Goal: Information Seeking & Learning: Learn about a topic

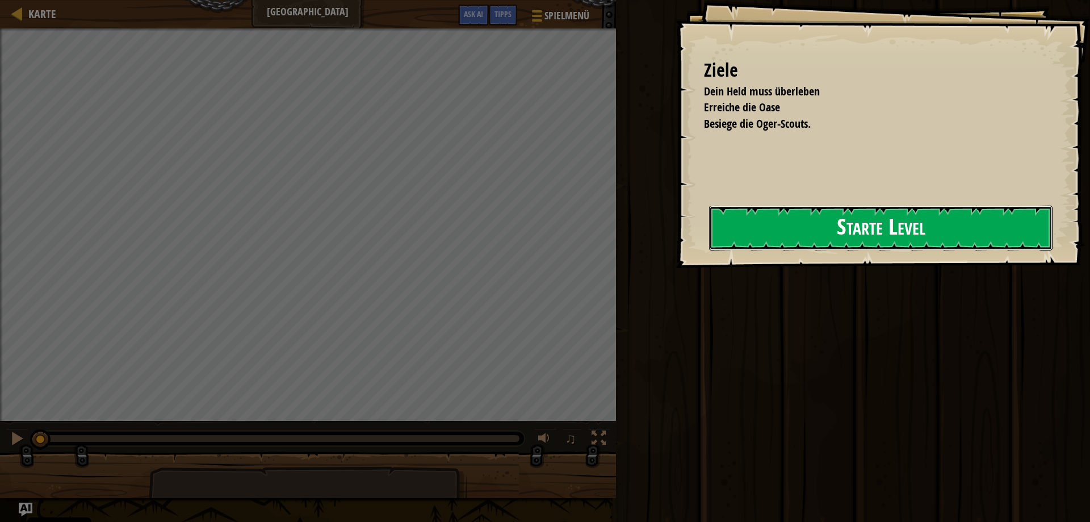
click at [751, 236] on button "Starte Level" at bounding box center [880, 227] width 343 height 45
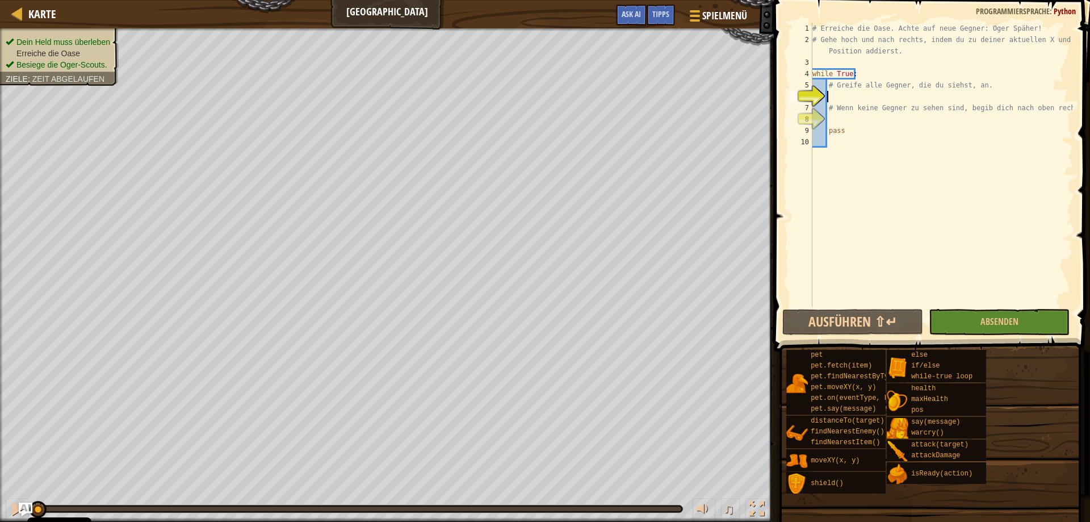
scroll to position [5, 1]
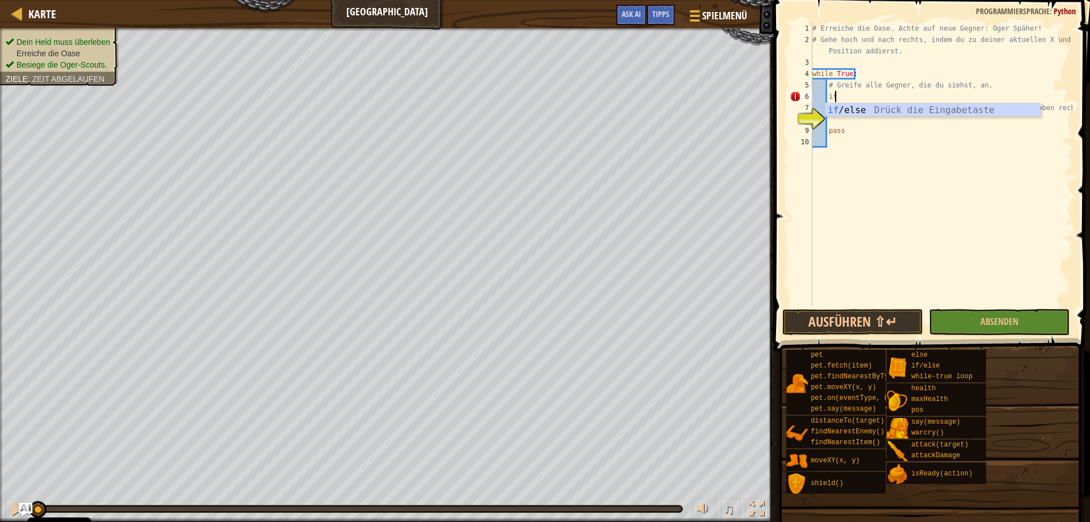
type textarea "if enemy:"
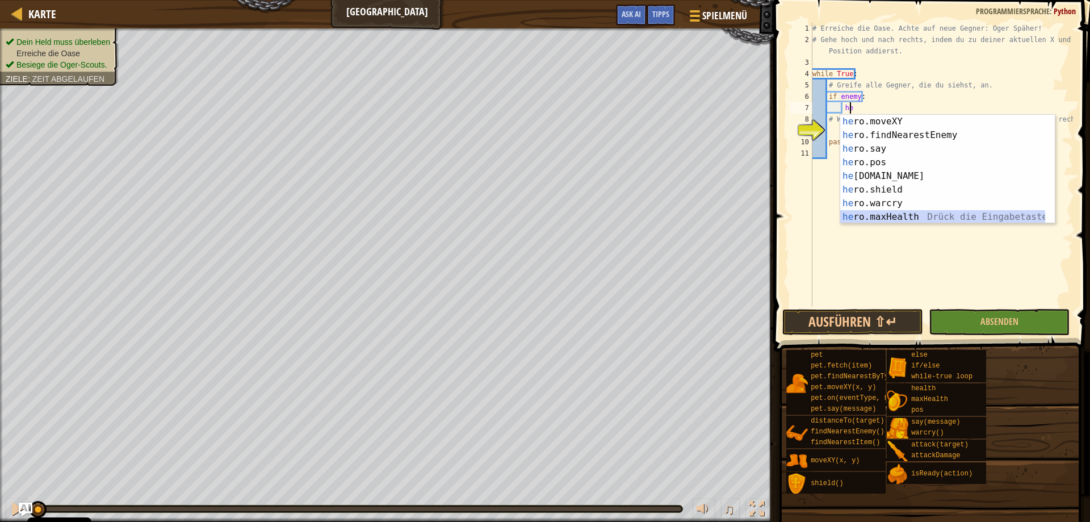
scroll to position [14, 0]
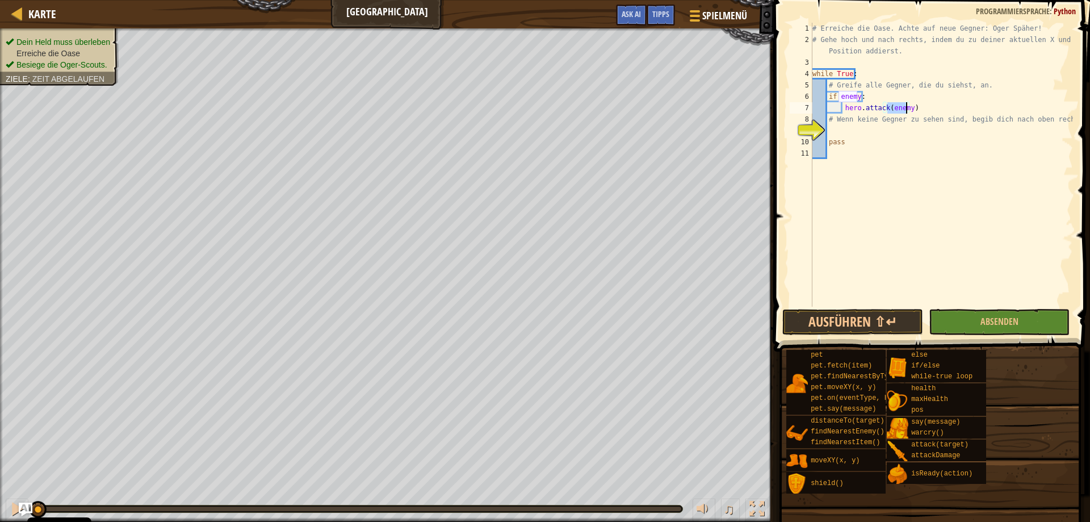
click at [826, 95] on div "# Erreiche die Oase. Achte auf neue Gegner: Oger Späher! # Gehe hoch und nach r…" at bounding box center [941, 176] width 263 height 306
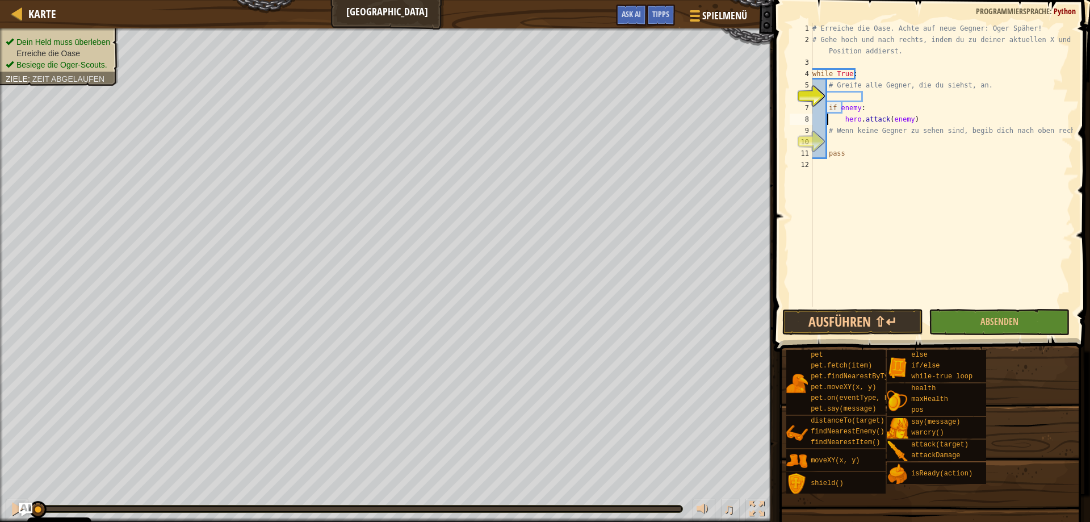
type textarea "if enemy:"
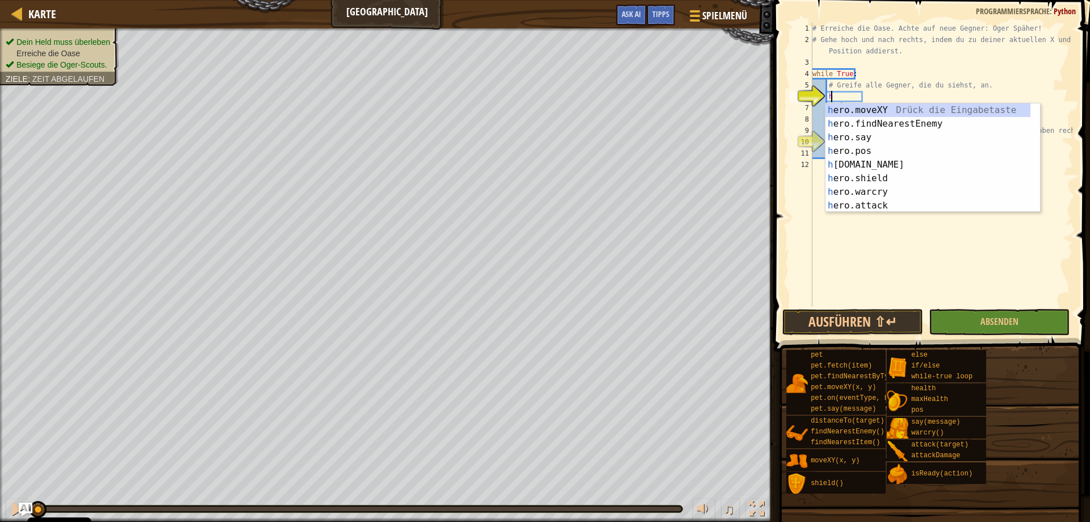
scroll to position [0, 0]
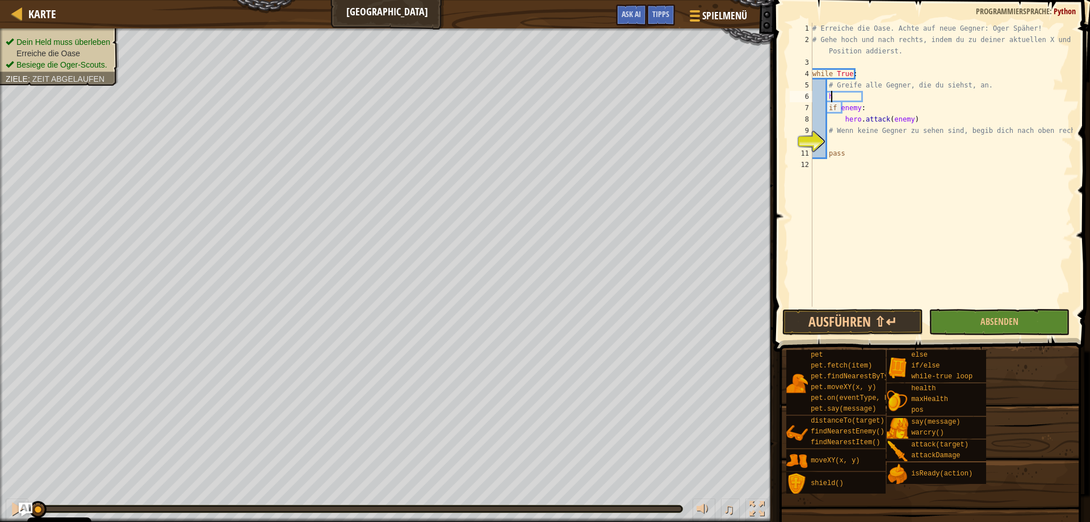
type textarea "he"
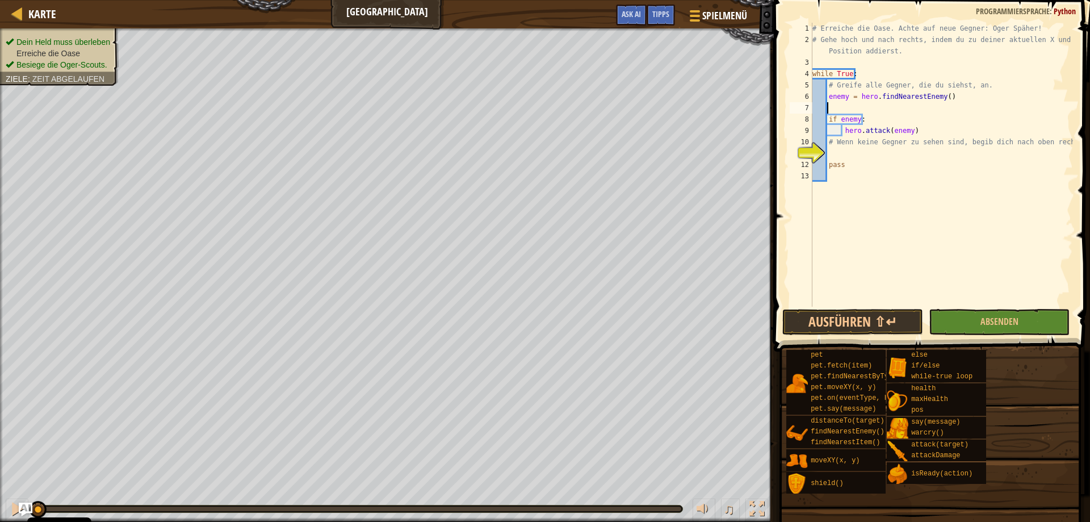
scroll to position [5, 0]
type textarea "enemy = hero.findNearestEnemy()"
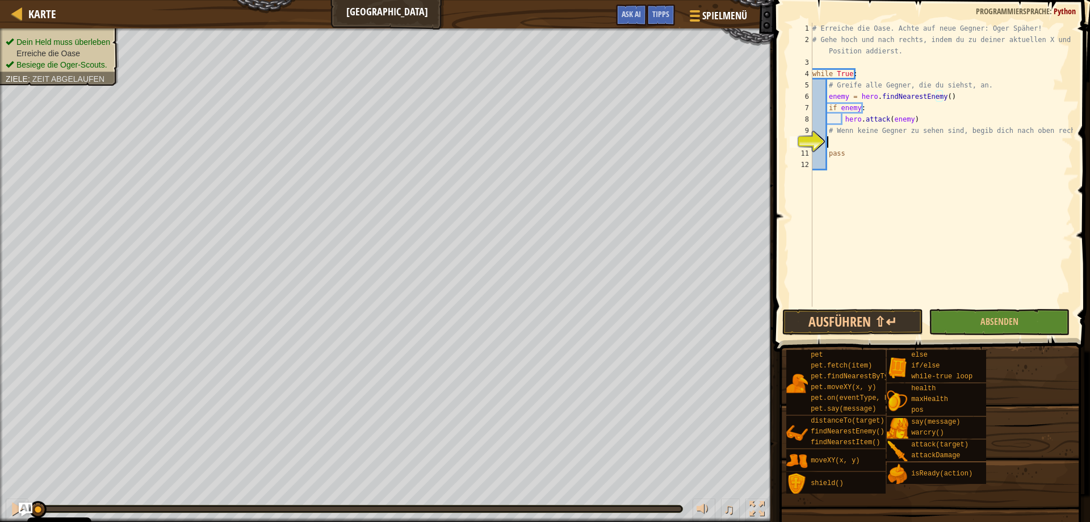
click at [865, 143] on div "# Erreiche die Oase. Achte auf neue Gegner: Oger Späher! # Gehe hoch und nach r…" at bounding box center [941, 176] width 263 height 306
type textarea "w"
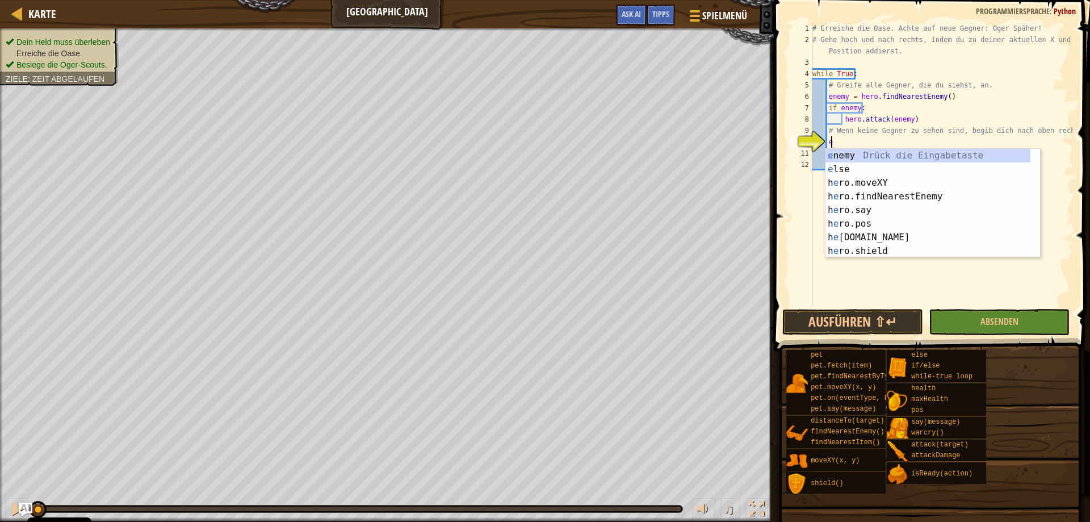
scroll to position [5, 1]
click at [953, 162] on div "e nemy Drück die Eingabetaste e lse Drück die Eingabetaste h e ro.moveXY Drück …" at bounding box center [932, 217] width 215 height 136
type textarea "enemy"
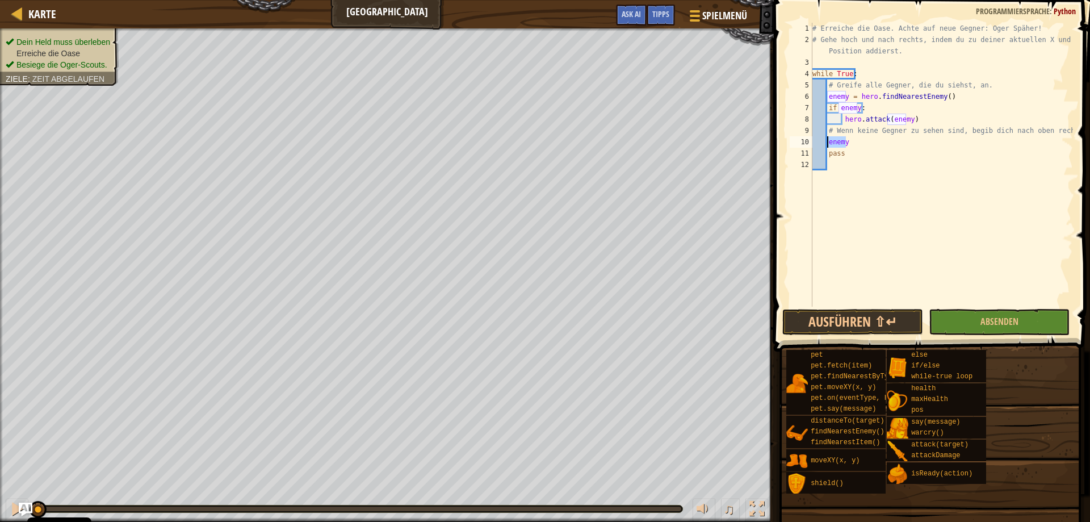
drag, startPoint x: 886, startPoint y: 141, endPoint x: 827, endPoint y: 142, distance: 59.0
click at [827, 142] on div "# Erreiche die Oase. Achte auf neue Gegner: Oger Späher! # Gehe hoch und nach r…" at bounding box center [941, 176] width 263 height 306
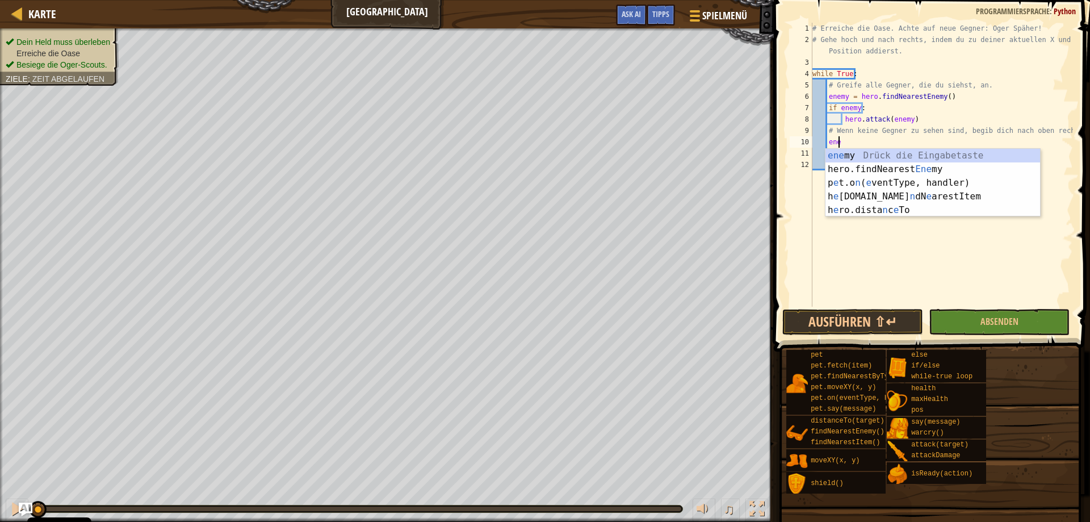
type textarea "e"
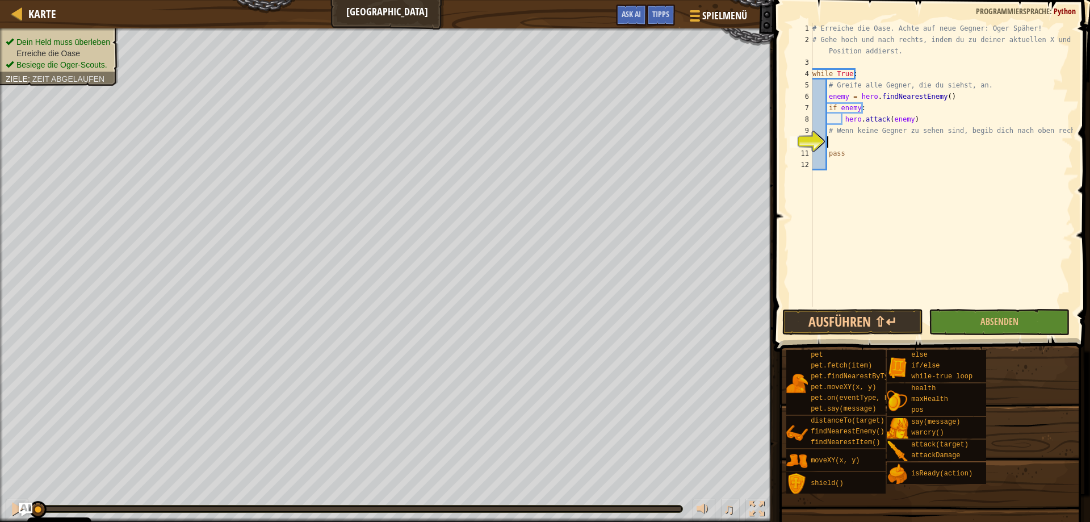
type textarea "e"
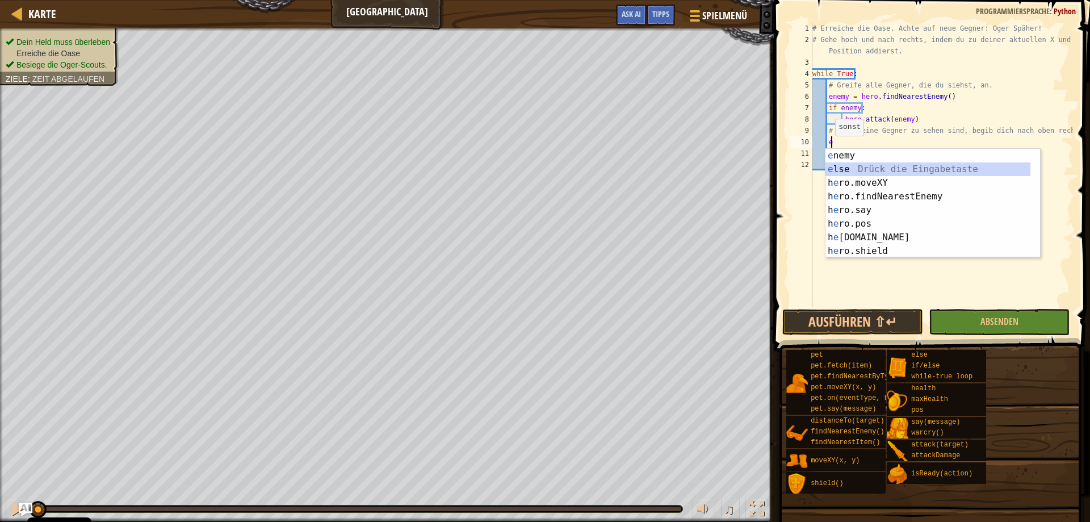
click at [832, 170] on div "e nemy Drück die Eingabetaste e lse Drück die Eingabetaste h e ro.moveXY Drück …" at bounding box center [927, 217] width 205 height 136
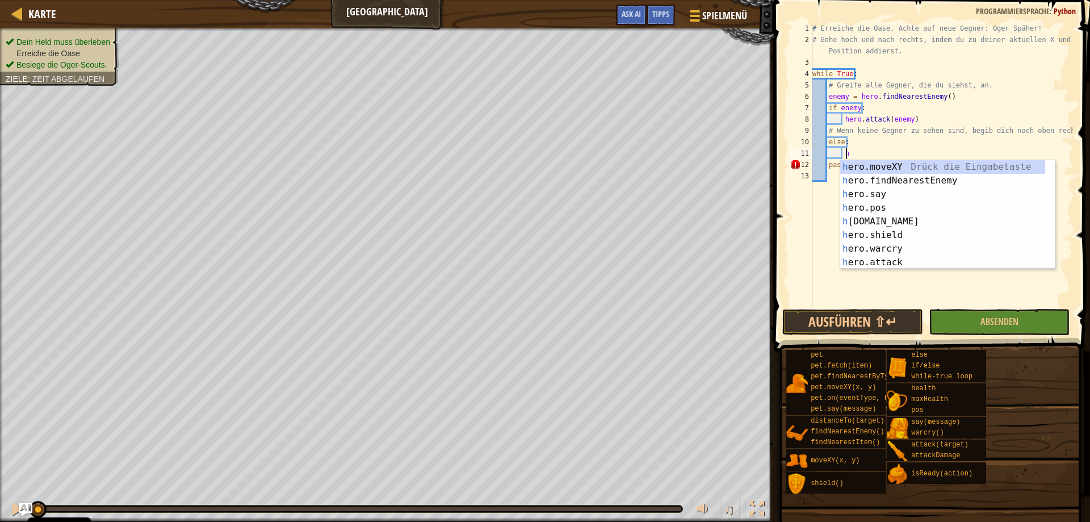
scroll to position [5, 2]
click at [865, 168] on div "h ero.moveXY Drück die Eingabetaste h ero.findNearestEnemy Drück die Eingabetas…" at bounding box center [942, 228] width 205 height 136
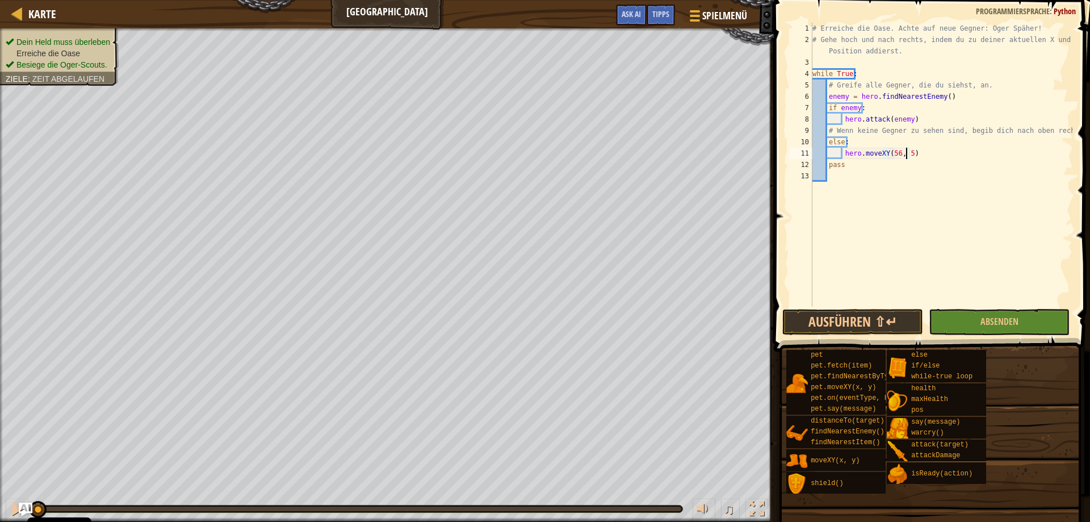
scroll to position [5, 8]
click at [1007, 323] on span "Absenden" at bounding box center [999, 321] width 38 height 12
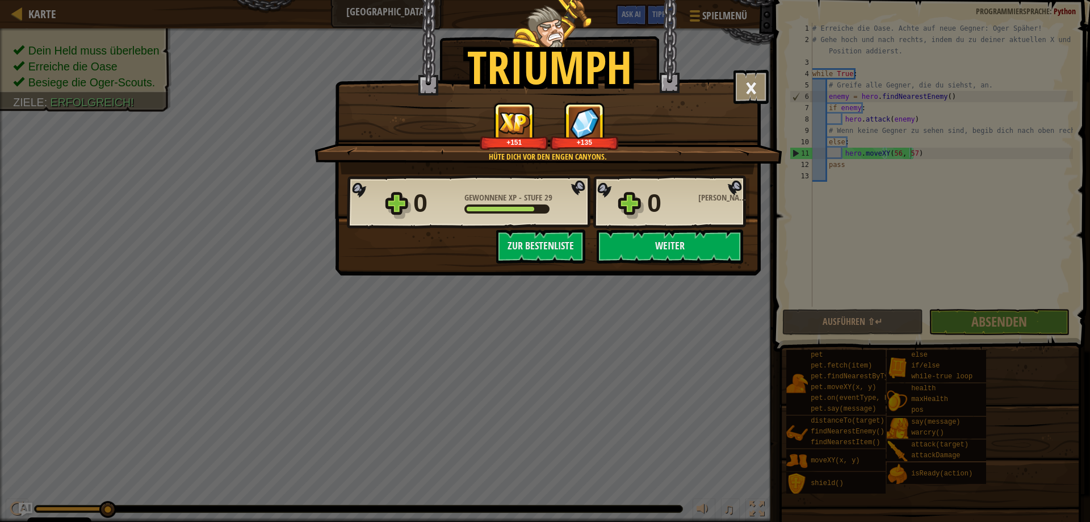
click at [564, 316] on div "Triumph × Ogerspäher sind kein Problem für dich! Spaßfaktor des Levels?: Erzähl…" at bounding box center [545, 261] width 1090 height 522
click at [750, 85] on button "×" at bounding box center [750, 87] width 35 height 34
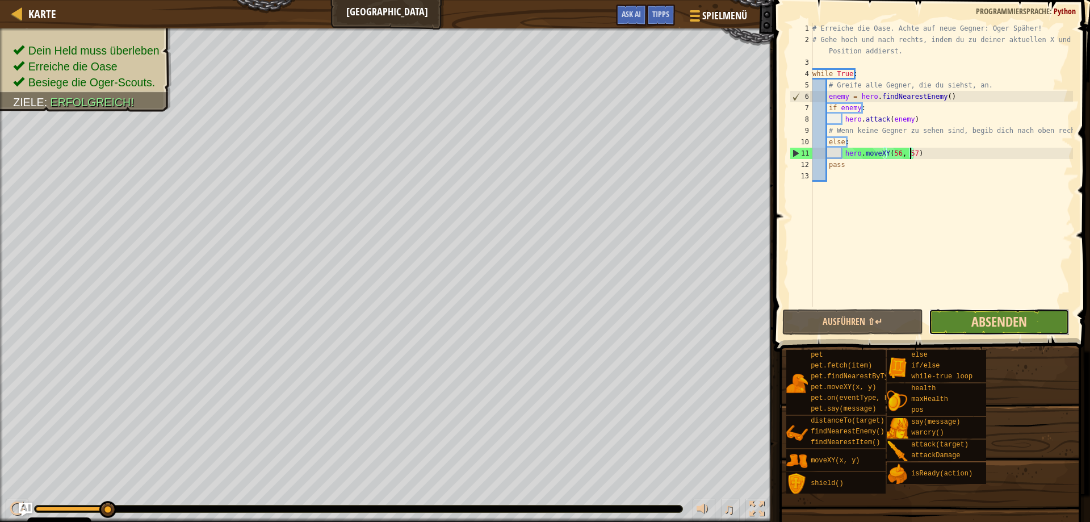
click at [1006, 316] on span "Absenden" at bounding box center [999, 321] width 56 height 18
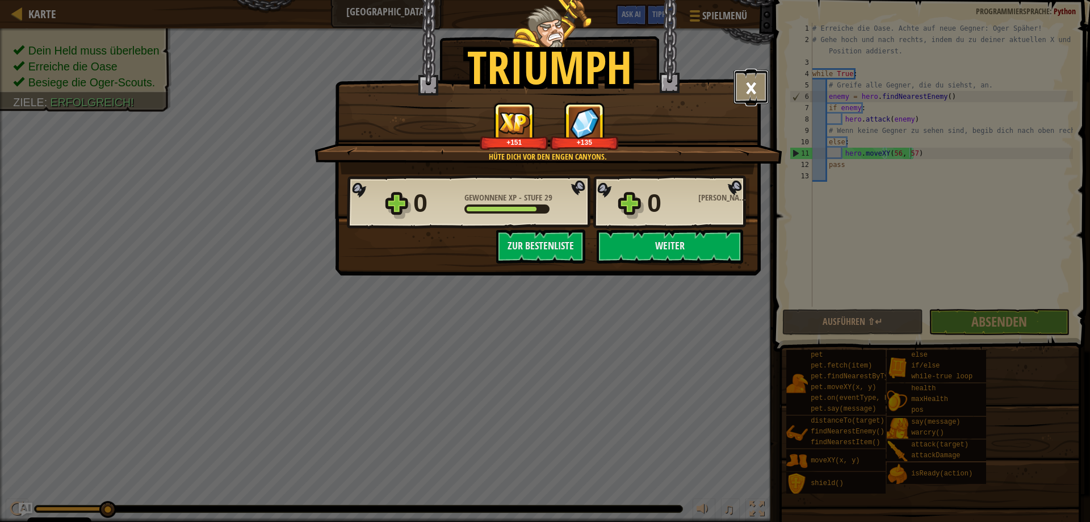
click at [756, 84] on button "×" at bounding box center [750, 87] width 35 height 34
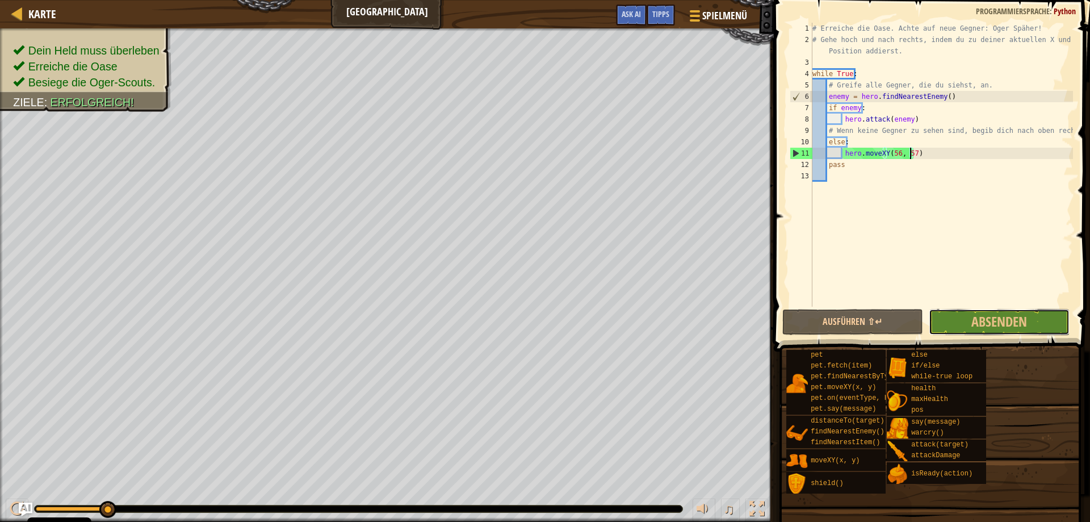
click at [1045, 326] on button "Absenden" at bounding box center [998, 322] width 141 height 26
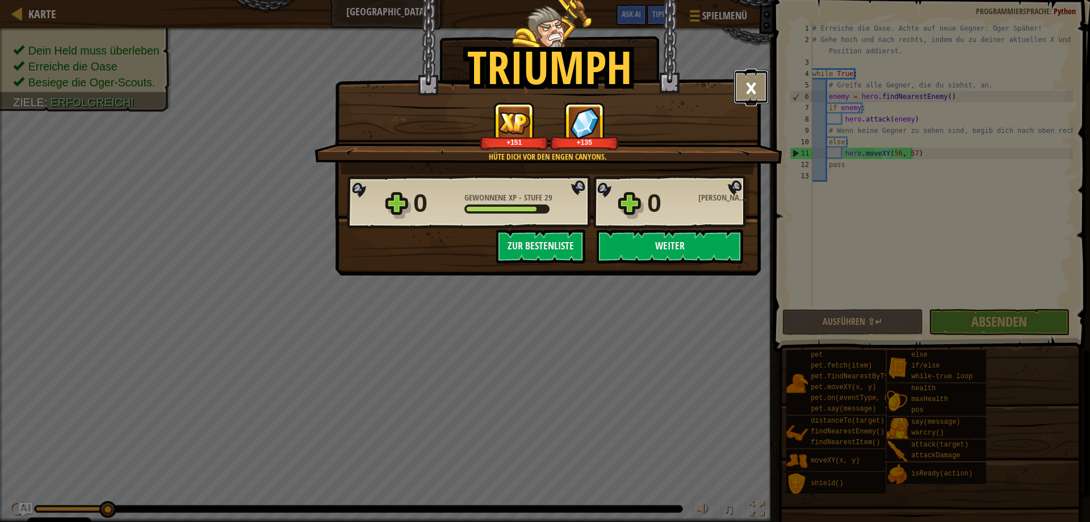
click at [756, 92] on button "×" at bounding box center [750, 87] width 35 height 34
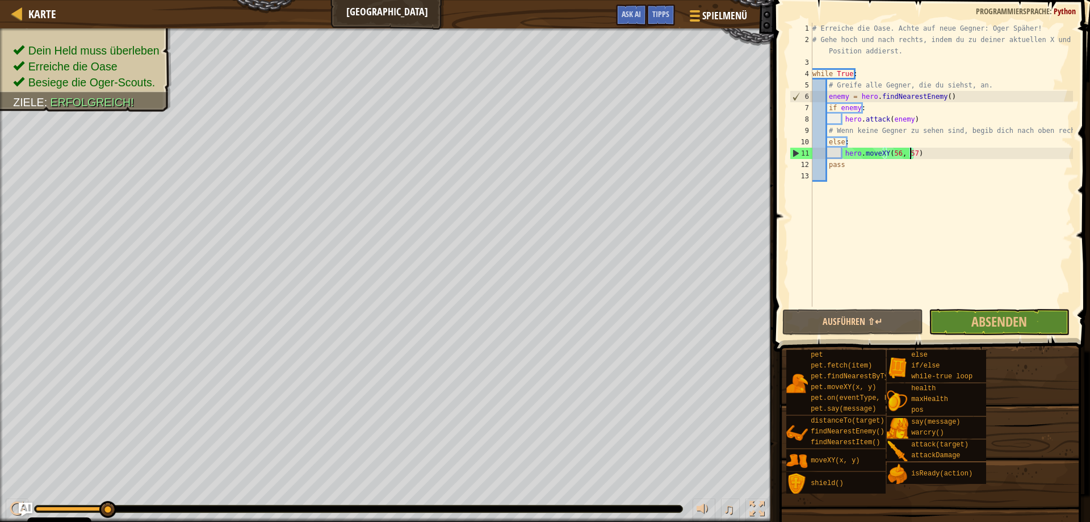
click at [859, 107] on div "# Erreiche die Oase. Achte auf neue Gegner: Oger Späher! # Gehe hoch und nach r…" at bounding box center [941, 176] width 263 height 306
click at [940, 96] on div "# Erreiche die Oase. Achte auf neue Gegner: Oger Späher! # Gehe hoch und nach r…" at bounding box center [941, 176] width 263 height 306
type textarea "enemy = hero.findNearestEnemy()"
click at [956, 100] on div "# Erreiche die Oase. Achte auf neue Gegner: Oger Späher! # Gehe hoch und nach r…" at bounding box center [941, 176] width 263 height 306
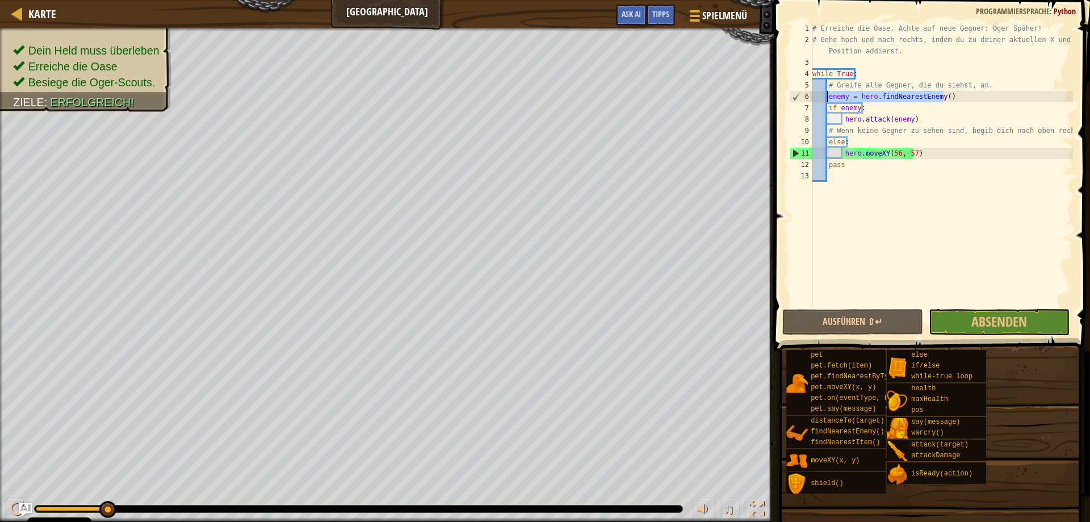
drag, startPoint x: 952, startPoint y: 100, endPoint x: 827, endPoint y: 99, distance: 124.9
click at [827, 99] on div "# Erreiche die Oase. Achte auf neue Gegner: Oger Späher! # Gehe hoch und nach r…" at bounding box center [941, 176] width 263 height 306
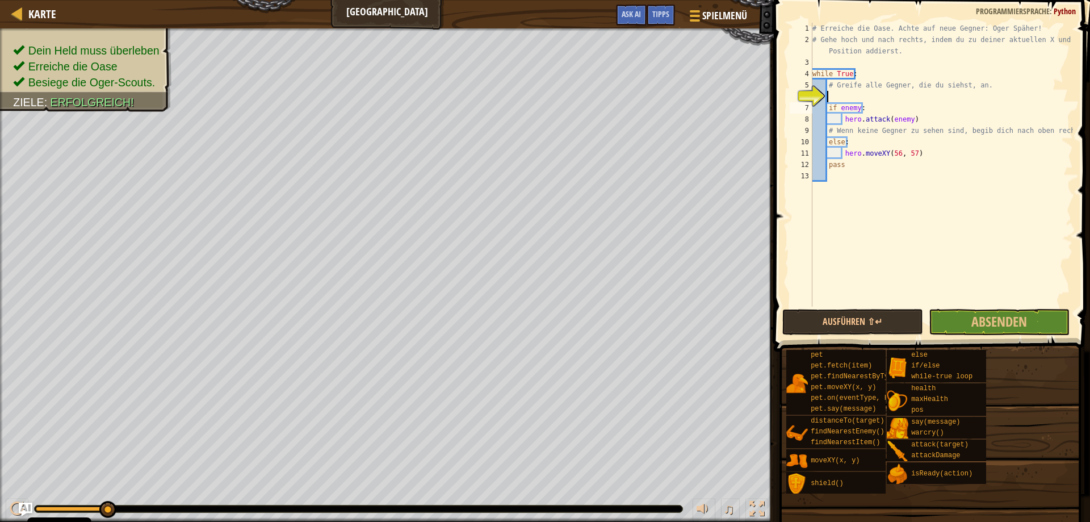
paste textarea "if enemy:enemy = hero.findNearestEnemy()"
click at [860, 106] on div "# Erreiche die Oase. Achte auf neue Gegner: Oger Späher! # Gehe hoch und nach r…" at bounding box center [941, 176] width 263 height 306
click at [852, 107] on div "# Erreiche die Oase. Achte auf neue Gegner: Oger Späher! # Gehe hoch und nach r…" at bounding box center [941, 176] width 263 height 306
drag, startPoint x: 841, startPoint y: 107, endPoint x: 966, endPoint y: 107, distance: 124.8
click at [966, 107] on div "# Erreiche die Oase. Achte auf neue Gegner: Oger Späher! # Gehe hoch und nach r…" at bounding box center [941, 176] width 263 height 306
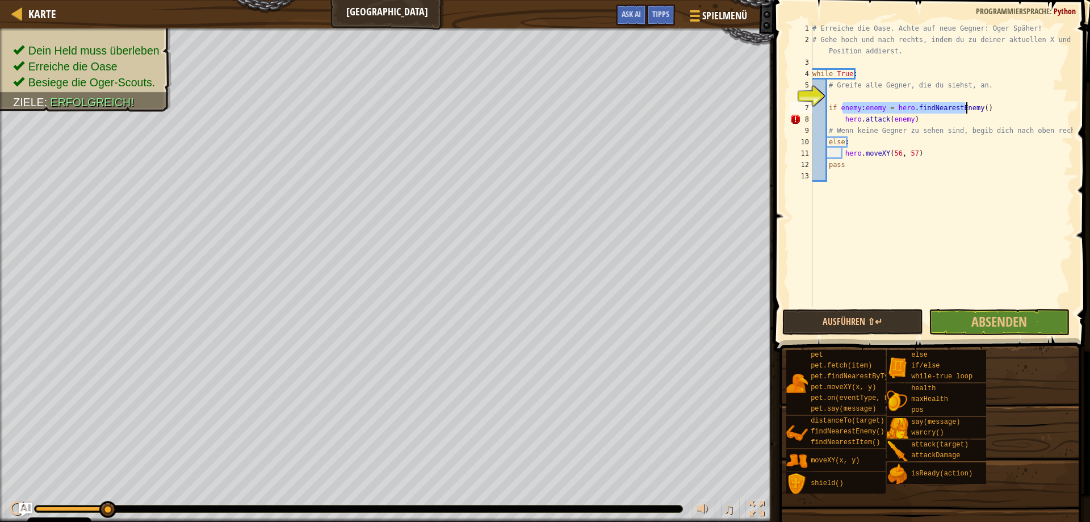
click at [956, 124] on div "# Erreiche die Oase. Achte auf neue Gegner: Oger Späher! # Gehe hoch und nach r…" at bounding box center [941, 176] width 263 height 306
drag, startPoint x: 864, startPoint y: 108, endPoint x: 975, endPoint y: 112, distance: 111.9
click at [975, 112] on div "# Erreiche die Oase. Achte auf neue Gegner: Oger Späher! # Gehe hoch und nach r…" at bounding box center [941, 176] width 263 height 306
type textarea "if enemy:e"
click at [875, 91] on div "# Erreiche die Oase. Achte auf neue Gegner: Oger Späher! # Gehe hoch und nach r…" at bounding box center [941, 176] width 263 height 306
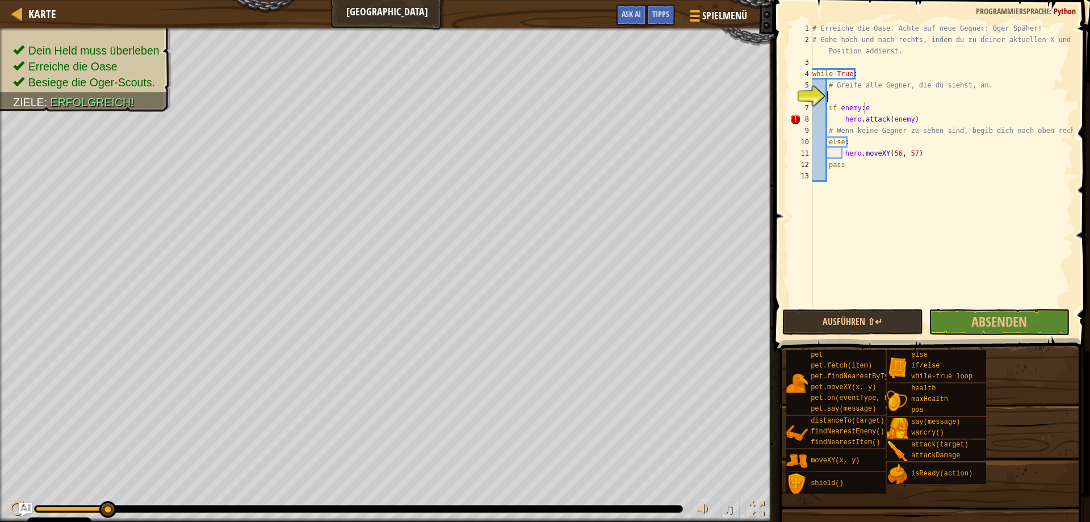
paste textarea "nemy = hero.findNearestEnemy()"
drag, startPoint x: 977, startPoint y: 107, endPoint x: 862, endPoint y: 112, distance: 114.7
click at [862, 112] on div "# Erreiche die Oase. Achte auf neue Gegner: Oger Späher! # Gehe hoch und nach r…" at bounding box center [941, 176] width 263 height 306
click at [829, 100] on div "# Erreiche die Oase. Achte auf neue Gegner: Oger Späher! # Gehe hoch und nach r…" at bounding box center [941, 176] width 263 height 306
type textarea "enemy = hero.findNearestEnemy()"
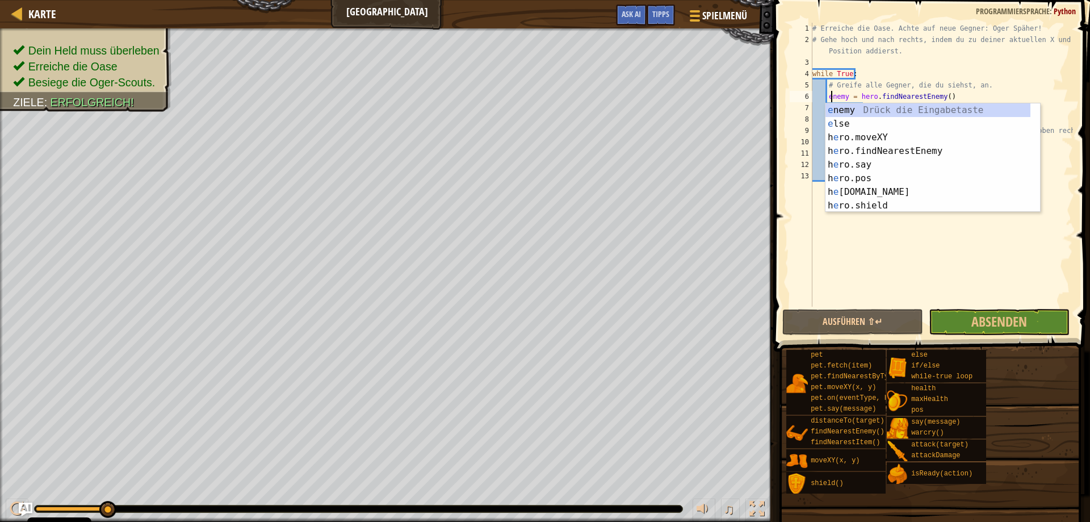
scroll to position [5, 2]
click at [963, 224] on div "# Erreiche die Oase. Achte auf neue Gegner: Oger Späher! # Gehe hoch und nach r…" at bounding box center [941, 176] width 263 height 306
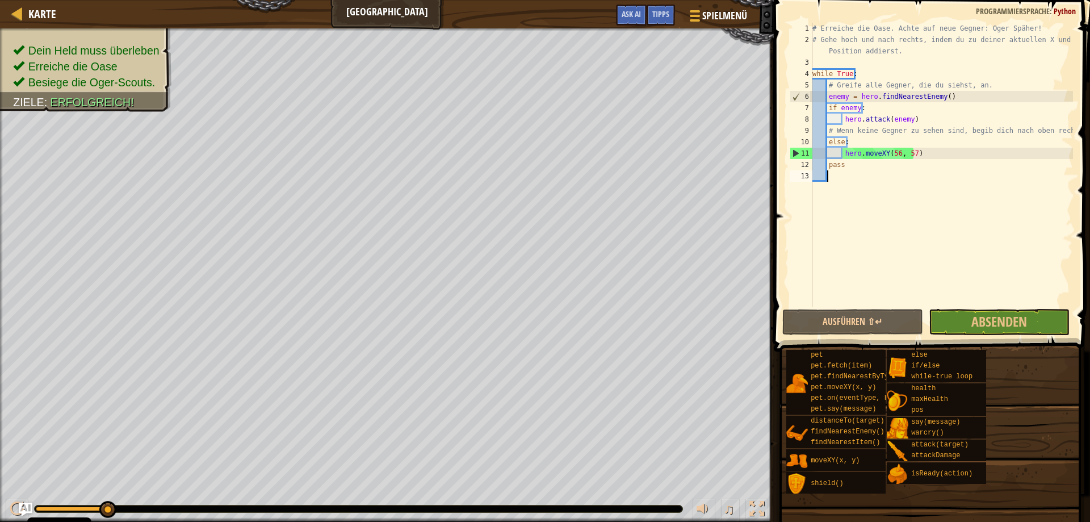
scroll to position [5, 1]
click at [1005, 315] on span "Absenden" at bounding box center [999, 321] width 56 height 18
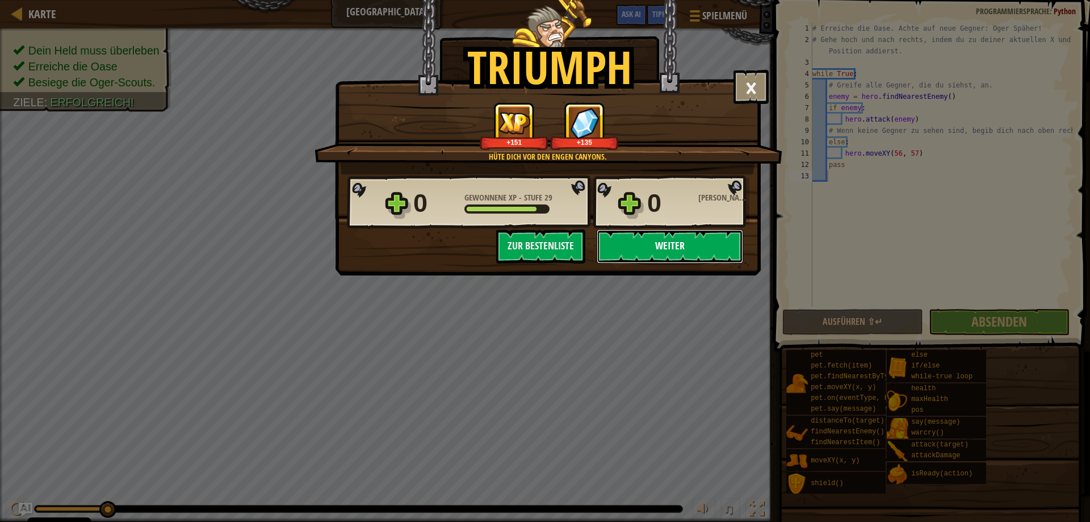
click at [657, 240] on button "Weiter" at bounding box center [669, 246] width 146 height 34
select select "de-DE"
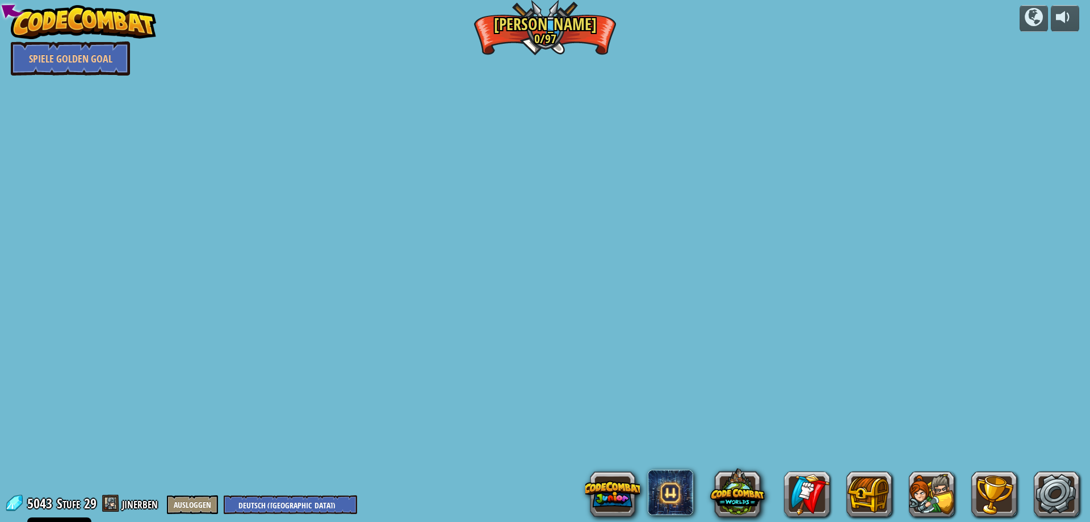
select select "de-DE"
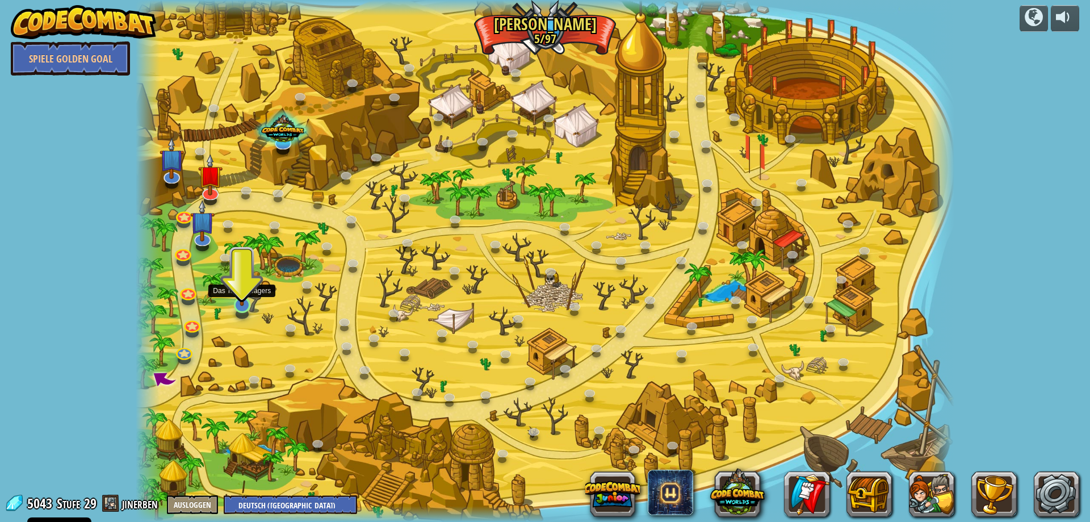
click at [246, 303] on img at bounding box center [242, 280] width 22 height 51
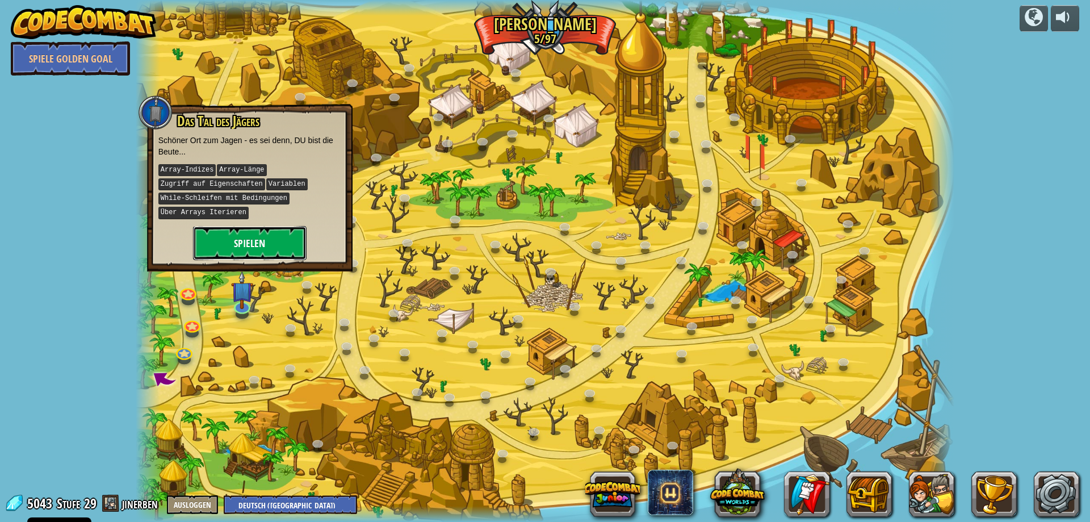
click at [249, 232] on button "Spielen" at bounding box center [249, 243] width 113 height 34
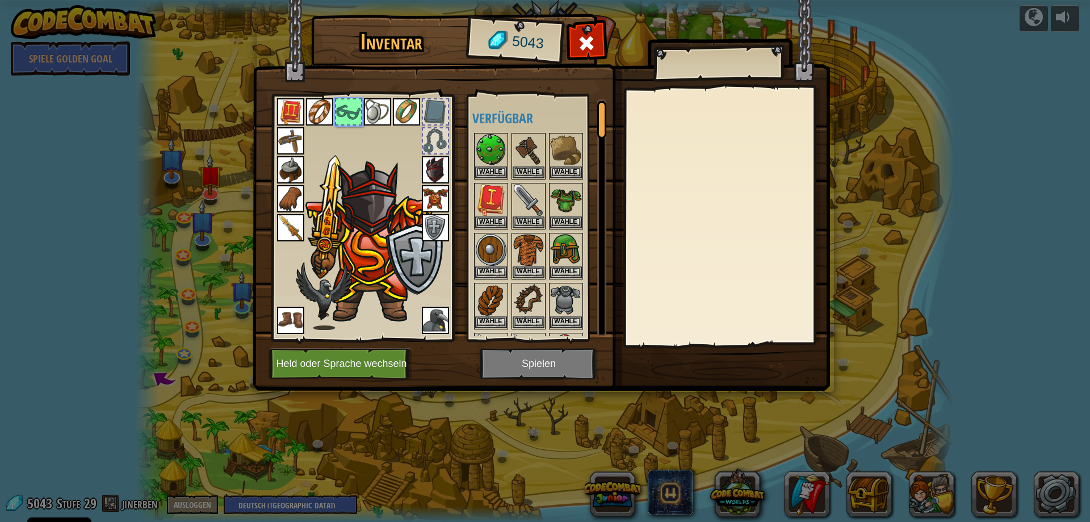
scroll to position [96, 0]
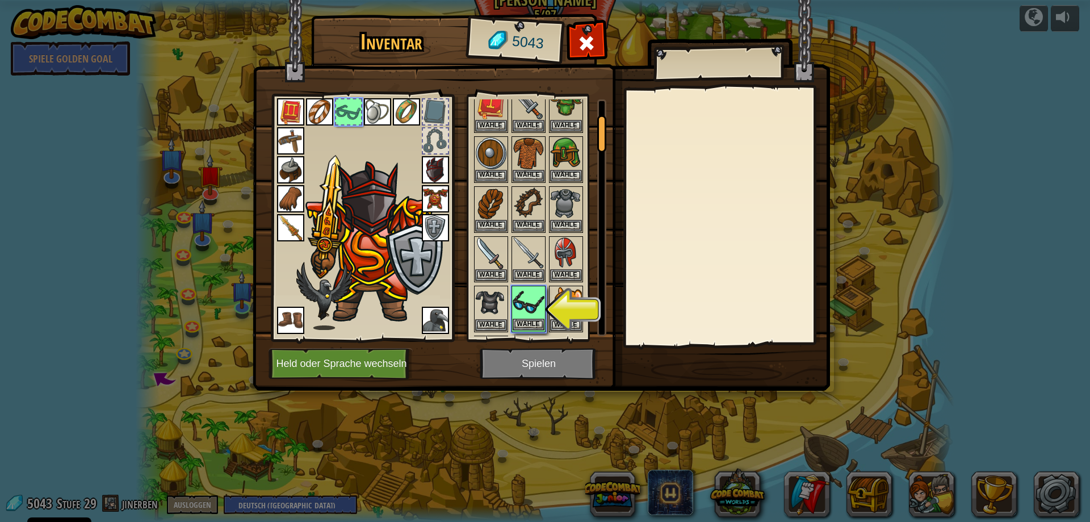
click at [538, 318] on img at bounding box center [528, 303] width 32 height 32
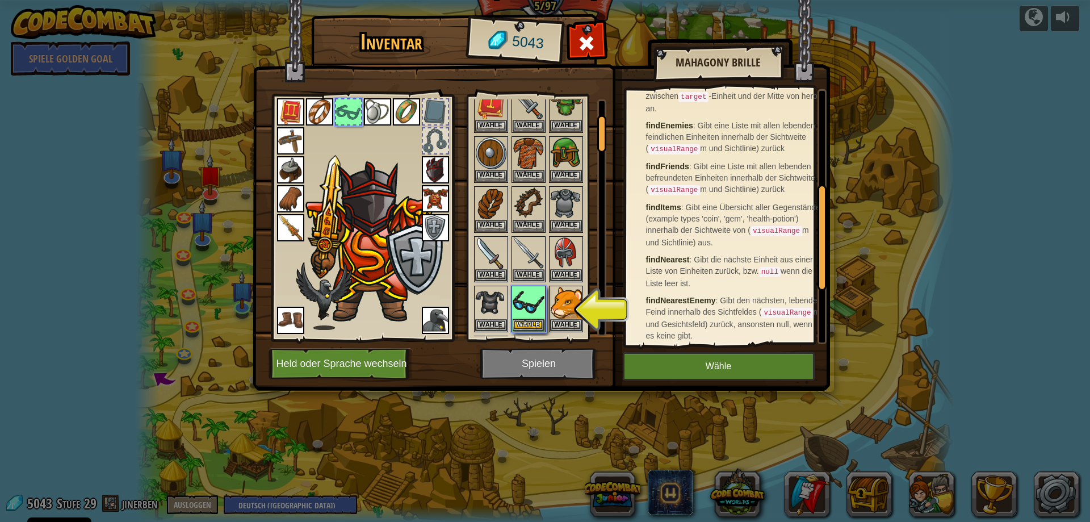
scroll to position [227, 0]
click at [515, 316] on img at bounding box center [528, 303] width 32 height 32
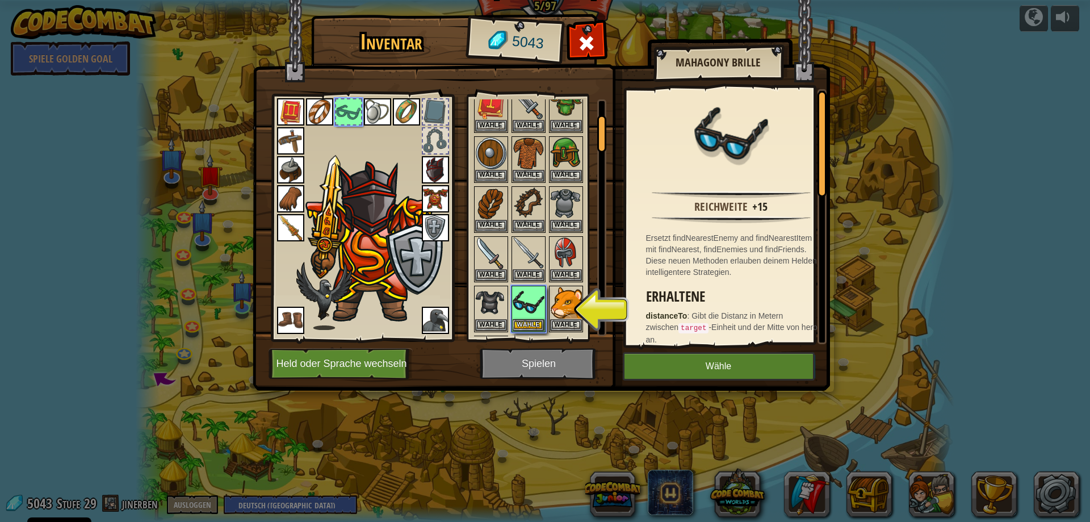
click at [524, 333] on div at bounding box center [544, 209] width 144 height 349
click at [525, 329] on button "Wähle" at bounding box center [528, 324] width 32 height 12
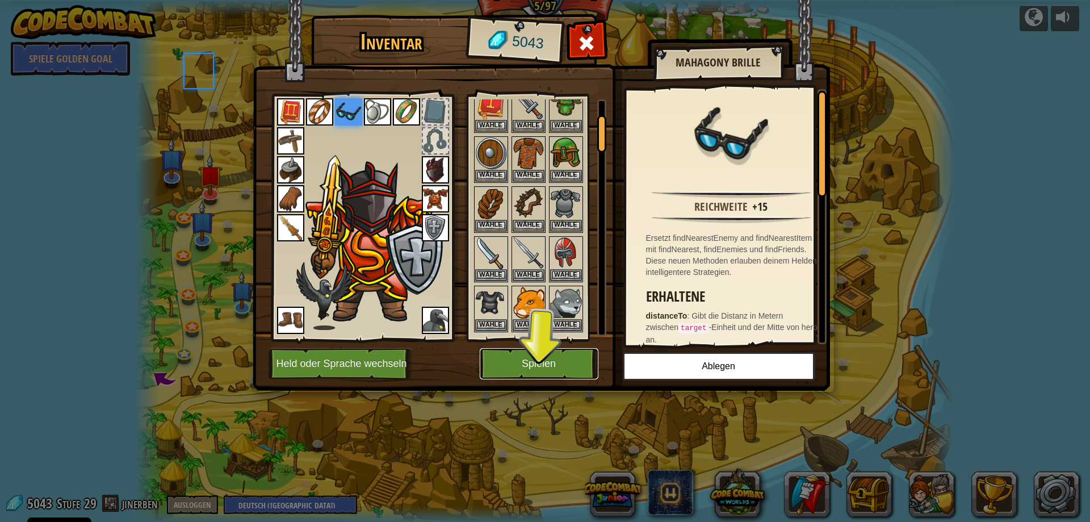
click at [522, 352] on button "Spielen" at bounding box center [539, 363] width 119 height 31
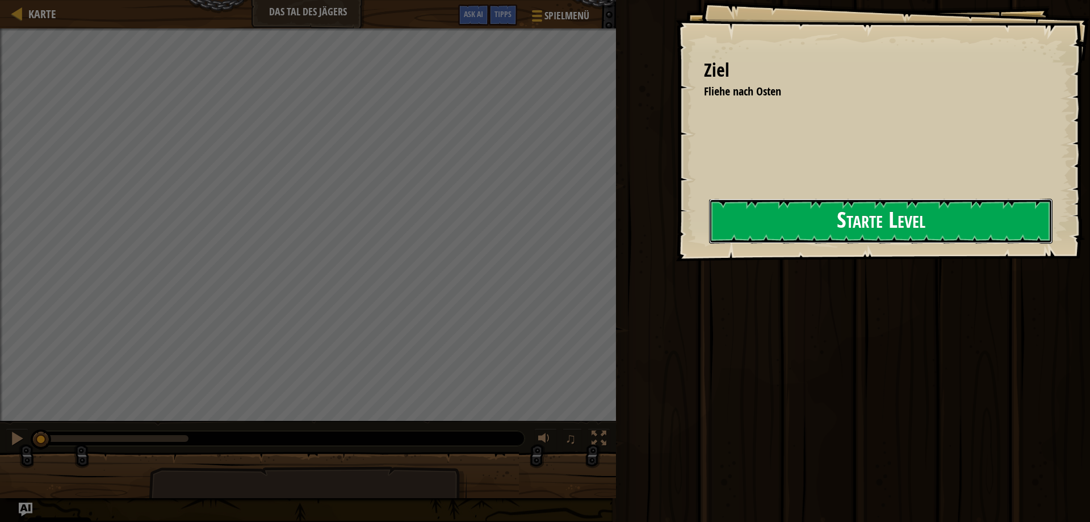
click at [808, 212] on button "Starte Level" at bounding box center [880, 221] width 343 height 45
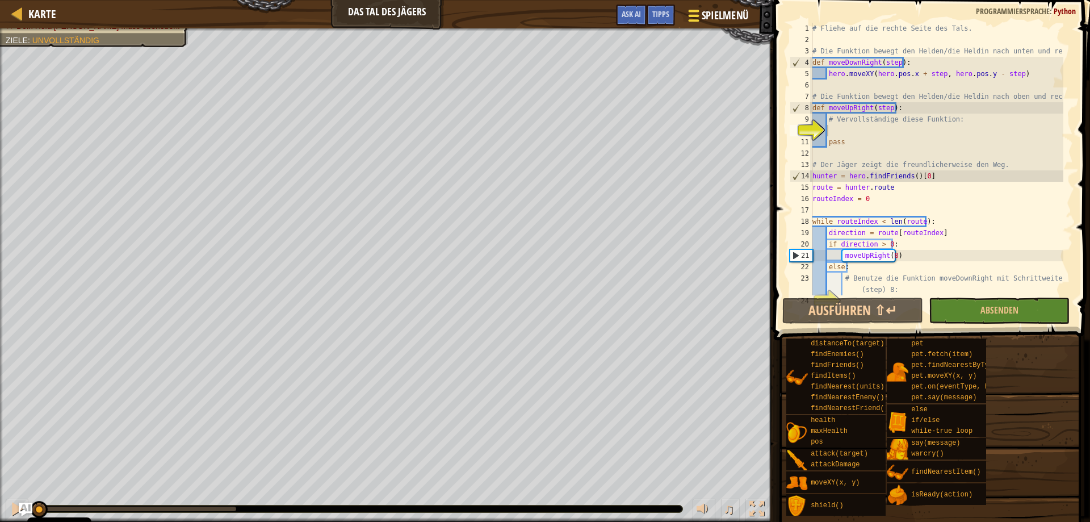
click at [689, 15] on span at bounding box center [693, 16] width 11 height 2
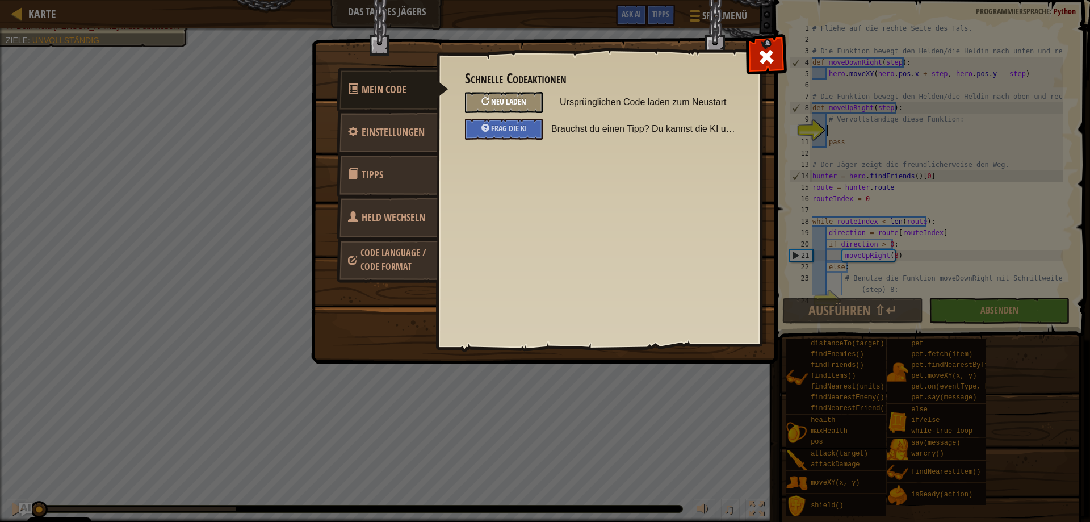
click at [509, 98] on span "Neu laden" at bounding box center [508, 101] width 35 height 11
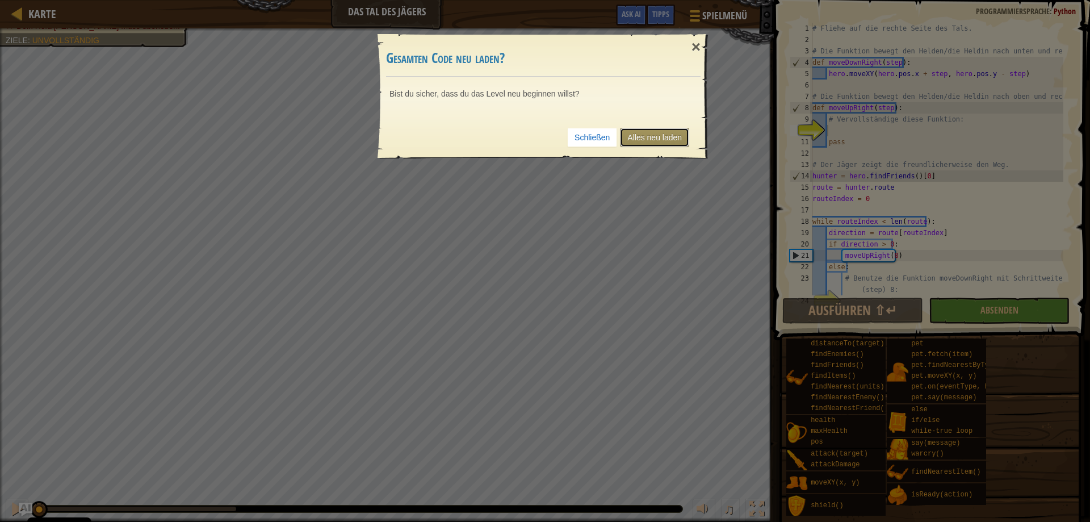
click at [637, 138] on link "Alles neu laden" at bounding box center [654, 137] width 69 height 19
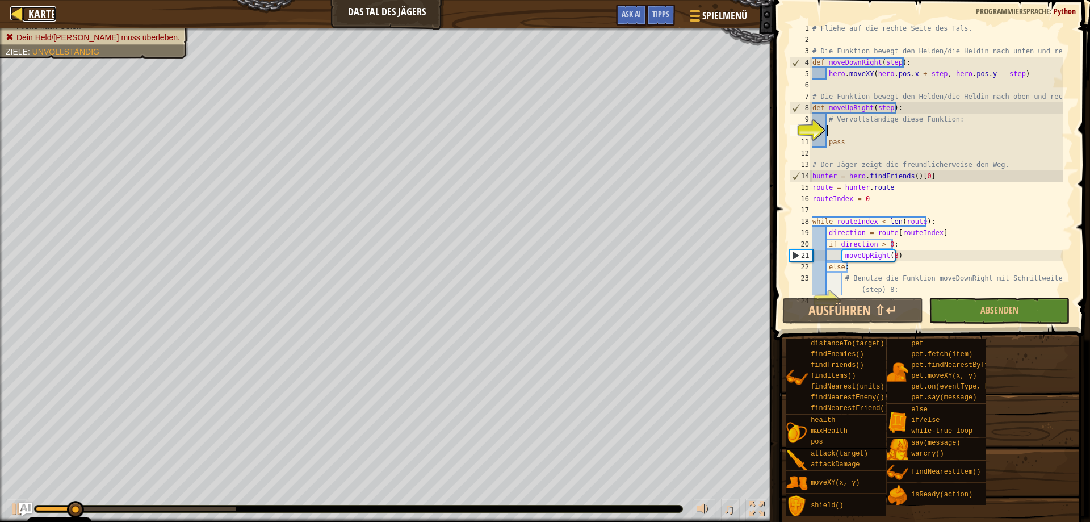
click at [41, 16] on span "Karte" at bounding box center [42, 13] width 28 height 15
select select "de-DE"
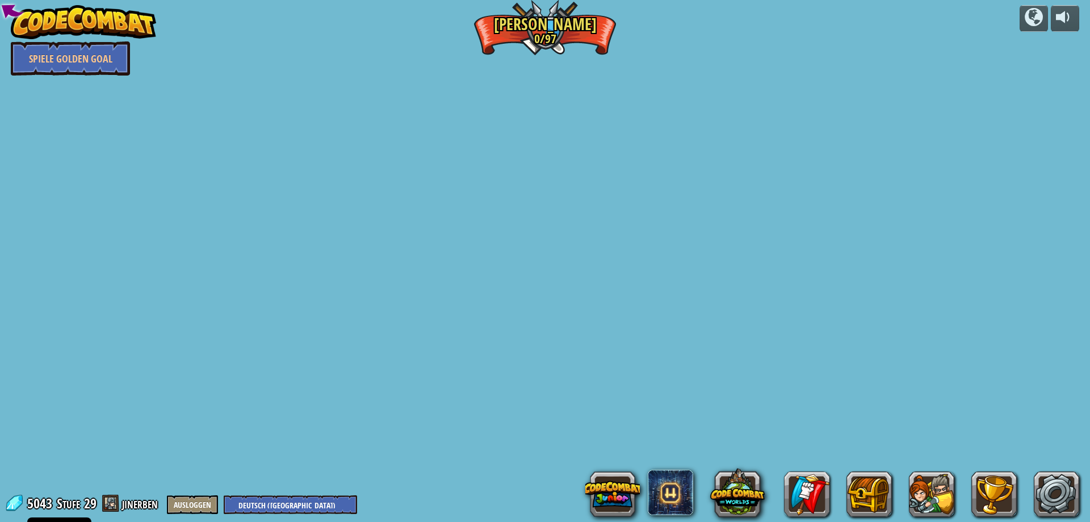
select select "de-DE"
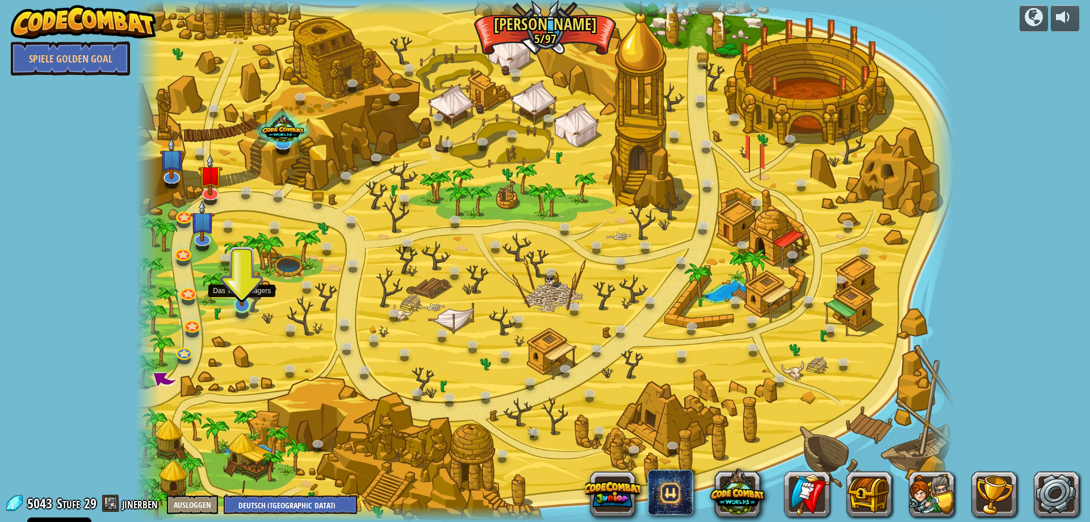
click at [247, 304] on img at bounding box center [242, 280] width 22 height 51
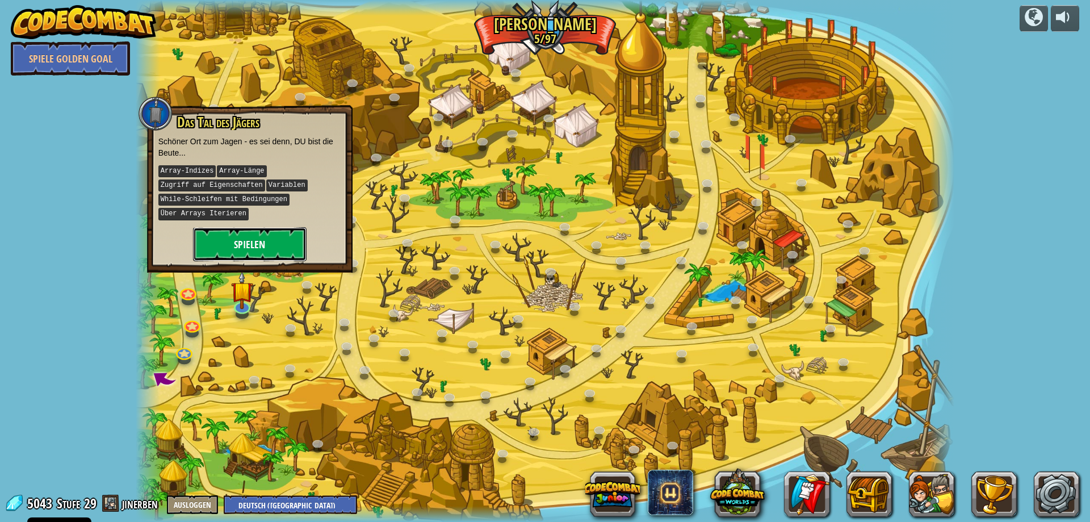
click at [261, 245] on button "Spielen" at bounding box center [249, 244] width 113 height 34
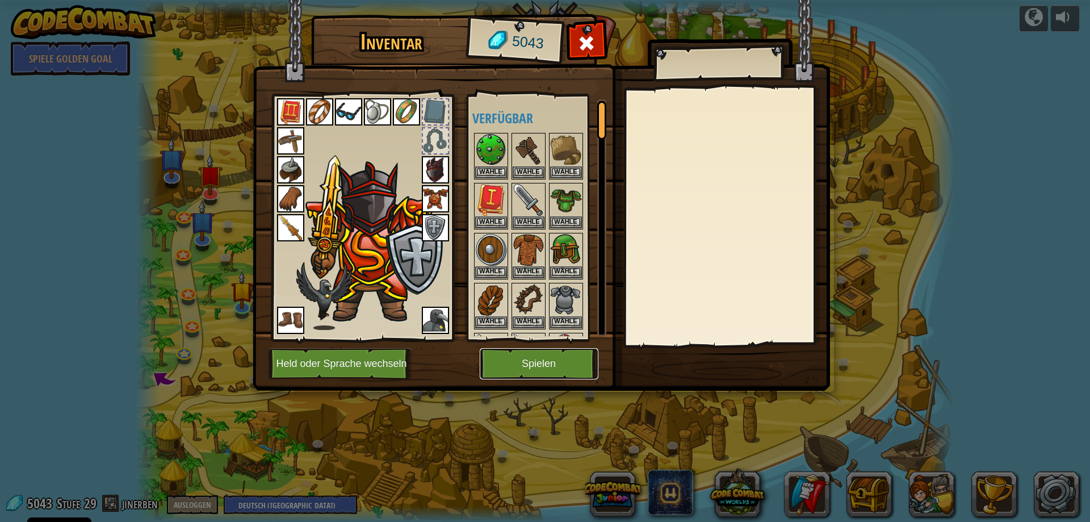
click at [565, 369] on button "Spielen" at bounding box center [539, 363] width 119 height 31
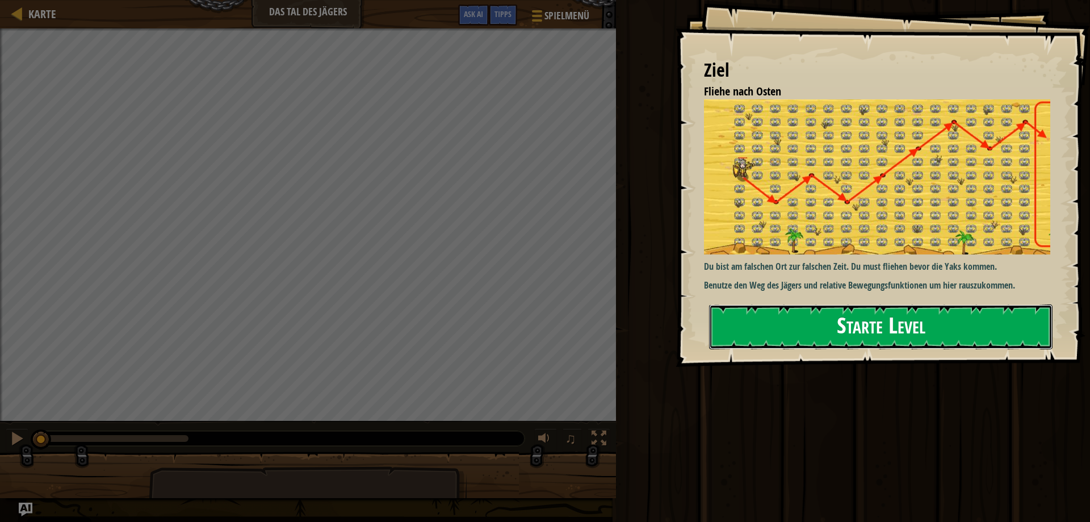
click at [951, 337] on button "Starte Level" at bounding box center [880, 326] width 343 height 45
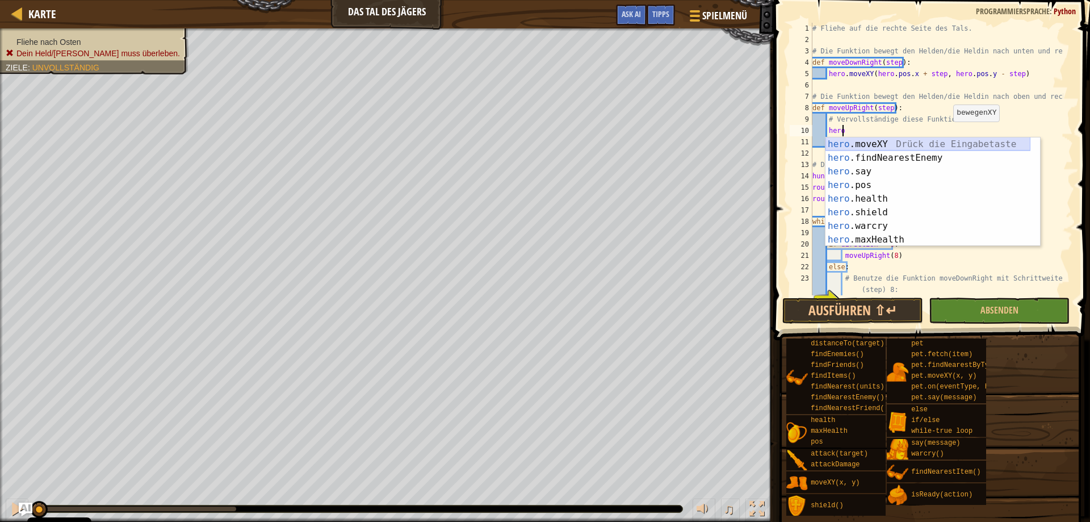
click at [913, 142] on div "hero .moveXY Drück die Eingabetaste hero .findNearestEnemy Drück die Eingabetas…" at bounding box center [927, 205] width 205 height 136
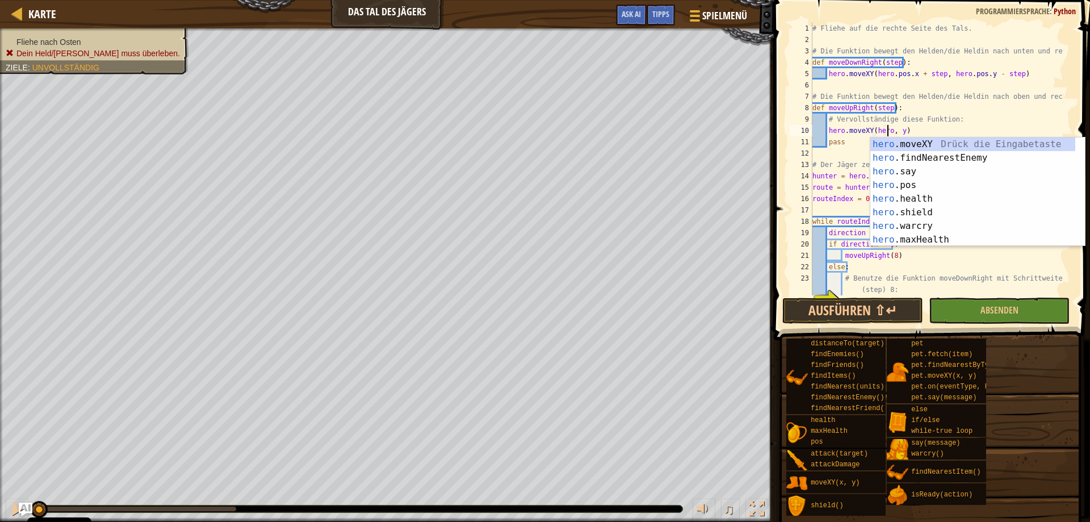
scroll to position [5, 7]
click at [898, 188] on div "hero .moveXY Drück die Eingabetaste hero .findNearestEnemy Drück die Eingabetas…" at bounding box center [972, 205] width 205 height 136
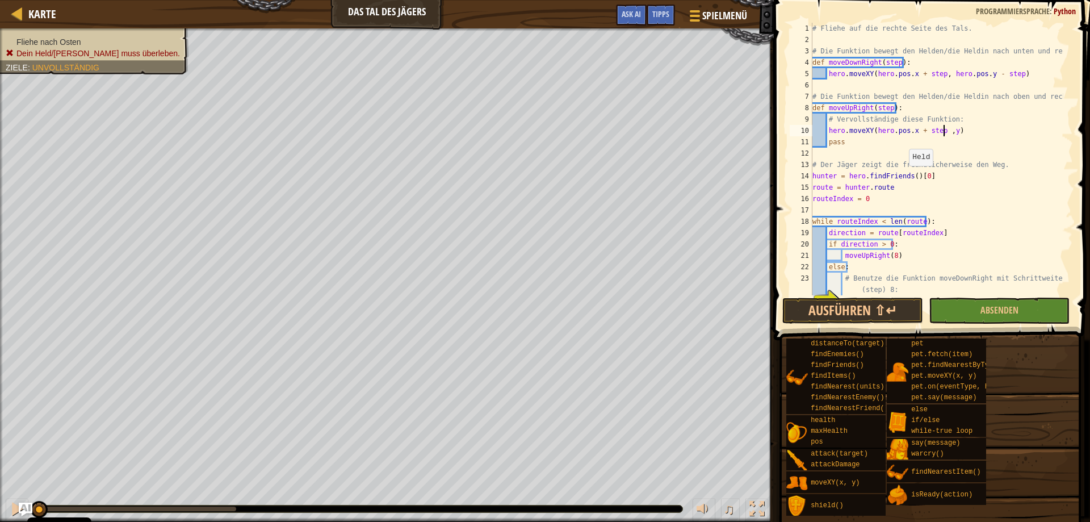
scroll to position [5, 11]
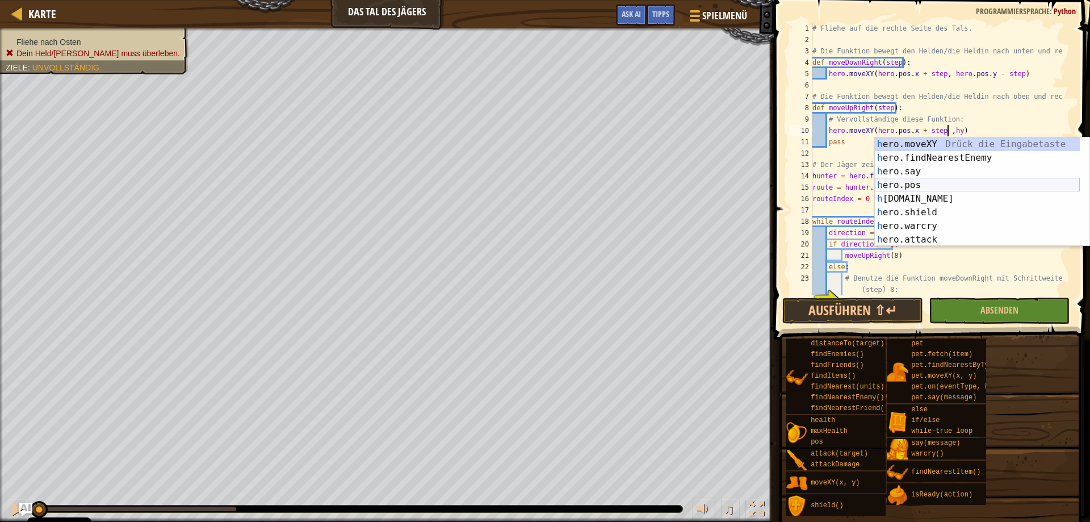
click at [922, 188] on div "h ero.moveXY Drück die Eingabetaste h ero.findNearestEnemy Drück die Eingabetas…" at bounding box center [976, 205] width 205 height 136
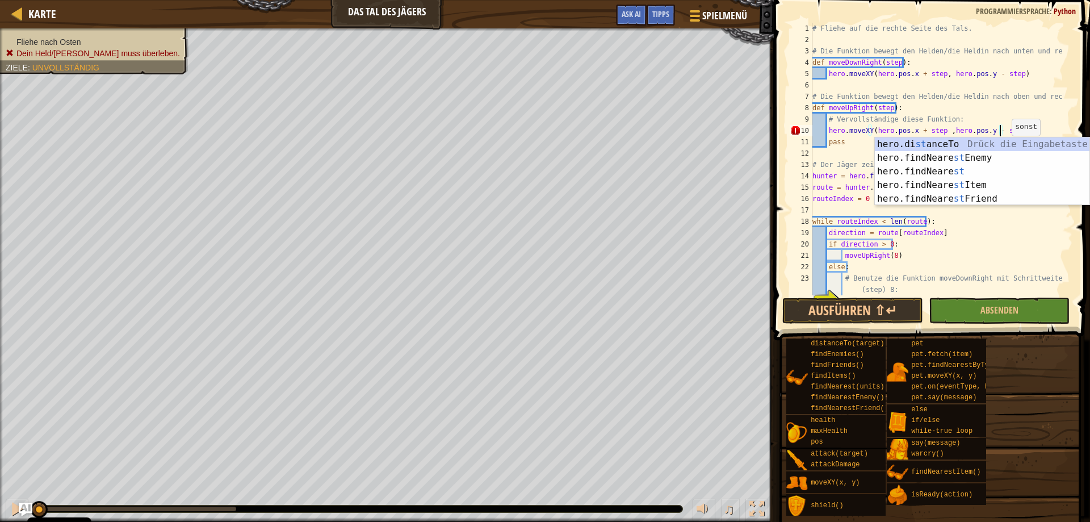
scroll to position [5, 16]
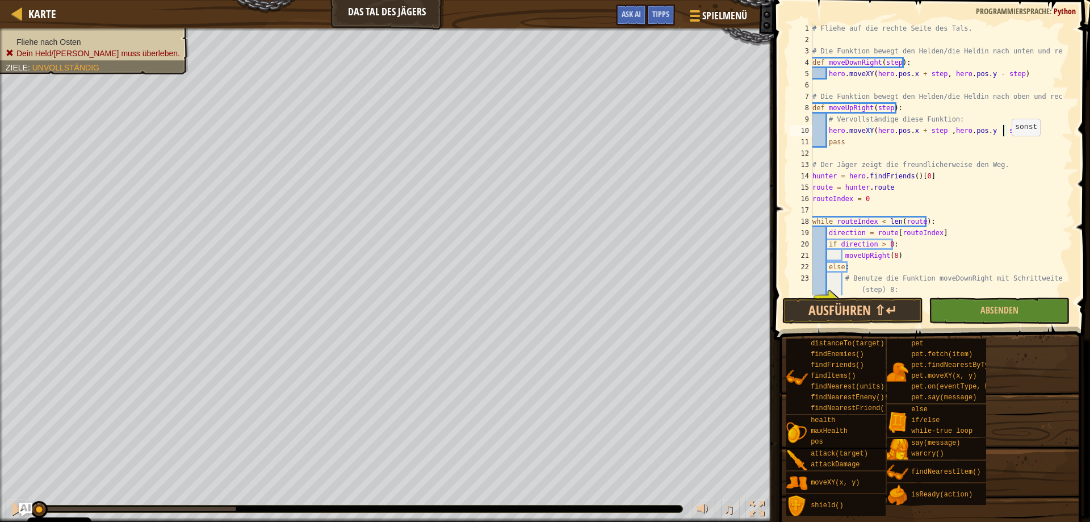
type textarea "hero.moveXY(hero.pos.x + step ,hero.pos.y - step)"
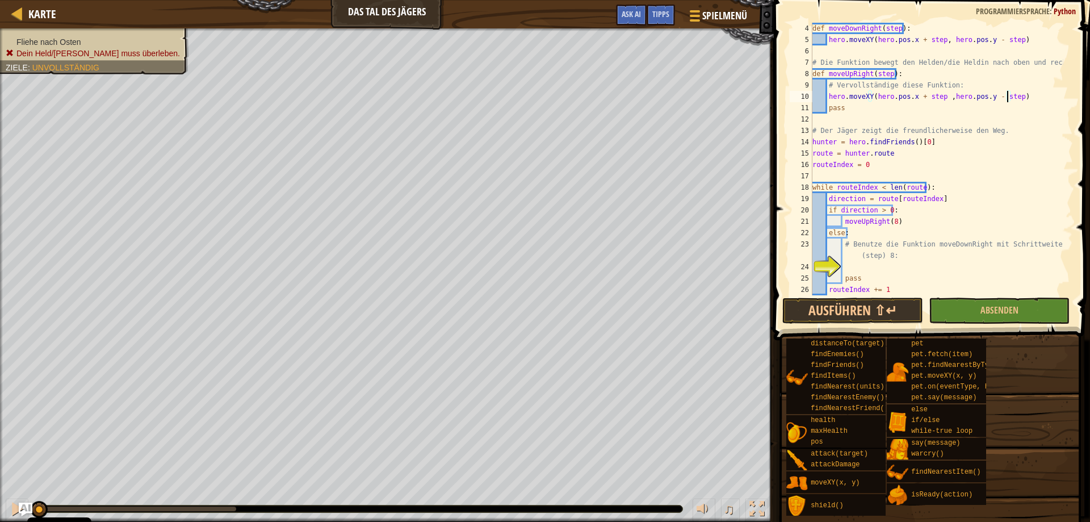
scroll to position [45, 0]
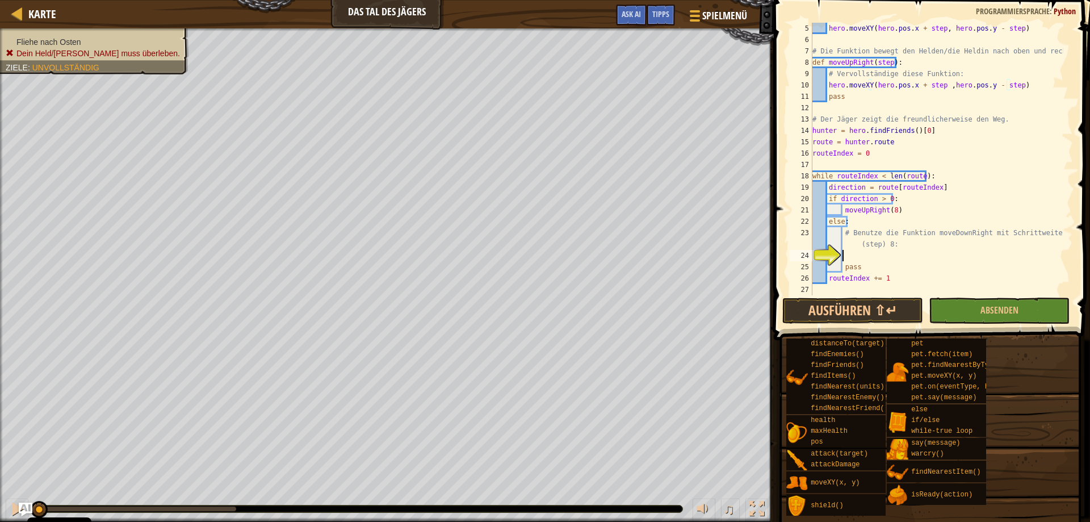
click at [859, 258] on div "hero . moveXY ( hero . pos . x + step , hero . pos . y - step ) # Die Funktion …" at bounding box center [936, 170] width 253 height 295
click at [925, 250] on div "hero . moveXY ( hero . pos . x + step , hero . pos . y - step ) # Die Funktion …" at bounding box center [936, 170] width 253 height 295
click at [1000, 322] on button "Absenden" at bounding box center [998, 310] width 141 height 26
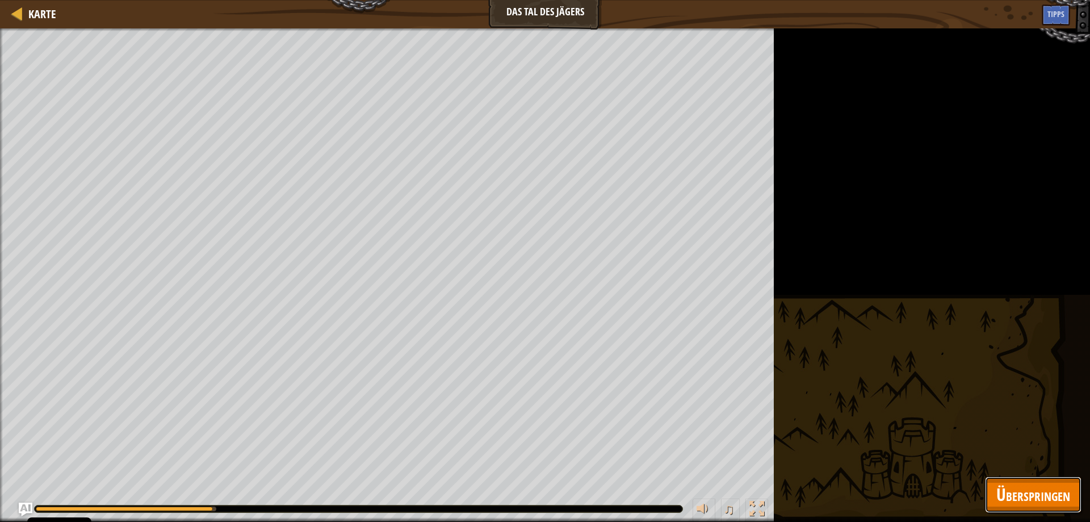
click at [1028, 494] on span "Überspringen" at bounding box center [1033, 493] width 74 height 23
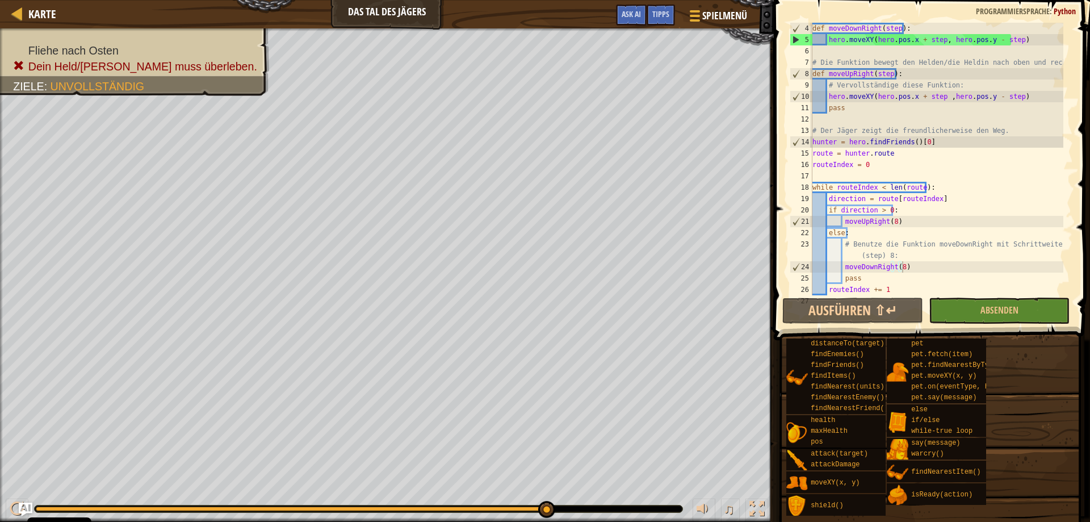
scroll to position [34, 0]
click at [916, 95] on div "def moveDownRight ( step ) : hero . moveXY ( hero . pos . x + step , hero . pos…" at bounding box center [936, 170] width 253 height 295
click at [989, 96] on div "def moveDownRight ( step ) : hero . moveXY ( hero . pos . x + step , hero . pos…" at bounding box center [936, 170] width 253 height 295
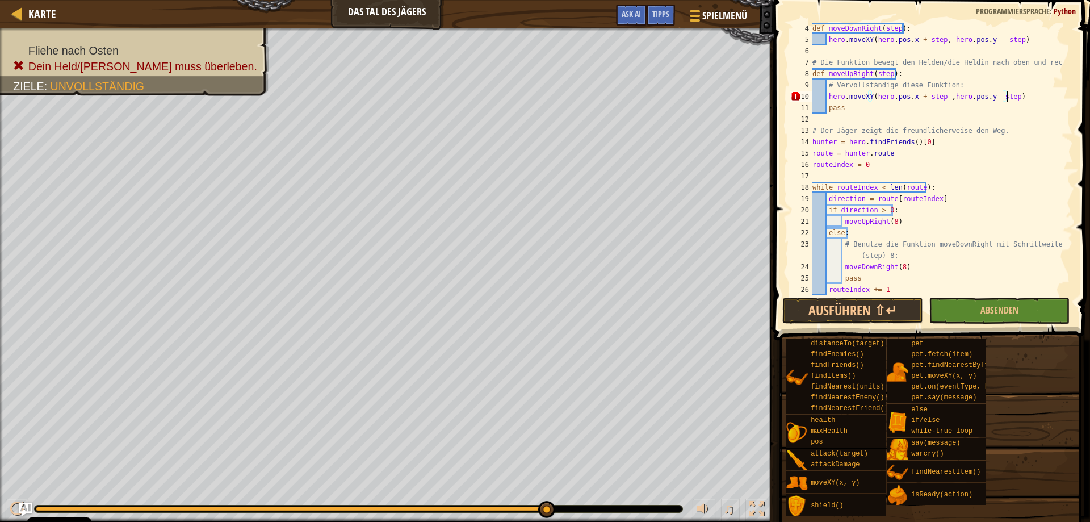
click at [1037, 97] on div "def moveDownRight ( step ) : hero . moveXY ( hero . pos . x + step , hero . pos…" at bounding box center [936, 170] width 253 height 295
click at [987, 93] on div "def moveDownRight ( step ) : hero . moveXY ( hero . pos . x + step , hero . pos…" at bounding box center [936, 170] width 253 height 295
type textarea "hero.moveXY(hero.pos.x + step ,hero.pos.y +step)"
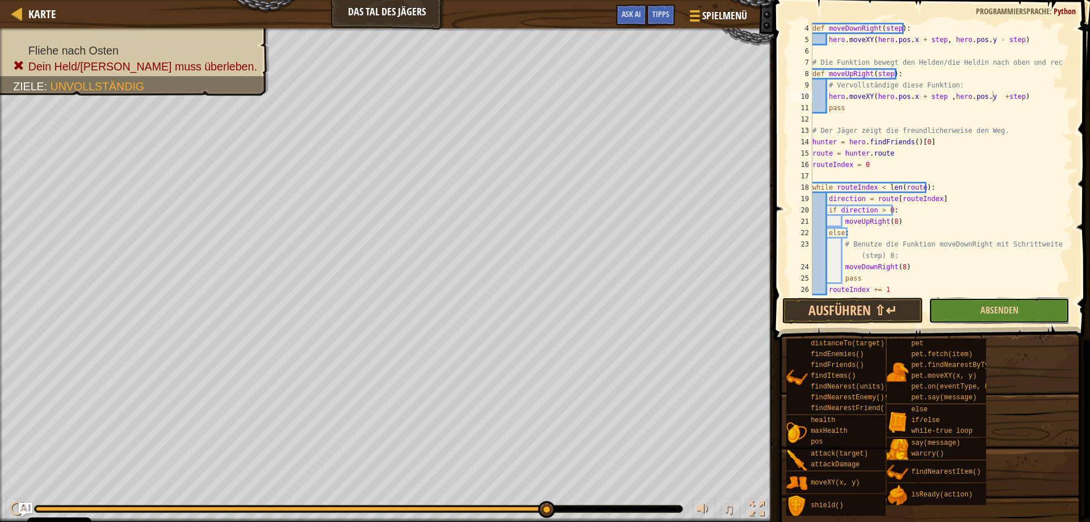
click at [1021, 312] on button "Absenden" at bounding box center [998, 310] width 141 height 26
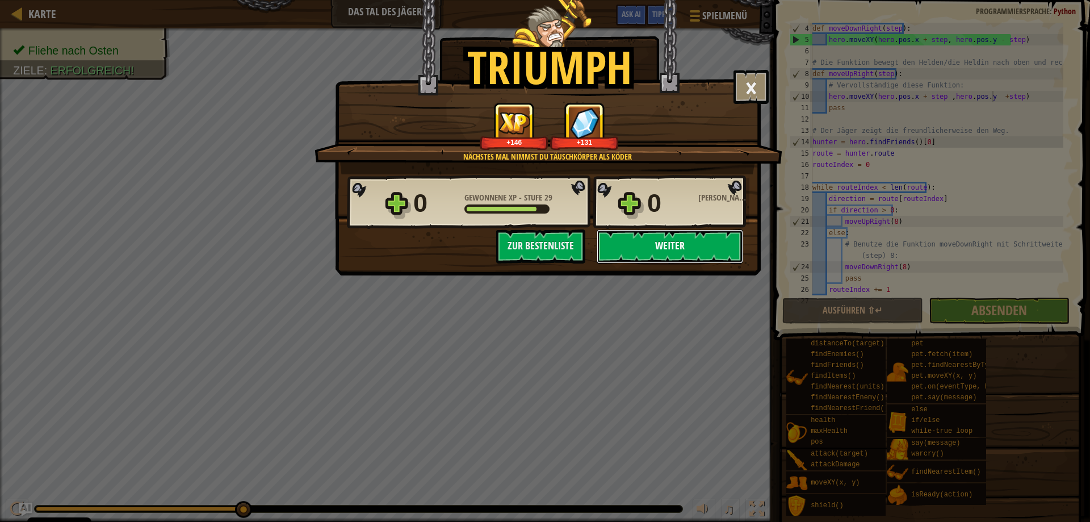
click at [691, 248] on button "Weiter" at bounding box center [669, 246] width 146 height 34
select select "de-DE"
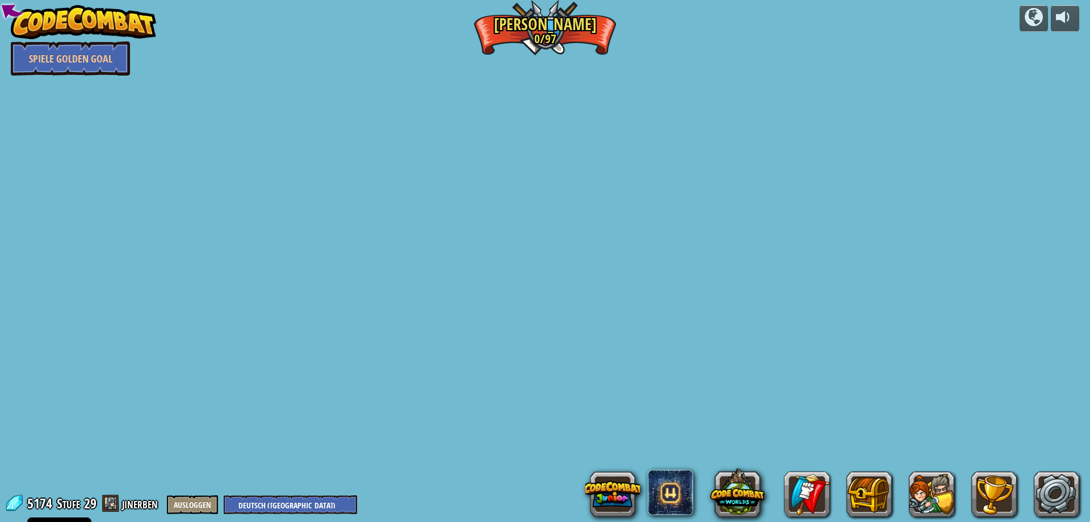
select select "de-DE"
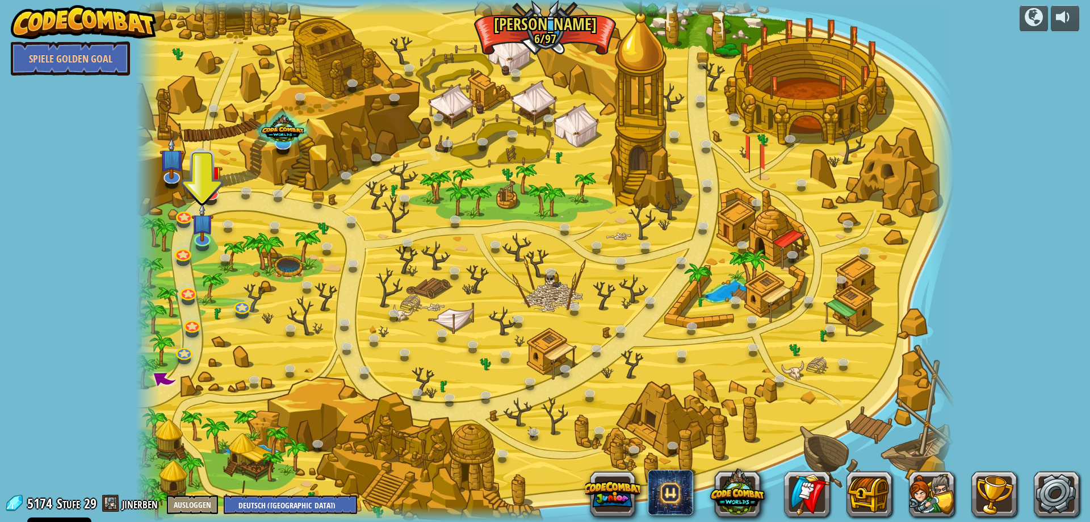
click at [1041, 377] on div "powered by Spiele Golden Goal Konflikt der Klone (Gesperrt) Thoktars Klonarmee …" at bounding box center [545, 261] width 1090 height 522
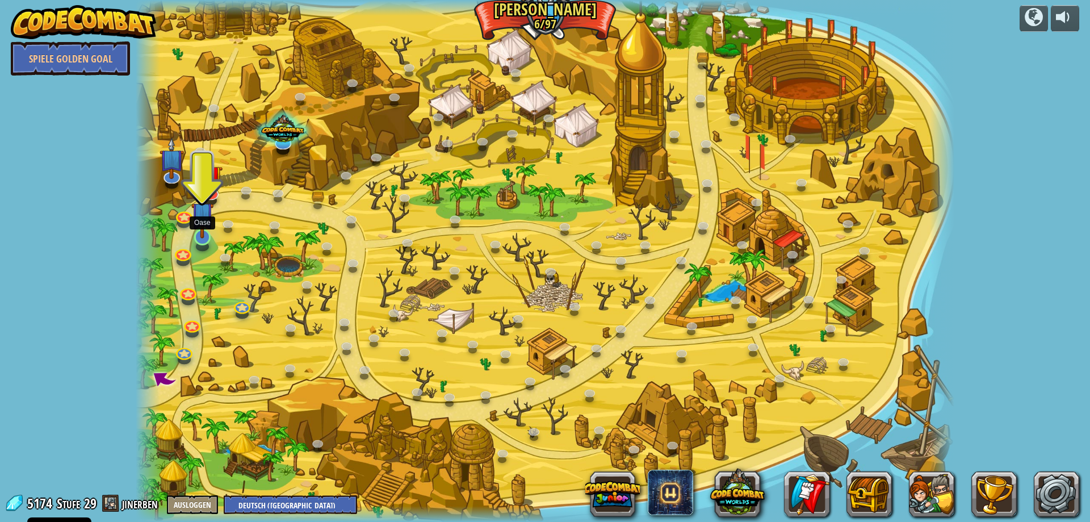
click at [207, 236] on img at bounding box center [202, 213] width 22 height 51
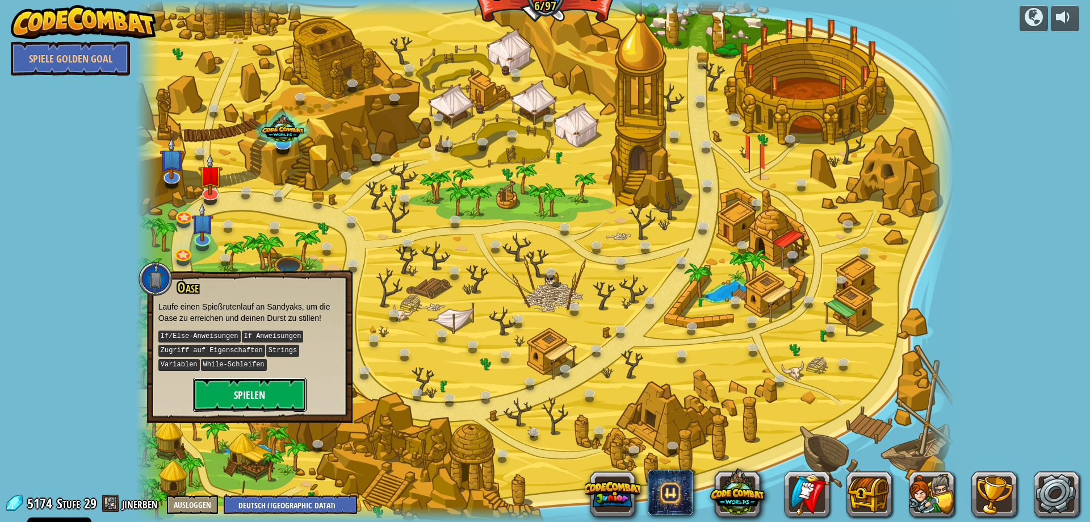
click at [237, 394] on button "Spielen" at bounding box center [249, 394] width 113 height 34
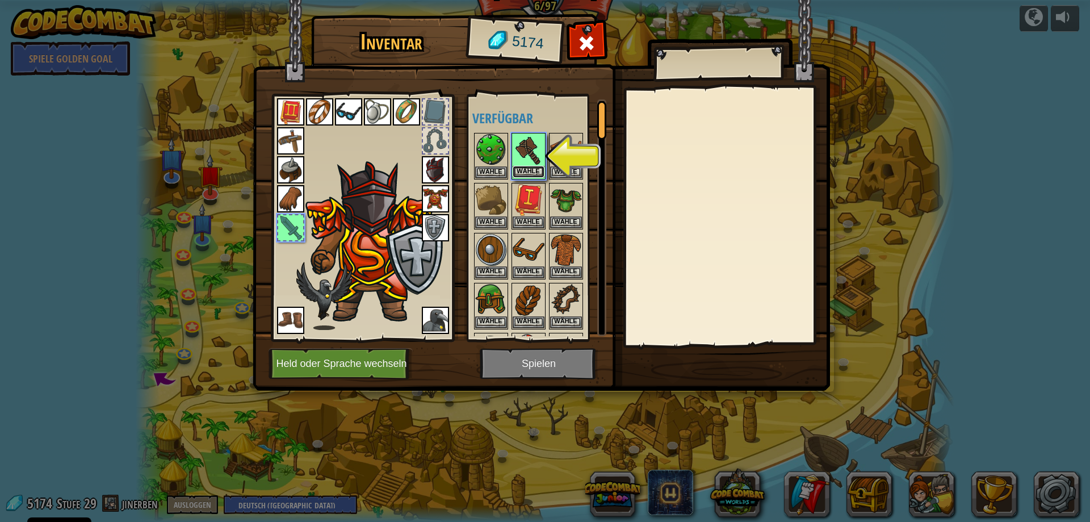
click at [532, 167] on button "Wähle" at bounding box center [528, 172] width 32 height 12
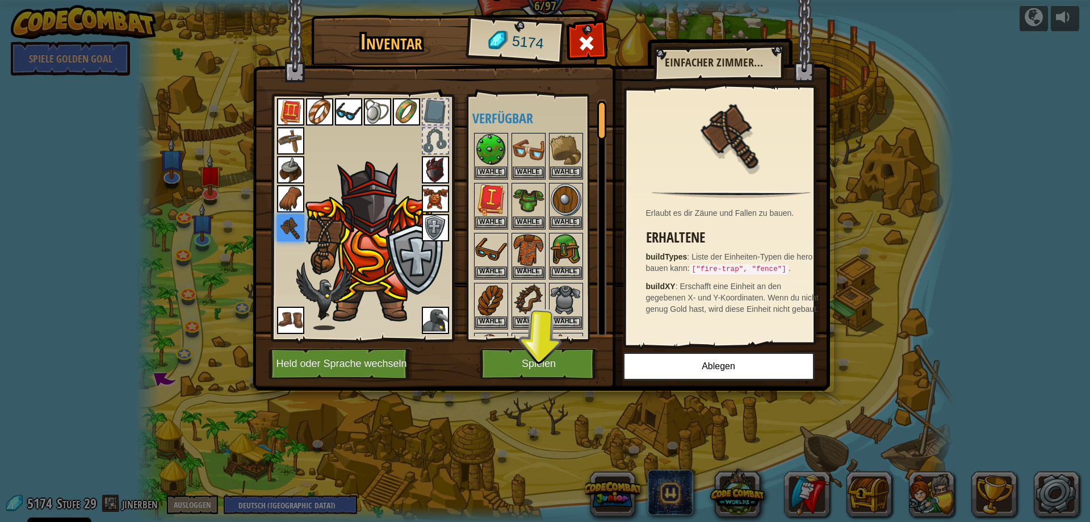
click at [529, 347] on img at bounding box center [541, 184] width 577 height 412
click at [529, 357] on button "Spielen" at bounding box center [539, 363] width 119 height 31
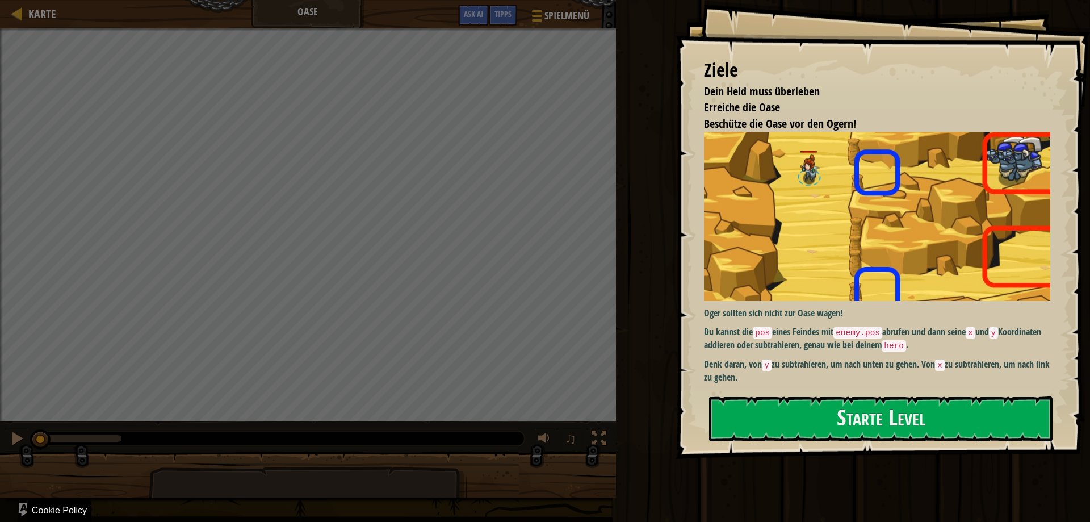
click at [802, 491] on div "Ausführen ⇧↵ Absenden Fertig" at bounding box center [850, 258] width 477 height 516
click at [832, 424] on button "Starte Level" at bounding box center [880, 418] width 343 height 45
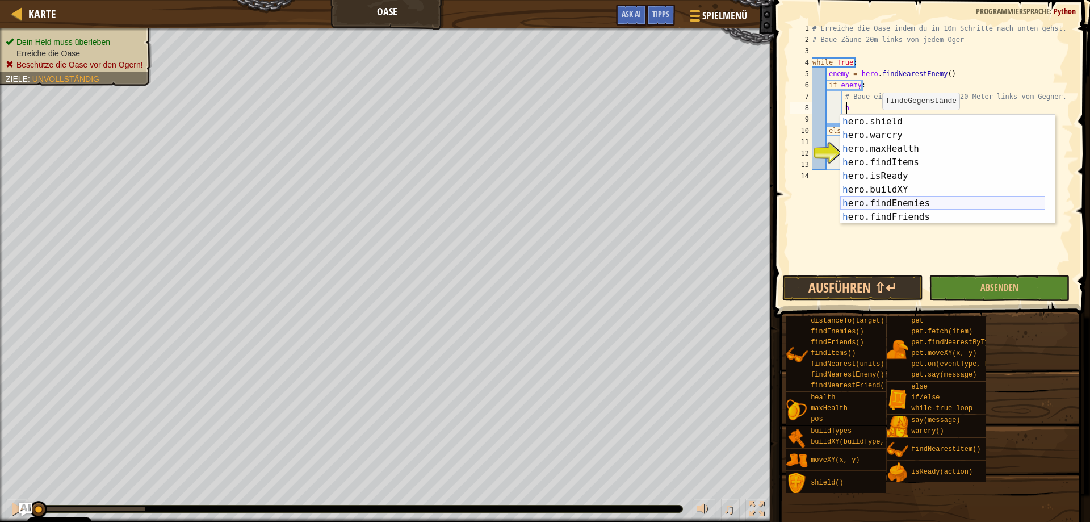
scroll to position [68, 0]
click at [884, 191] on div "h ero.shield Drück die Eingabetaste h ero.warcry Drück die Eingabetaste h ero.m…" at bounding box center [942, 183] width 205 height 136
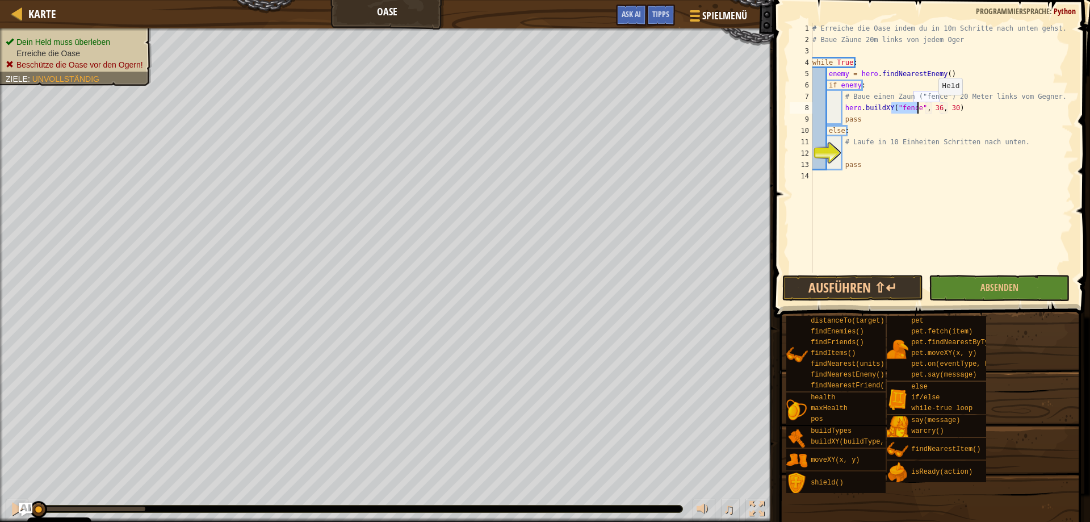
click at [932, 106] on div "# Erreiche die Oase indem du in 10m Schritte nach unten gehst. # Baue Zäune 20m…" at bounding box center [941, 159] width 263 height 272
click at [986, 119] on div "# Erreiche die Oase indem du in 10m Schritte nach unten gehst. # Baue Zäune 20m…" at bounding box center [941, 159] width 263 height 272
type textarea "passenemy.pos."
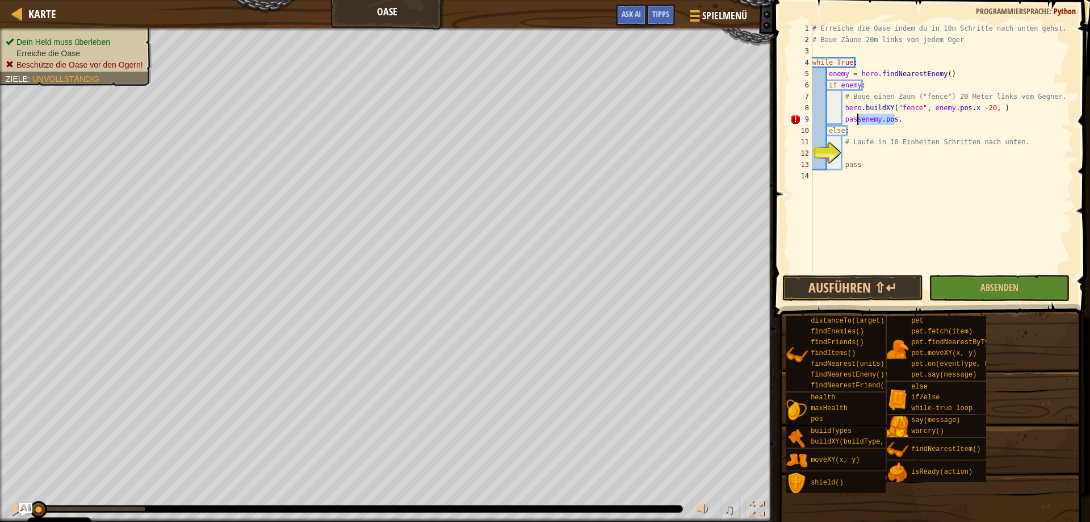
drag, startPoint x: 924, startPoint y: 123, endPoint x: 856, endPoint y: 121, distance: 68.1
click at [856, 121] on div "# Erreiche die Oase indem du in 10m Schritte nach unten gehst. # Baue Zäune 20m…" at bounding box center [941, 159] width 263 height 272
drag, startPoint x: 996, startPoint y: 182, endPoint x: 988, endPoint y: 177, distance: 9.2
click at [994, 180] on div "# Erreiche die Oase indem du in 10m Schritte nach unten gehst. # Baue Zäune 20m…" at bounding box center [941, 159] width 263 height 272
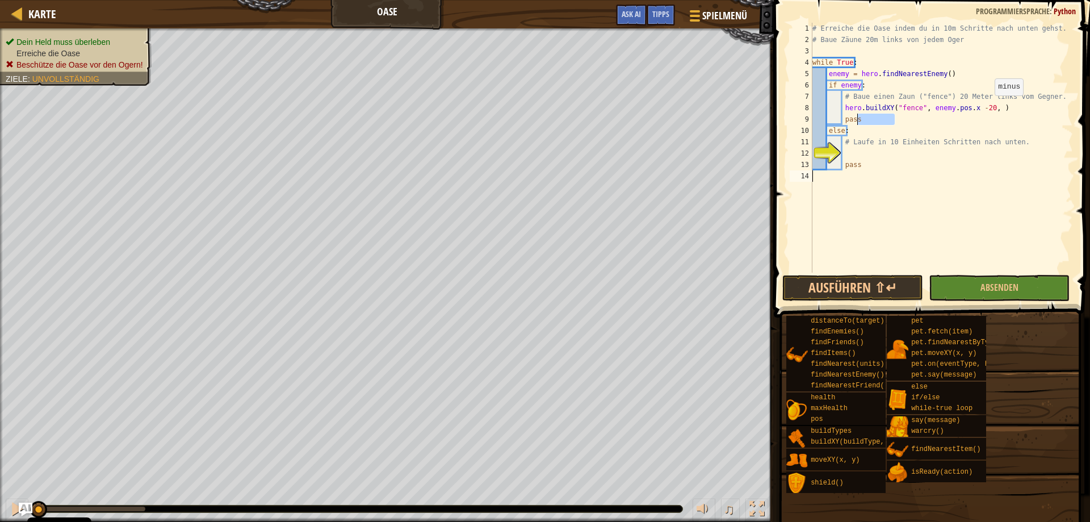
click at [989, 107] on div "# Erreiche die Oase indem du in 10m Schritte nach unten gehst. # Baue Zäune 20m…" at bounding box center [941, 159] width 263 height 272
paste textarea
type textarea "hero.buildXY("fence", enemy.pos.x -20, enemy.pos)"
click at [900, 155] on div "# Erreiche die Oase indem du in 10m Schritte nach unten gehst. # Baue Zäune 20m…" at bounding box center [941, 159] width 263 height 272
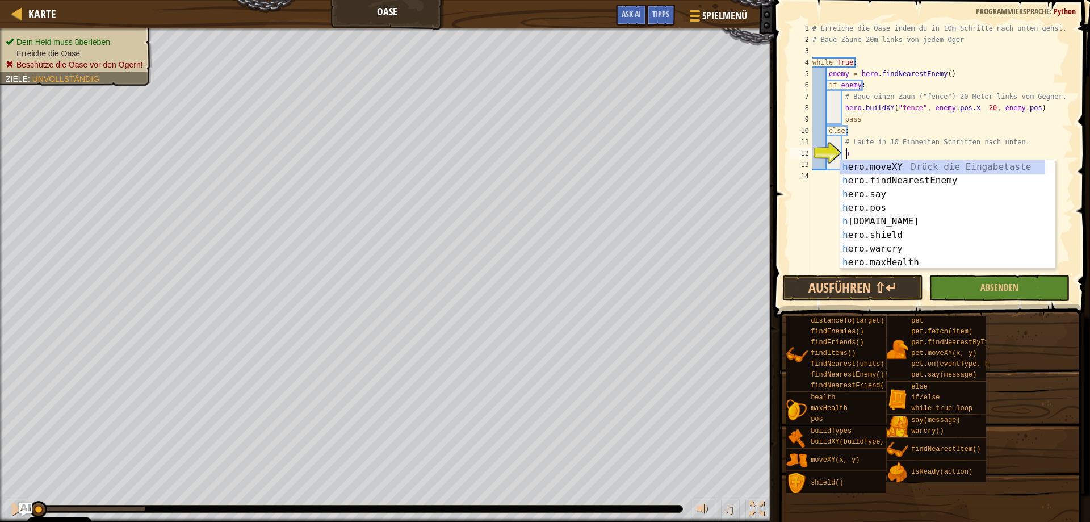
scroll to position [5, 2]
click at [909, 163] on div "h ero.moveXY Drück die Eingabetaste h ero.findNearestEnemy Drück die Eingabetas…" at bounding box center [947, 228] width 215 height 136
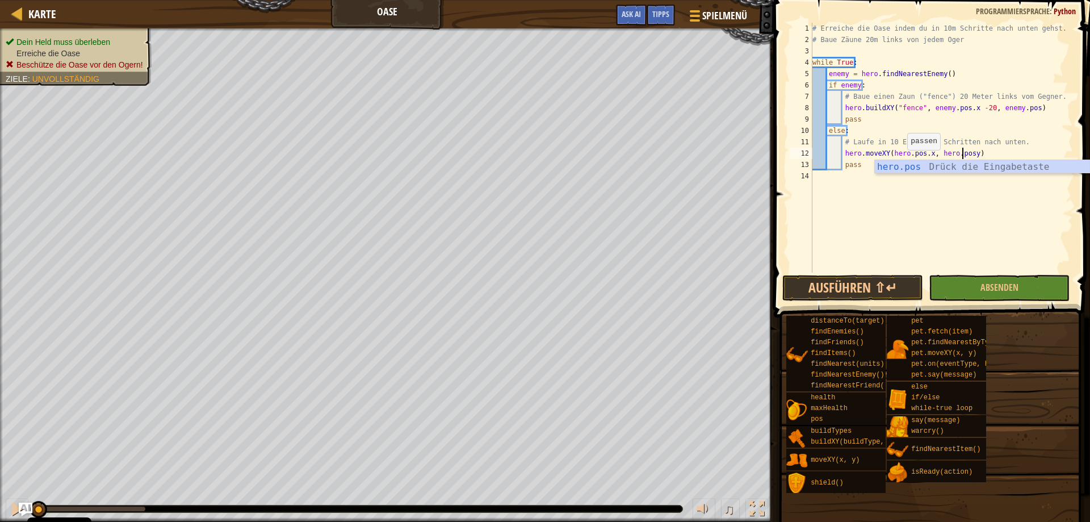
scroll to position [5, 13]
click at [924, 152] on div "# Erreiche die Oase indem du in 10m Schritte nach unten gehst. # Baue Zäune 20m…" at bounding box center [941, 159] width 263 height 272
click at [1031, 289] on button "Absenden" at bounding box center [998, 288] width 141 height 26
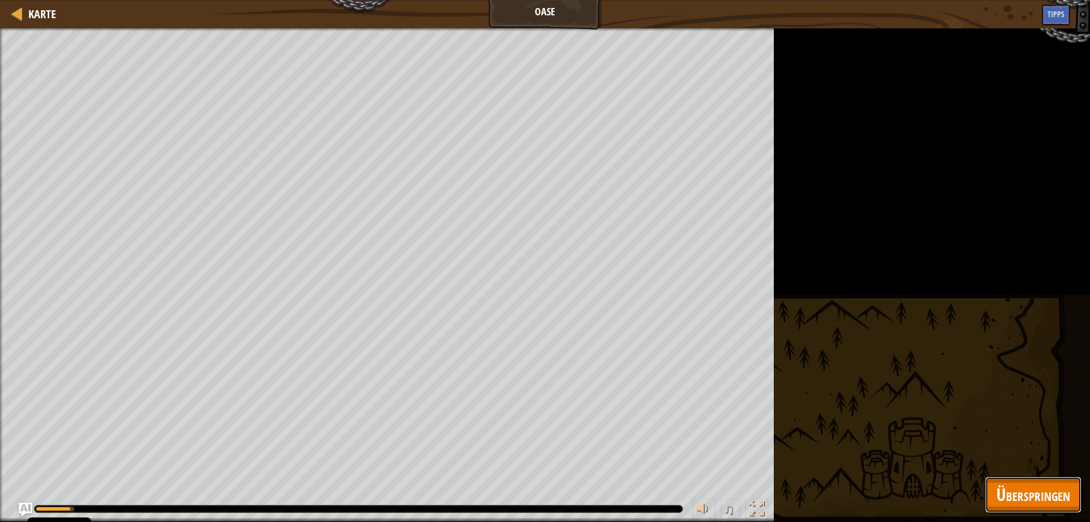
click at [1019, 490] on span "Überspringen" at bounding box center [1033, 493] width 74 height 23
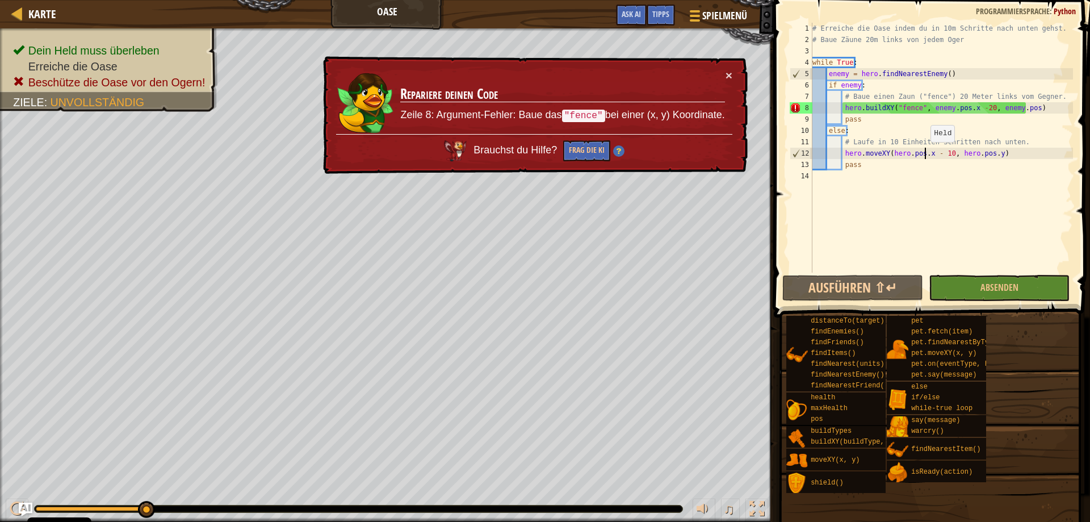
click at [924, 153] on div "# Erreiche die Oase indem du in 10m Schritte nach unten gehst. # Baue Zäune 20m…" at bounding box center [941, 159] width 263 height 272
drag, startPoint x: 927, startPoint y: 153, endPoint x: 944, endPoint y: 153, distance: 17.0
click at [944, 153] on div "# Erreiche die Oase indem du in 10m Schritte nach unten gehst. # Baue Zäune 20m…" at bounding box center [941, 159] width 263 height 272
type textarea "hero.moveXY(hero.pos.x , hero.pos.y)"
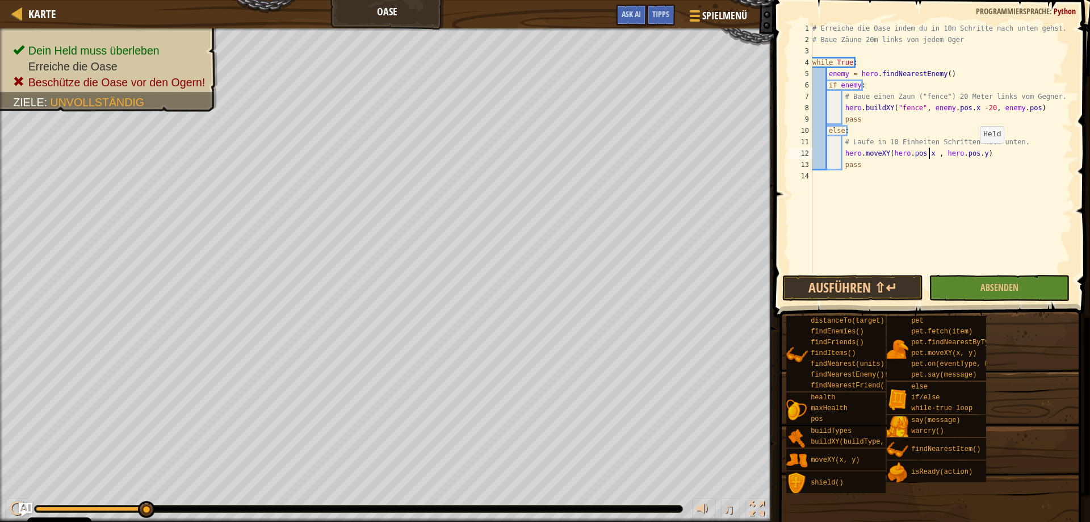
click at [974, 154] on div "# Erreiche die Oase indem du in 10m Schritte nach unten gehst. # Baue Zäune 20m…" at bounding box center [941, 159] width 263 height 272
click at [993, 175] on div "# Erreiche die Oase indem du in 10m Schritte nach unten gehst. # Baue Zäune 20m…" at bounding box center [941, 159] width 263 height 272
paste textarea "- 10"
type textarea "- 10"
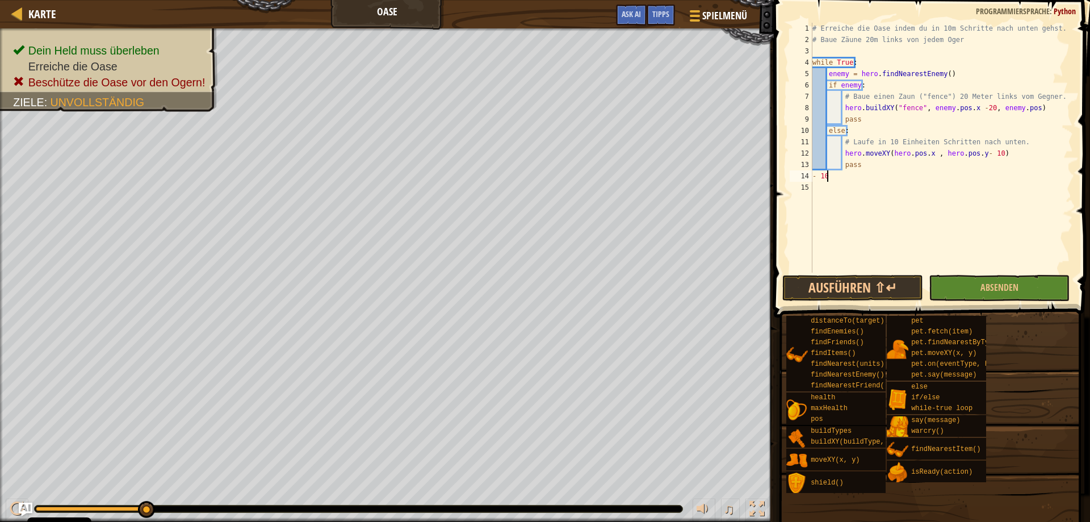
click at [1008, 265] on div "# Erreiche die Oase indem du in 10m Schritte nach unten gehst. # Baue Zäune 20m…" at bounding box center [941, 159] width 263 height 272
drag, startPoint x: 828, startPoint y: 175, endPoint x: 779, endPoint y: 177, distance: 49.4
click at [808, 175] on div "1 2 3 4 5 6 7 8 9 10 11 12 13 14 15 # Erreiche die Oase indem du in 10m Schritt…" at bounding box center [929, 148] width 285 height 250
type textarea "- 10"
click at [1004, 291] on span "Absenden" at bounding box center [999, 287] width 38 height 12
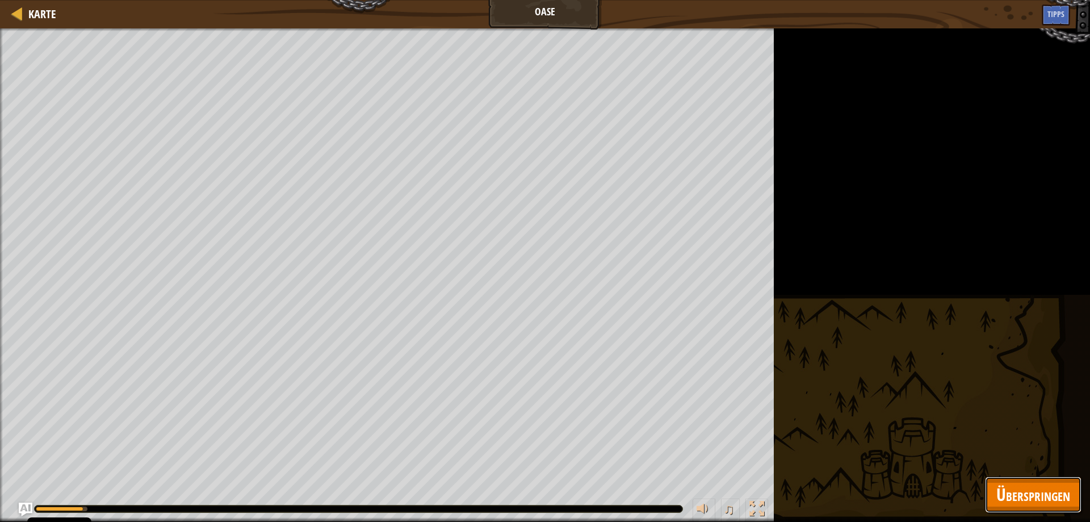
click at [1027, 489] on span "Überspringen" at bounding box center [1033, 493] width 74 height 23
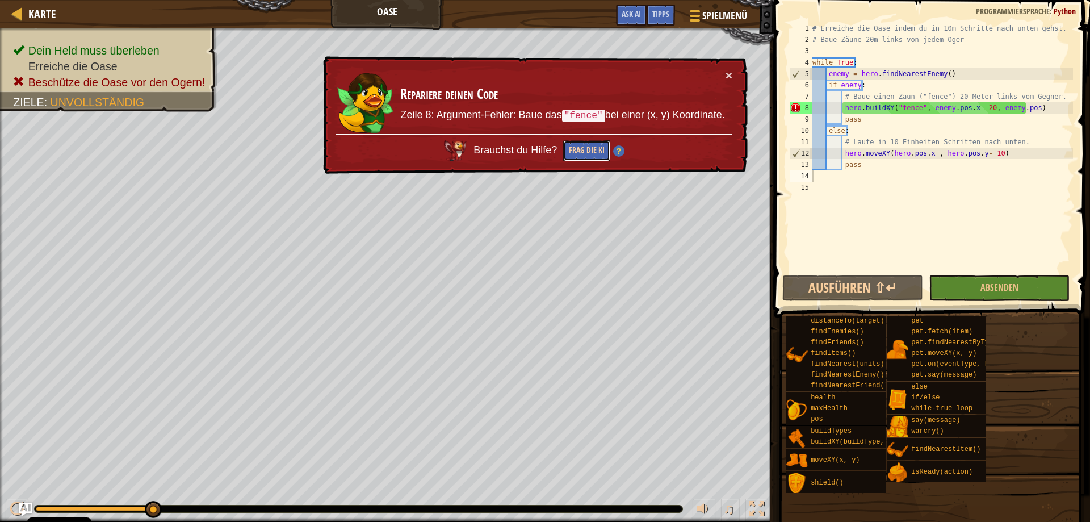
click at [598, 150] on button "Frag die KI" at bounding box center [586, 150] width 47 height 21
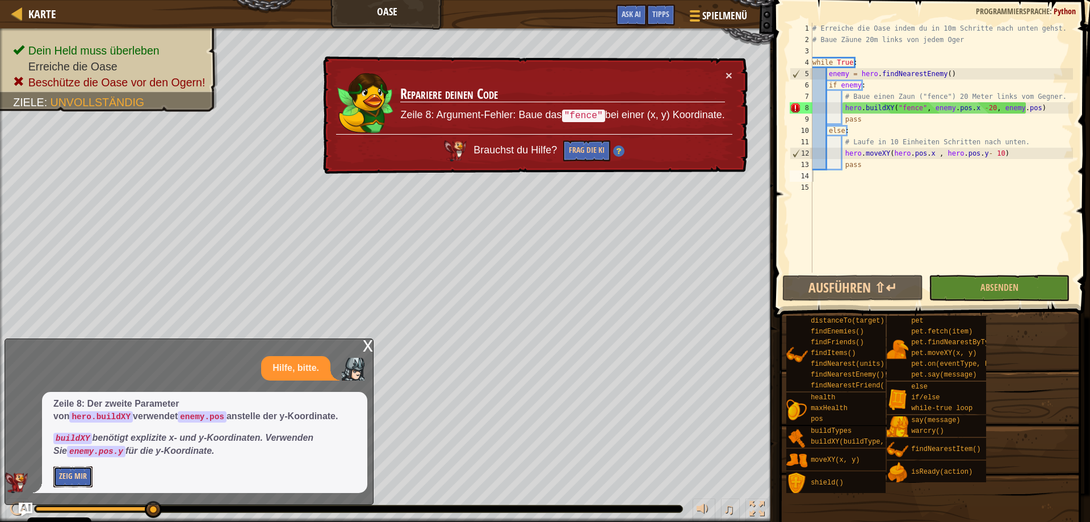
drag, startPoint x: 85, startPoint y: 479, endPoint x: 86, endPoint y: 473, distance: 6.3
click at [86, 478] on button "Zeig mir" at bounding box center [72, 476] width 39 height 21
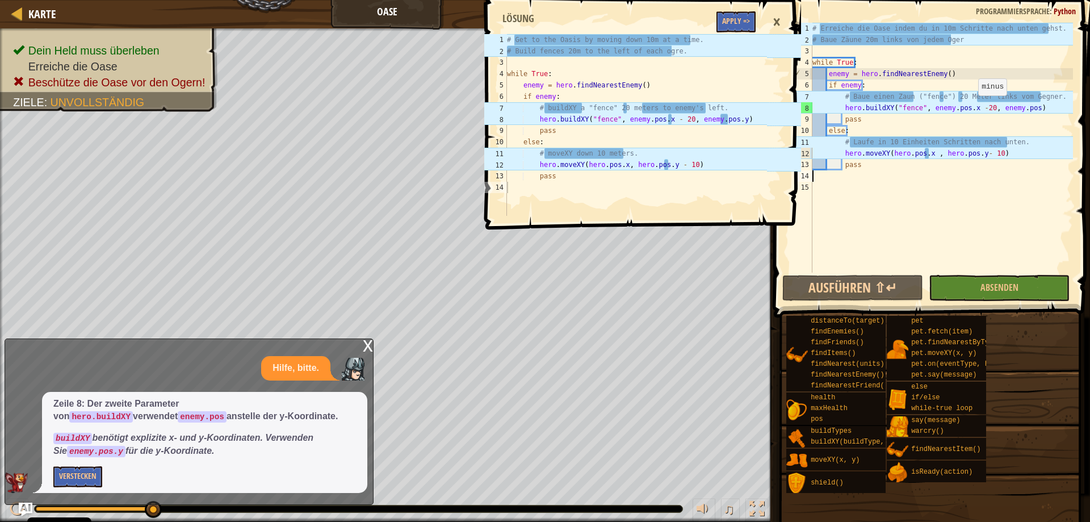
click at [972, 107] on div "# Erreiche die Oase indem du in 10m Schritte nach unten gehst. # Baue Zäune 20m…" at bounding box center [941, 159] width 263 height 272
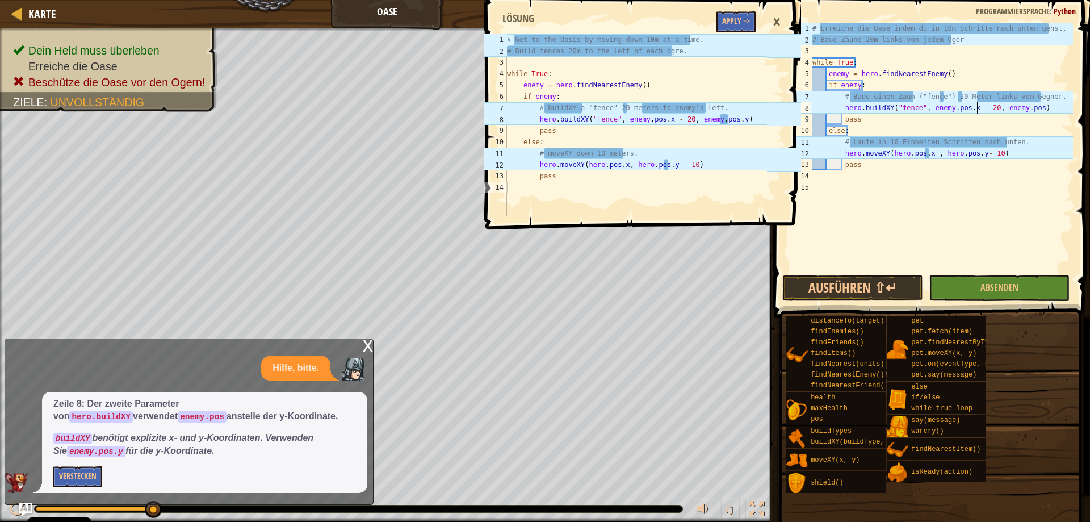
drag, startPoint x: 1023, startPoint y: 108, endPoint x: 1029, endPoint y: 106, distance: 6.6
click at [1024, 108] on div "# Erreiche die Oase indem du in 10m Schritte nach unten gehst. # Baue Zäune 20m…" at bounding box center [941, 159] width 263 height 272
type textarea "hero.buildXY("fence", enemy.pos.x - 20, enemy.pos.y)"
click at [985, 287] on span "Absenden" at bounding box center [999, 287] width 38 height 12
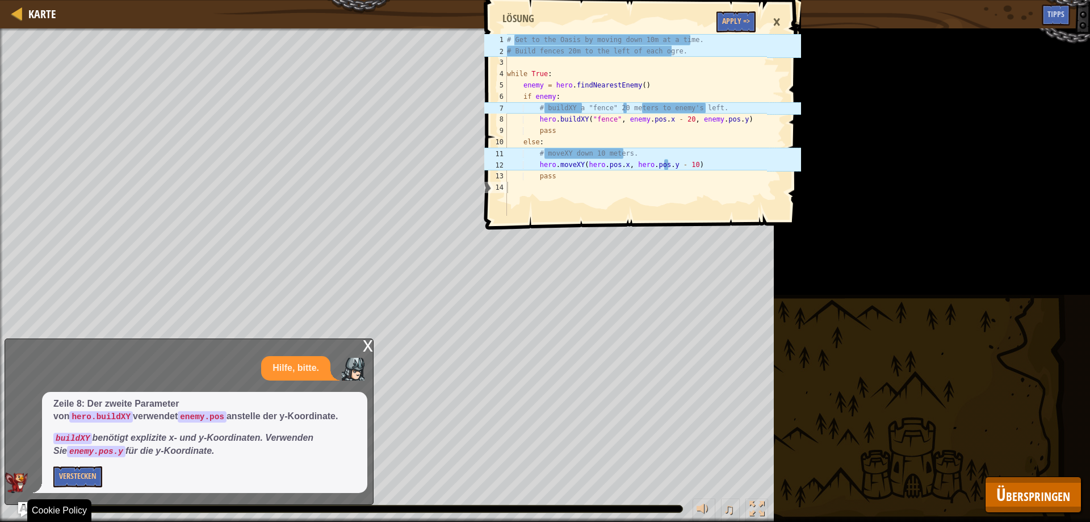
click at [26, 512] on img "Ask AI" at bounding box center [25, 509] width 15 height 15
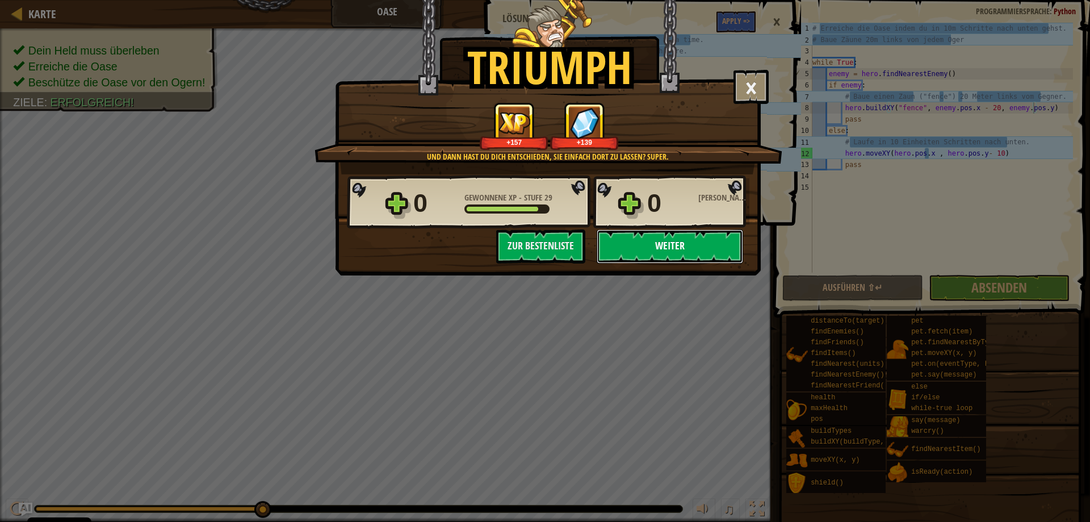
click at [654, 253] on button "Weiter" at bounding box center [669, 246] width 146 height 34
select select "de-DE"
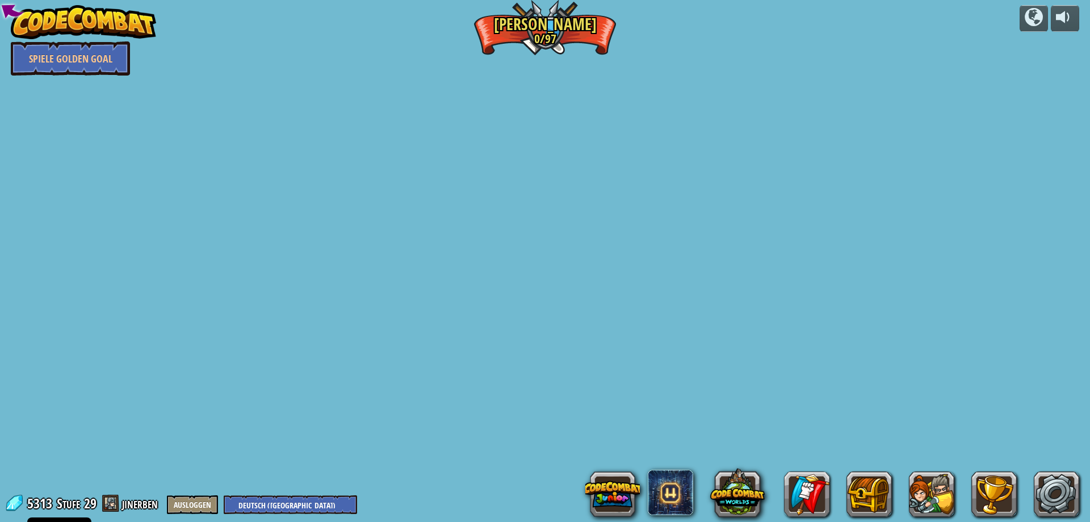
select select "de-DE"
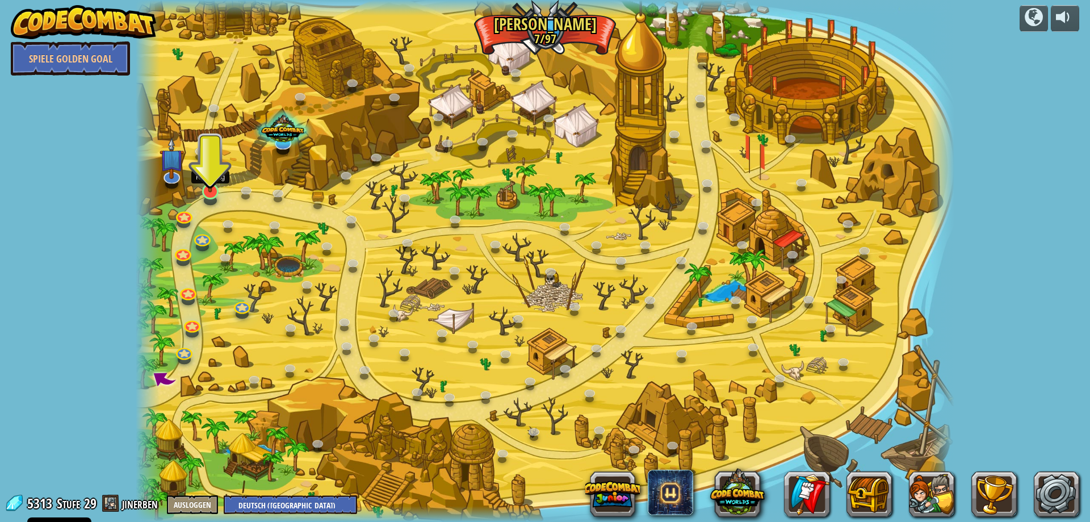
click at [212, 179] on img at bounding box center [210, 167] width 22 height 51
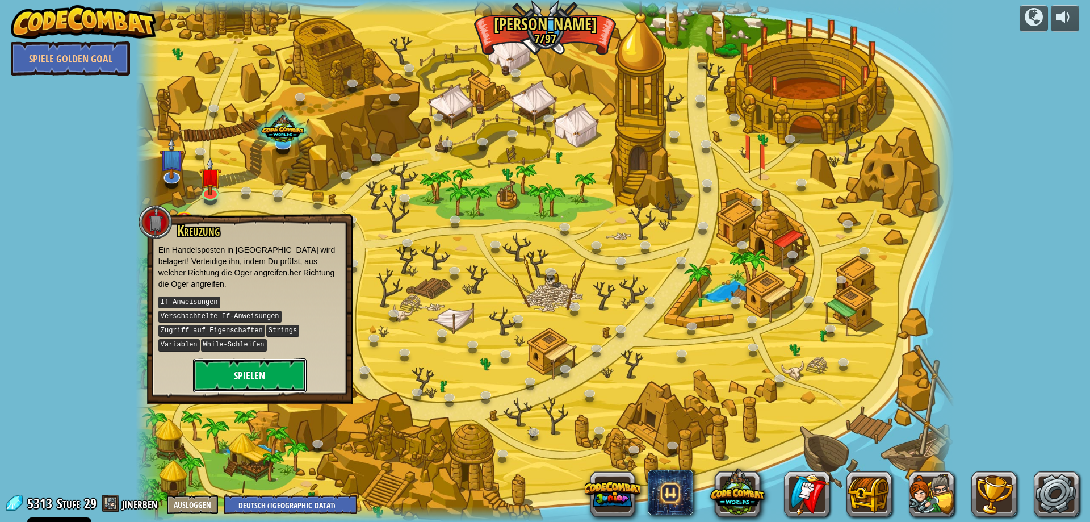
click at [295, 358] on button "Spielen" at bounding box center [249, 375] width 113 height 34
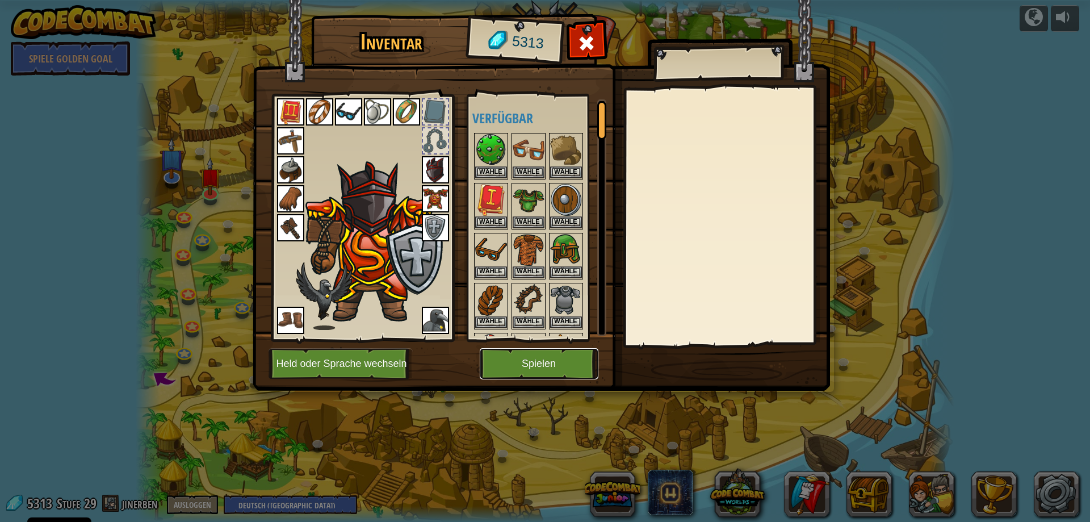
click at [529, 366] on button "Spielen" at bounding box center [539, 363] width 119 height 31
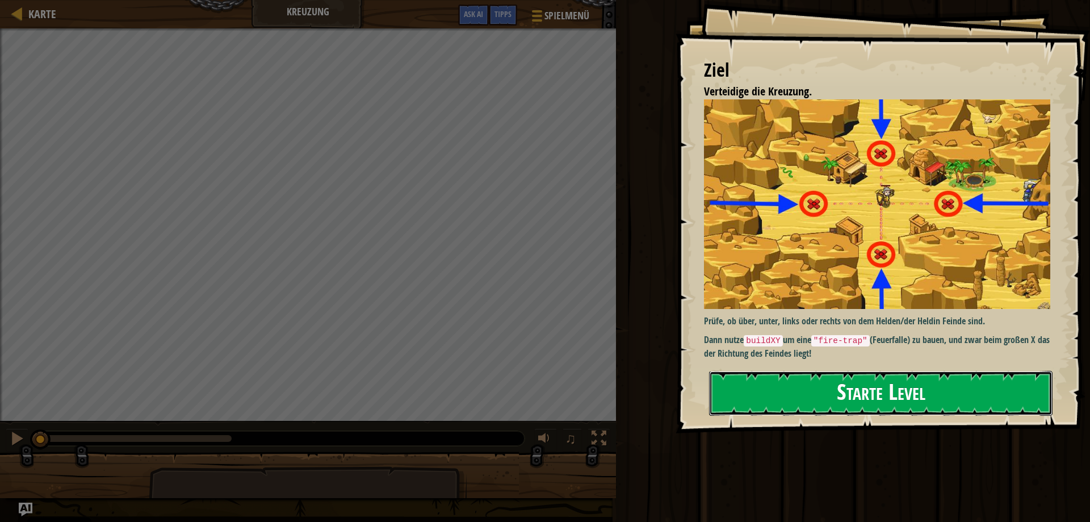
click at [940, 415] on button "Starte Level" at bounding box center [880, 393] width 343 height 45
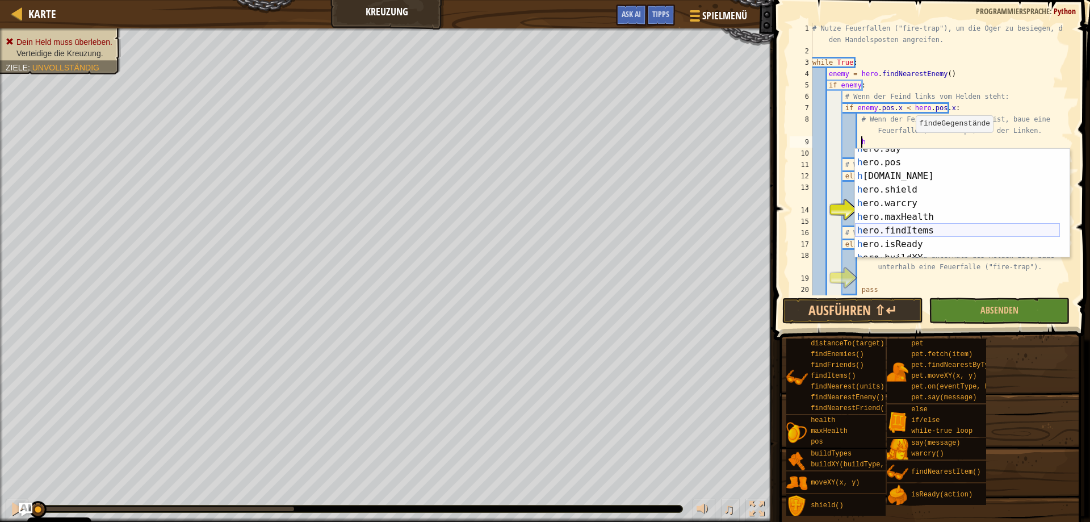
scroll to position [68, 0]
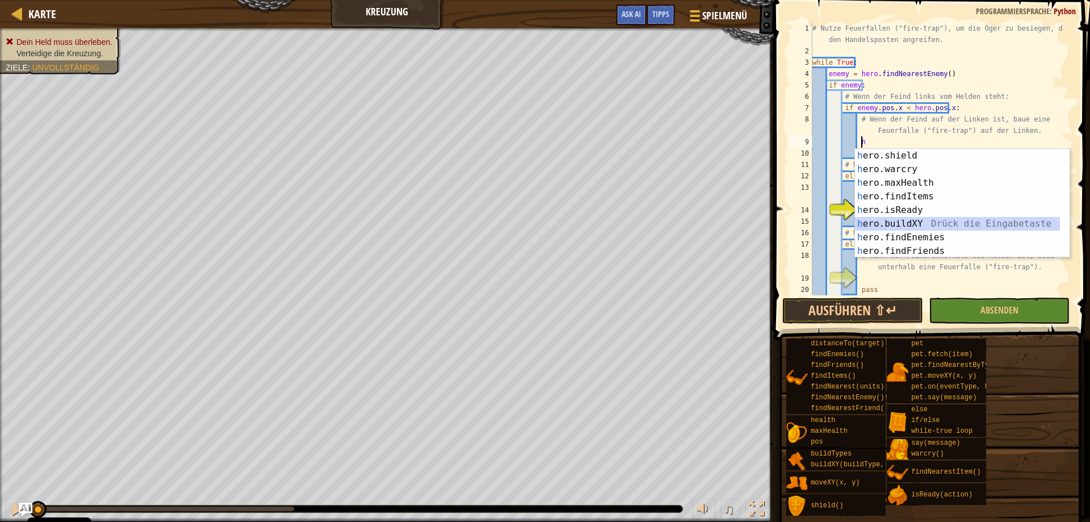
click at [923, 221] on div "h ero.shield Drück die Eingabetaste h ero.warcry Drück die Eingabetaste h ero.m…" at bounding box center [957, 217] width 205 height 136
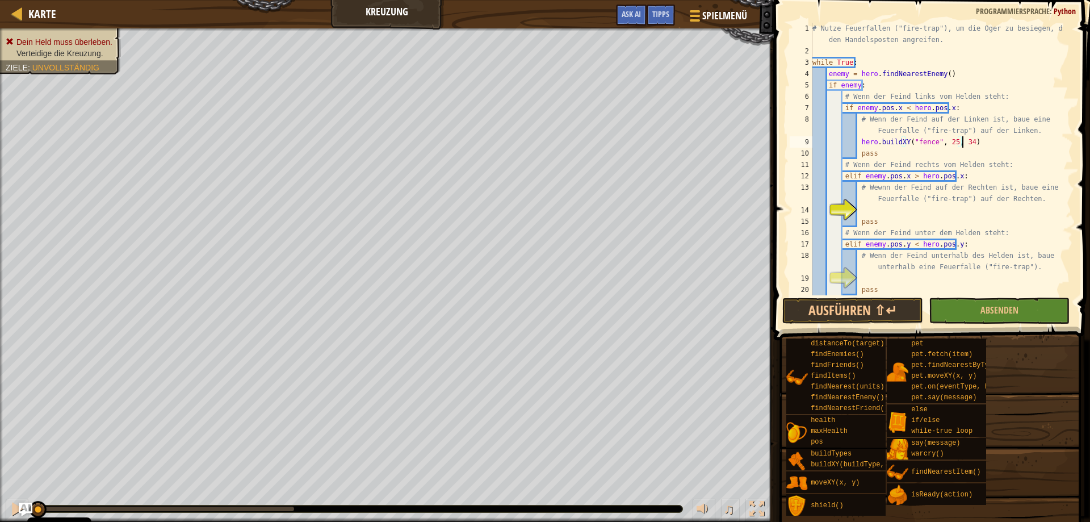
scroll to position [5, 12]
click at [918, 140] on div "# Nutze Feuerfallen ("fire-trap"), um die Oger zu besiegen, die den Handelspost…" at bounding box center [936, 176] width 253 height 306
type textarea "hero.buildXY("fire-trap", 25, 34)"
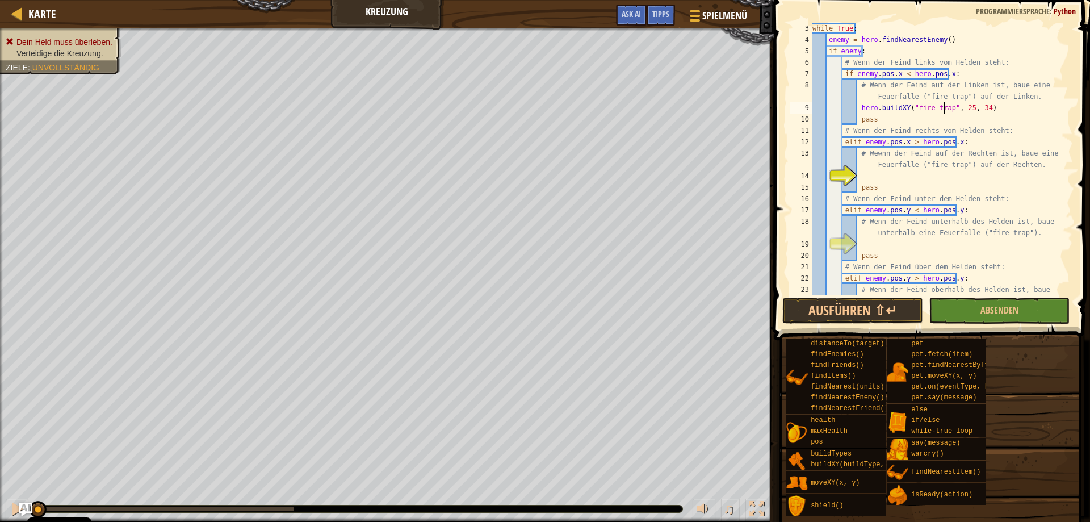
scroll to position [34, 0]
drag, startPoint x: 984, startPoint y: 107, endPoint x: 859, endPoint y: 110, distance: 125.4
click at [859, 110] on div "while True : enemy = hero . findNearestEnemy ( ) if enemy : # Wenn der Feind li…" at bounding box center [936, 176] width 253 height 306
click at [892, 176] on div "while True : enemy = hero . findNearestEnemy ( ) if enemy : # Wenn der Feind li…" at bounding box center [936, 176] width 253 height 306
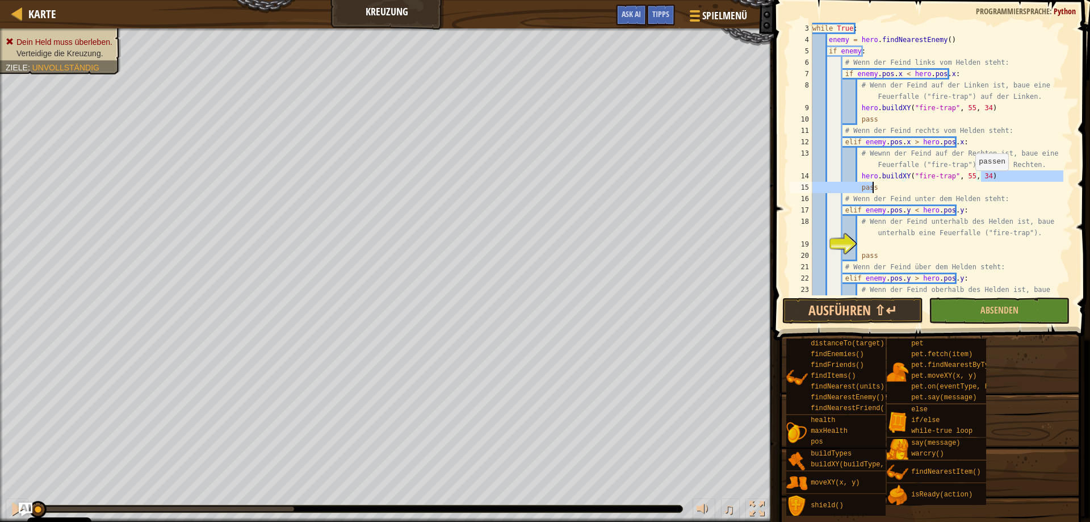
type textarea "hero.buildXY("fire-trap", 55, 34)"
drag, startPoint x: 990, startPoint y: 175, endPoint x: 856, endPoint y: 177, distance: 133.9
click at [856, 177] on div "while True : enemy = hero . findNearestEnemy ( ) if enemy : # Wenn der Feind li…" at bounding box center [936, 176] width 253 height 306
click at [868, 241] on div "while True : enemy = hero . findNearestEnemy ( ) if enemy : # Wenn der Feind li…" at bounding box center [936, 176] width 253 height 306
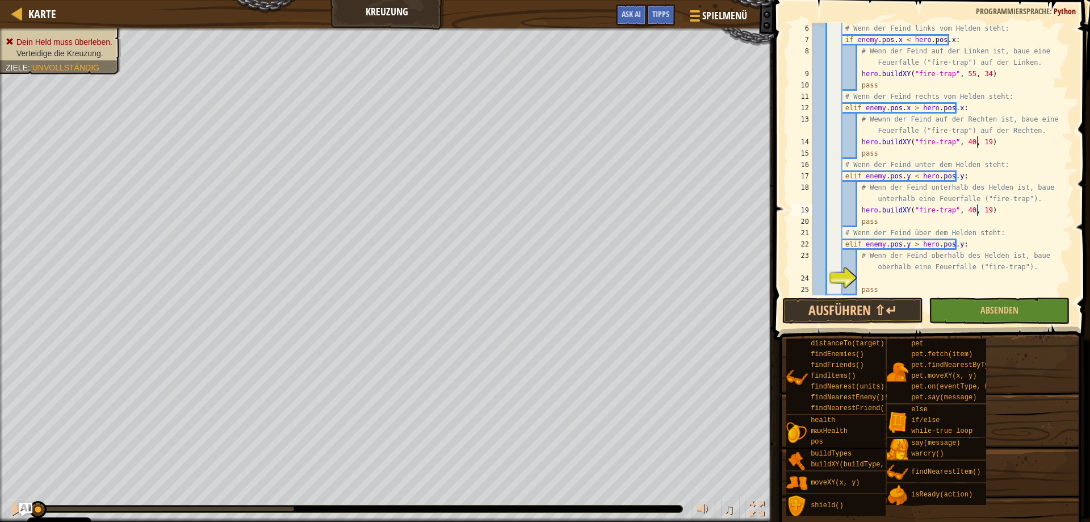
scroll to position [102, 0]
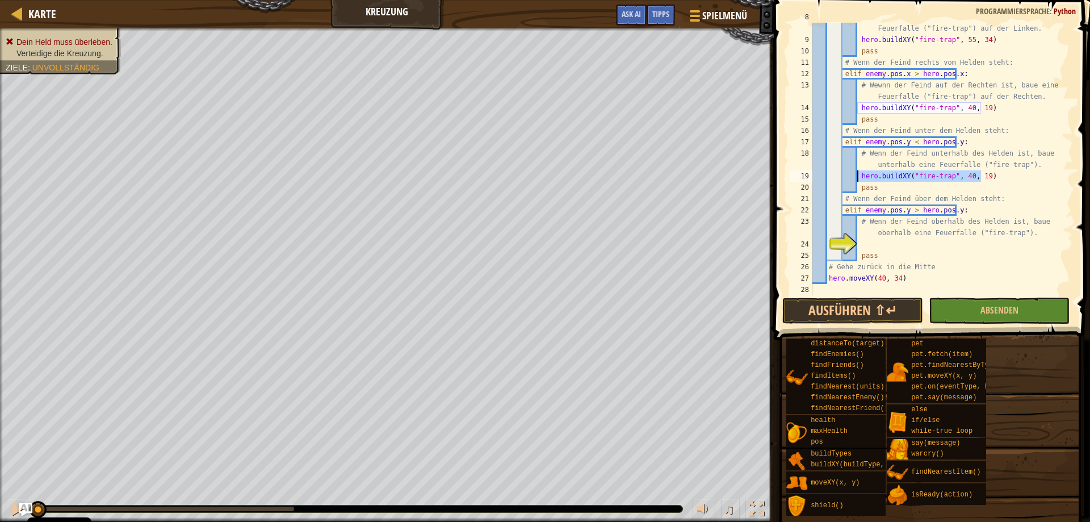
drag, startPoint x: 984, startPoint y: 176, endPoint x: 859, endPoint y: 177, distance: 125.4
click at [859, 177] on div "# Wenn der Feind auf der Linken ist, baue eine Feuerfalle ("fire-trap") auf der…" at bounding box center [936, 164] width 253 height 306
click at [907, 251] on div "# Wenn der Feind auf der Linken ist, baue eine Feuerfalle ("fire-trap") auf der…" at bounding box center [936, 164] width 253 height 306
click at [884, 243] on div "# Wenn der Feind auf der Linken ist, baue eine Feuerfalle ("fire-trap") auf der…" at bounding box center [936, 164] width 253 height 306
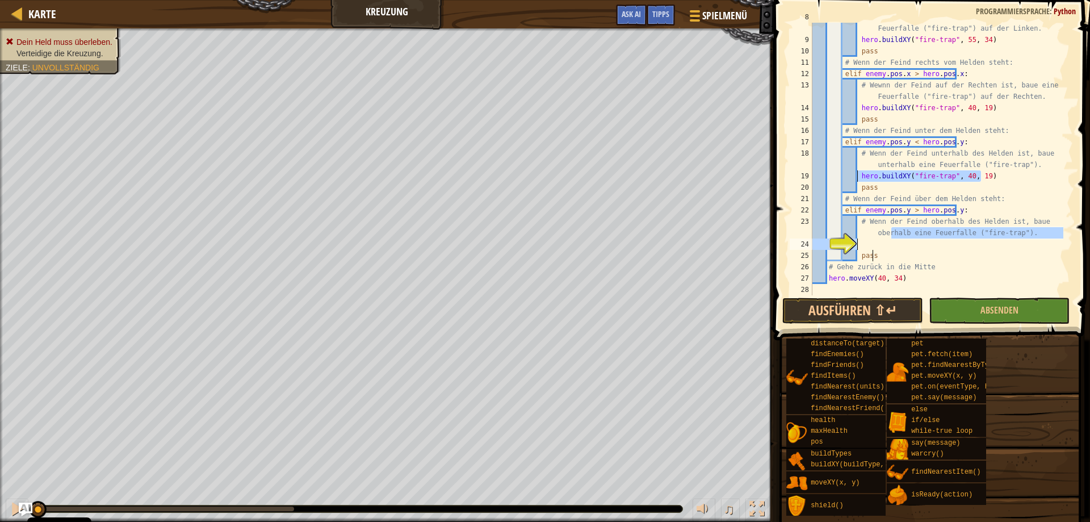
click at [882, 243] on div "# Wenn der Feind auf der Linken ist, baue eine Feuerfalle ("fire-trap") auf der…" at bounding box center [936, 164] width 253 height 306
type textarea "pass"
click at [881, 247] on div "# Wenn der Feind auf der Linken ist, baue eine Feuerfalle ("fire-trap") auf der…" at bounding box center [936, 164] width 253 height 306
click at [881, 246] on div "# Wenn der Feind auf der Linken ist, baue eine Feuerfalle ("fire-trap") auf der…" at bounding box center [936, 164] width 253 height 306
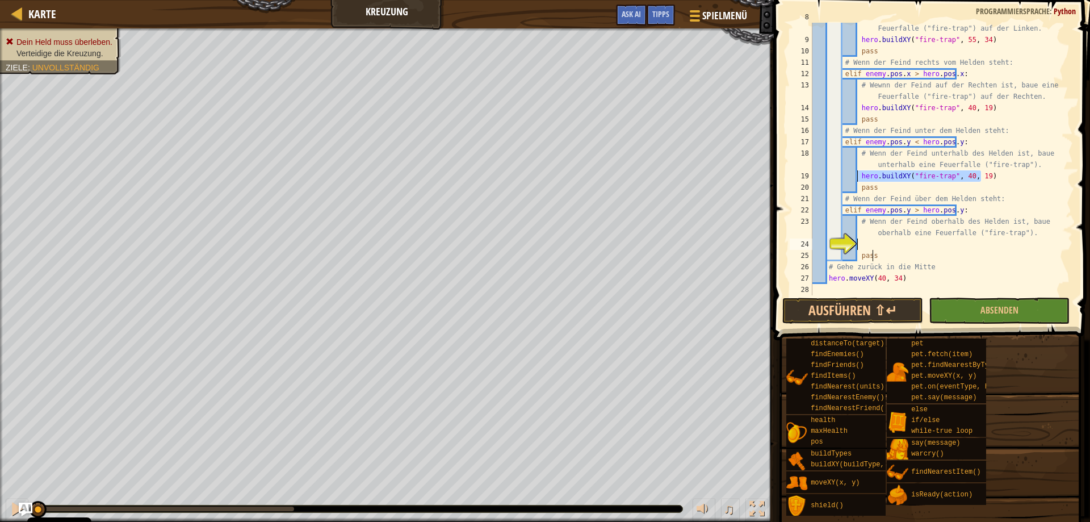
type textarea "pass"
click at [857, 244] on div "# Wenn der Feind auf der Linken ist, baue eine Feuerfalle ("fire-trap") auf der…" at bounding box center [936, 164] width 253 height 306
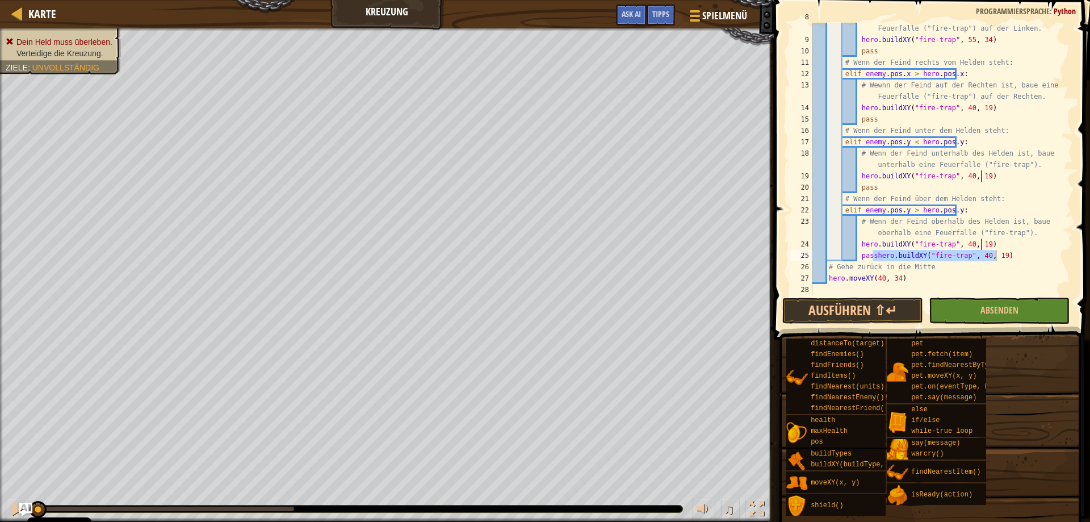
drag, startPoint x: 996, startPoint y: 253, endPoint x: 873, endPoint y: 260, distance: 123.3
click at [873, 260] on div "# Wenn der Feind auf der Linken ist, baue eine Feuerfalle ("fire-trap") auf der…" at bounding box center [936, 164] width 253 height 306
click at [992, 242] on div "# Wenn der Feind auf der Linken ist, baue eine Feuerfalle ("fire-trap") auf der…" at bounding box center [936, 164] width 253 height 306
click at [1008, 170] on div "# Wenn der Feind auf der Linken ist, baue eine Feuerfalle ("fire-trap") auf der…" at bounding box center [936, 164] width 253 height 306
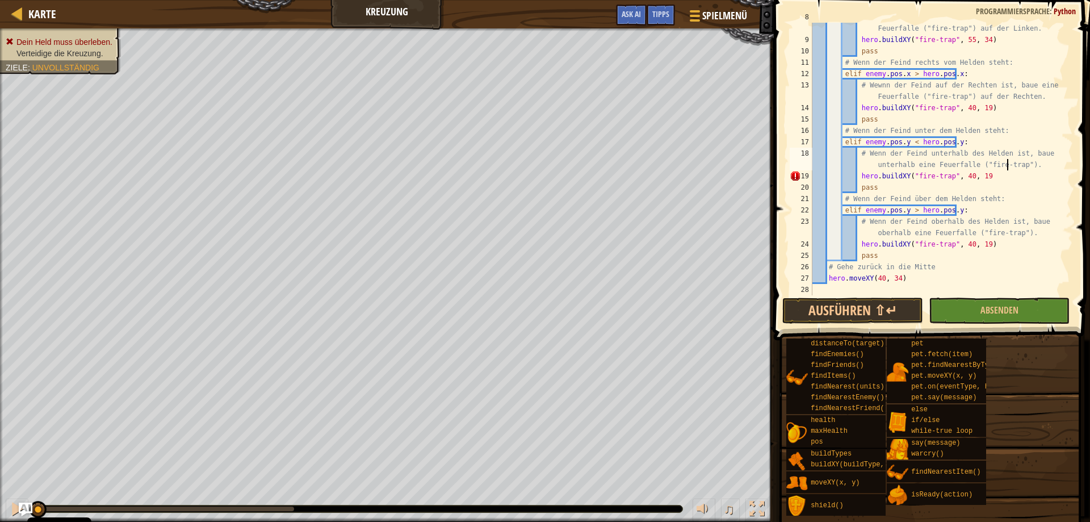
click at [1006, 180] on div "# Wenn der Feind auf der Linken ist, baue eine Feuerfalle ("fire-trap") auf der…" at bounding box center [936, 164] width 253 height 306
click at [973, 244] on div "# Wenn der Feind auf der Linken ist, baue eine Feuerfalle ("fire-trap") auf der…" at bounding box center [936, 164] width 253 height 306
click at [1003, 306] on span "Absenden" at bounding box center [999, 310] width 38 height 12
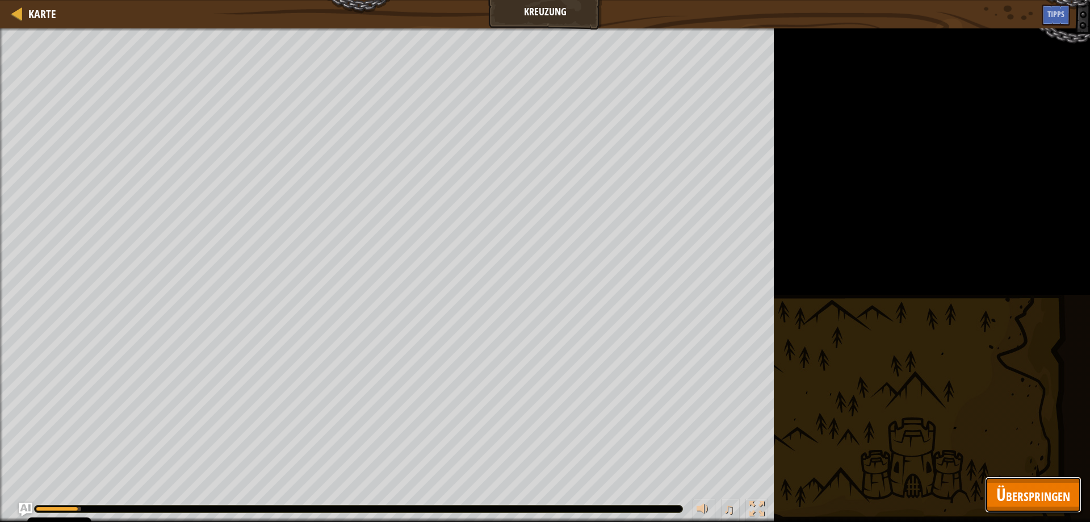
click at [1034, 487] on span "Überspringen" at bounding box center [1033, 493] width 74 height 23
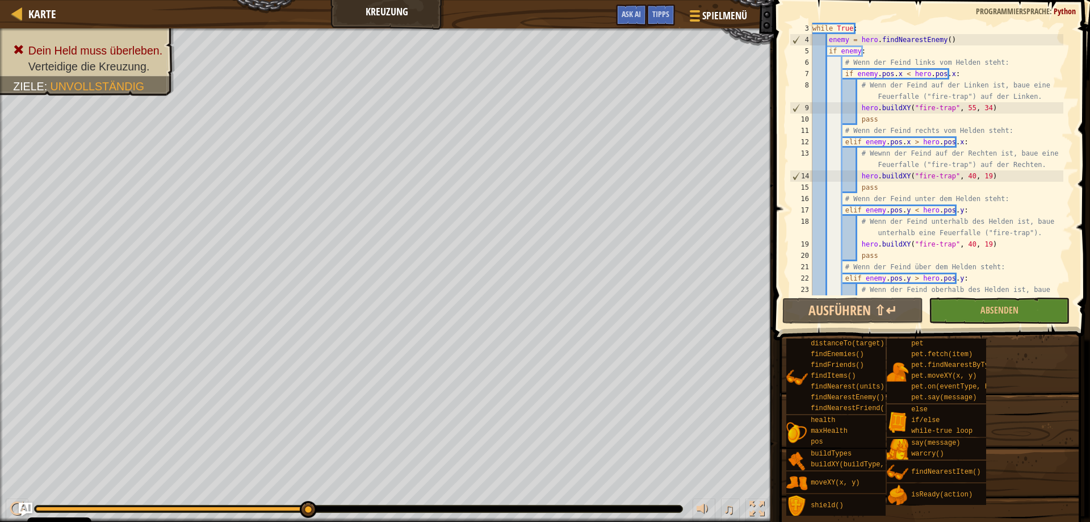
scroll to position [0, 0]
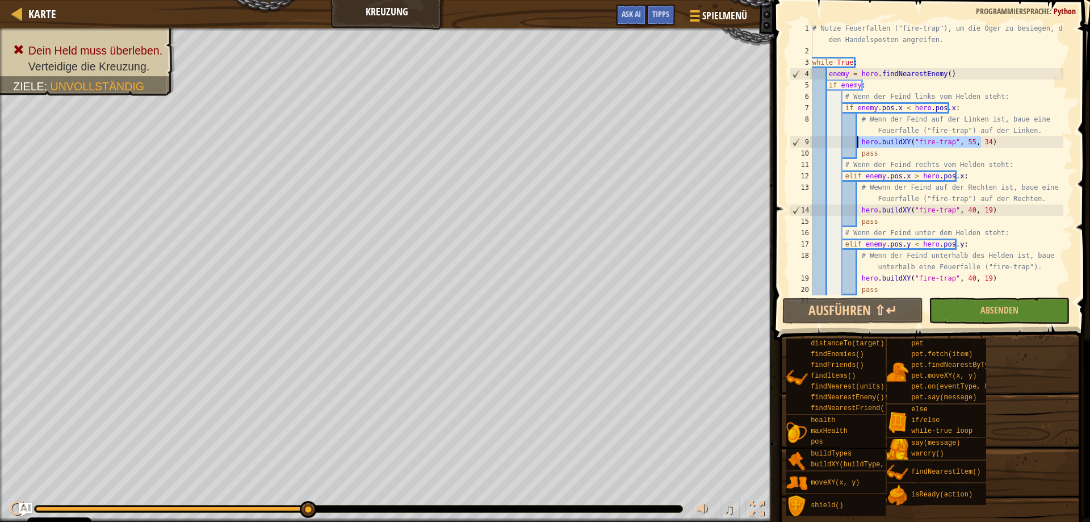
drag, startPoint x: 992, startPoint y: 138, endPoint x: 858, endPoint y: 142, distance: 134.0
click at [858, 142] on div "# Nutze Feuerfallen ("fire-trap"), um die Oger zu besiegen, die den Handelspost…" at bounding box center [936, 176] width 253 height 306
click at [991, 216] on div "# Nutze Feuerfallen ("fire-trap"), um die Oger zu besiegen, die den Handelspost…" at bounding box center [936, 176] width 253 height 306
click at [988, 213] on div "# Nutze Feuerfallen ("fire-trap"), um die Oger zu besiegen, die den Handelspost…" at bounding box center [936, 176] width 253 height 306
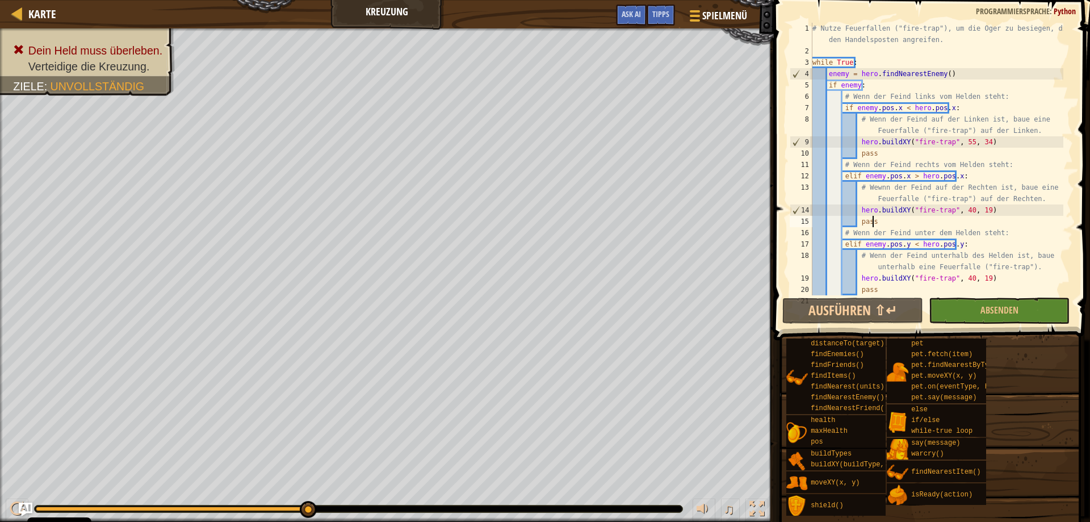
type textarea "hero.buildXY("fire-trap", 40, 19)"
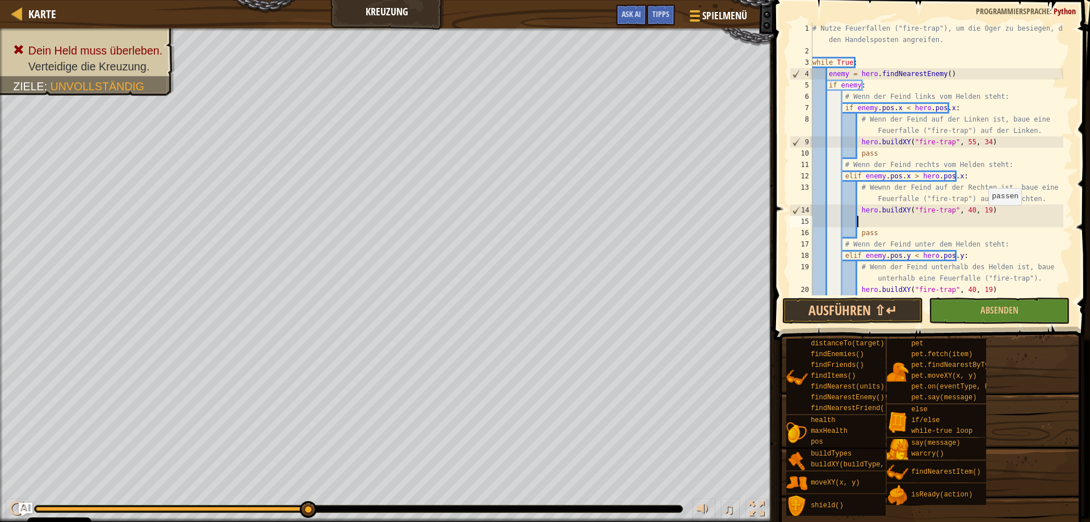
scroll to position [5, 3]
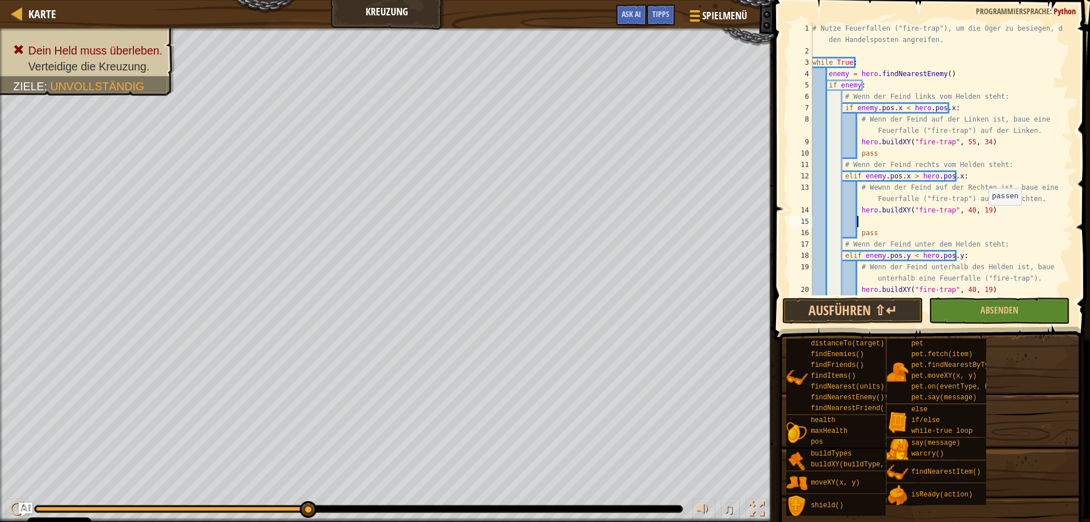
paste textarea "hero.buildXY("fire-trap", 55, 34)"
drag, startPoint x: 982, startPoint y: 211, endPoint x: 858, endPoint y: 211, distance: 124.3
click at [858, 211] on div "# Nutze Feuerfallen ("fire-trap"), um die Oger zu besiegen, die den Handelspost…" at bounding box center [936, 176] width 253 height 306
click at [981, 206] on div "# Nutze Feuerfallen ("fire-trap"), um die Oger zu besiegen, die den Handelspost…" at bounding box center [936, 176] width 253 height 306
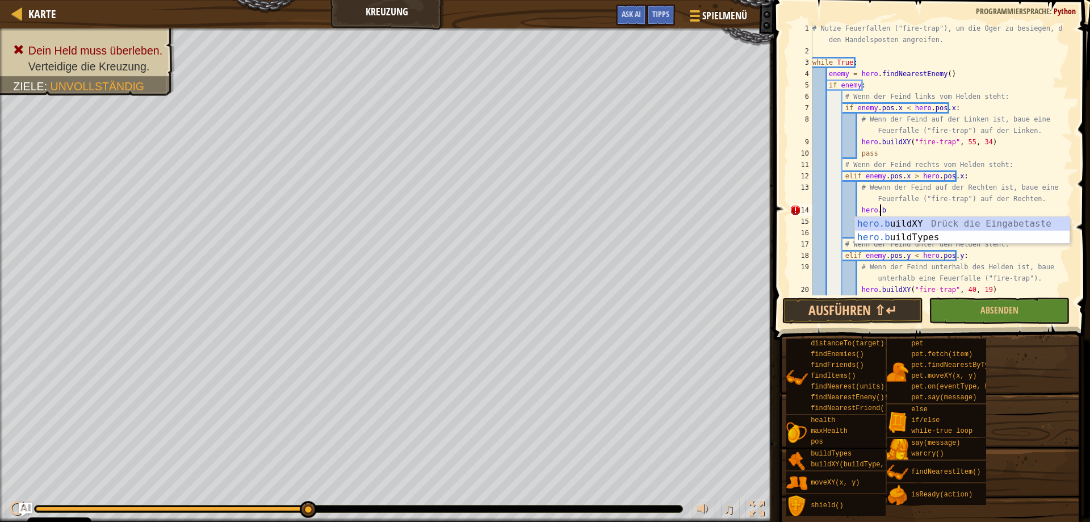
scroll to position [0, 0]
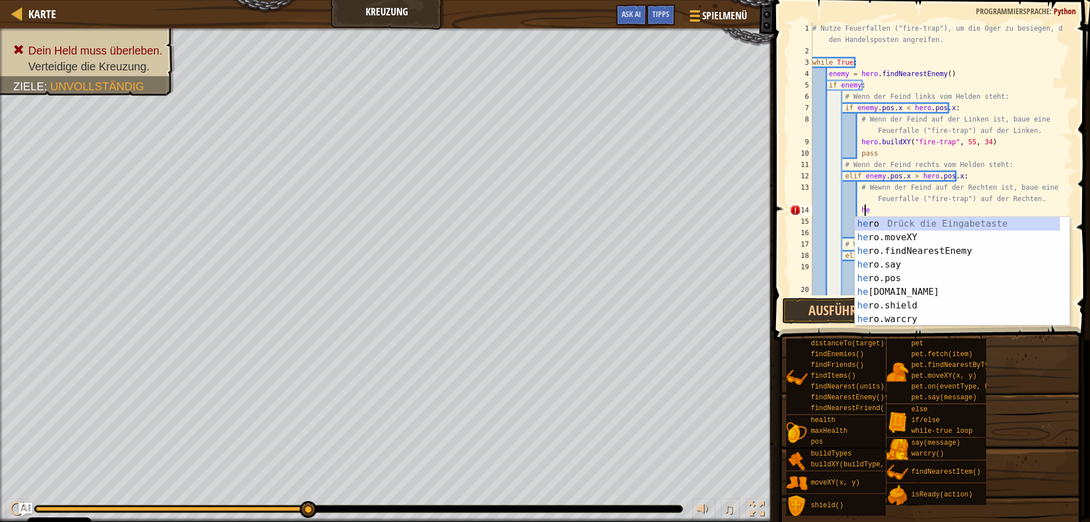
type textarea "h"
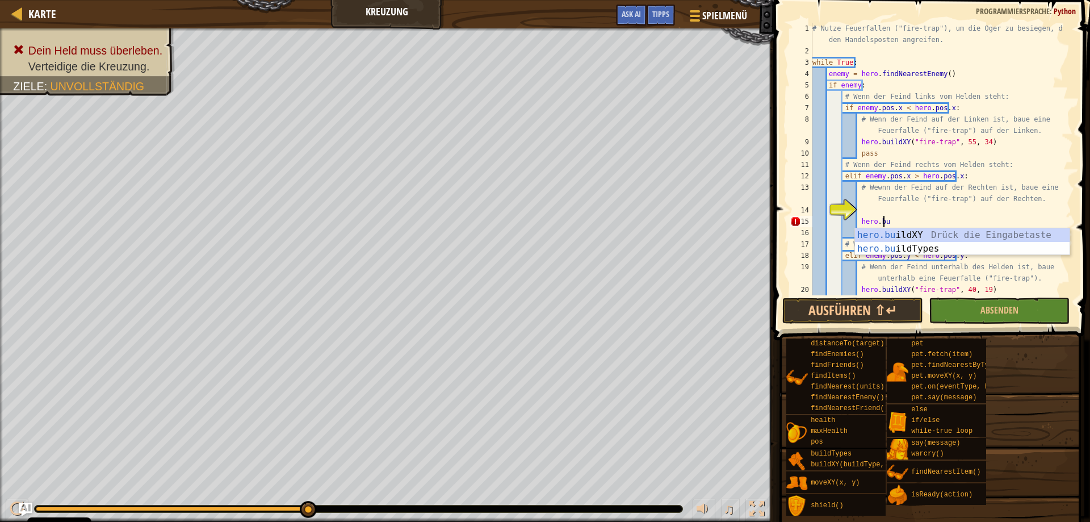
type textarea "h"
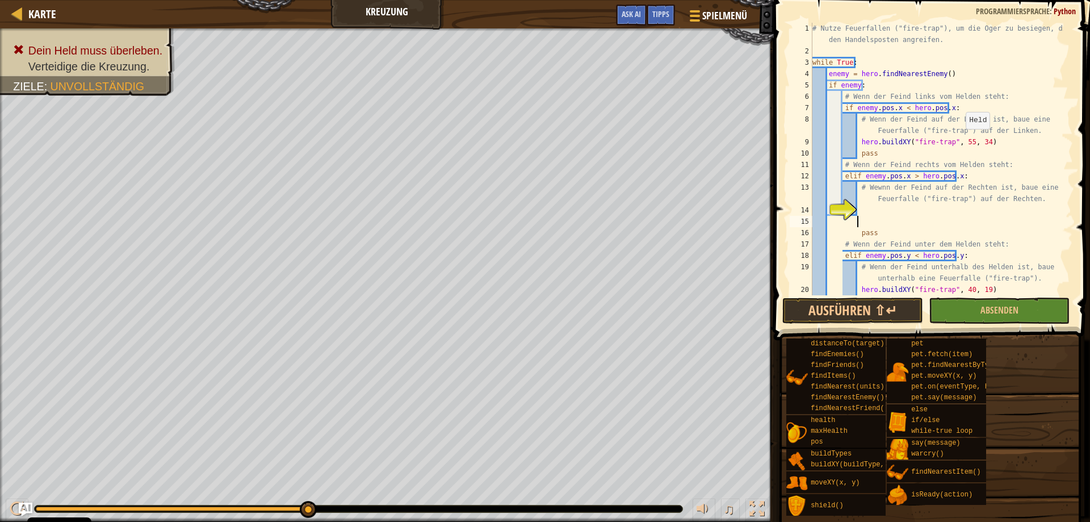
click at [960, 140] on div "# Nutze Feuerfallen ("fire-trap"), um die Oger zu besiegen, die den Handelspost…" at bounding box center [936, 176] width 253 height 306
type textarea "hero.buildXY("fire-trap", 25, 34)"
click at [840, 300] on button "Ausführen ⇧↵" at bounding box center [852, 310] width 141 height 26
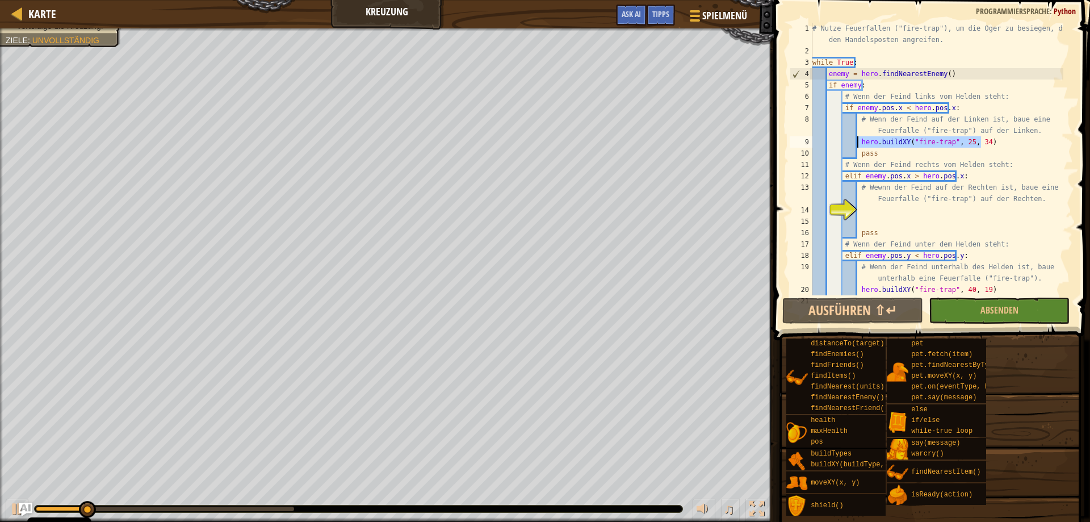
drag, startPoint x: 971, startPoint y: 147, endPoint x: 856, endPoint y: 146, distance: 114.6
click at [856, 146] on div "# Nutze Feuerfallen ("fire-trap"), um die Oger zu besiegen, die den Handelspost…" at bounding box center [936, 176] width 253 height 306
click at [883, 217] on div "# Nutze Feuerfallen ("fire-trap"), um die Oger zu besiegen, die den Handelspost…" at bounding box center [936, 176] width 253 height 306
click at [876, 209] on div "# Nutze Feuerfallen ("fire-trap"), um die Oger zu besiegen, die den Handelspost…" at bounding box center [936, 176] width 253 height 306
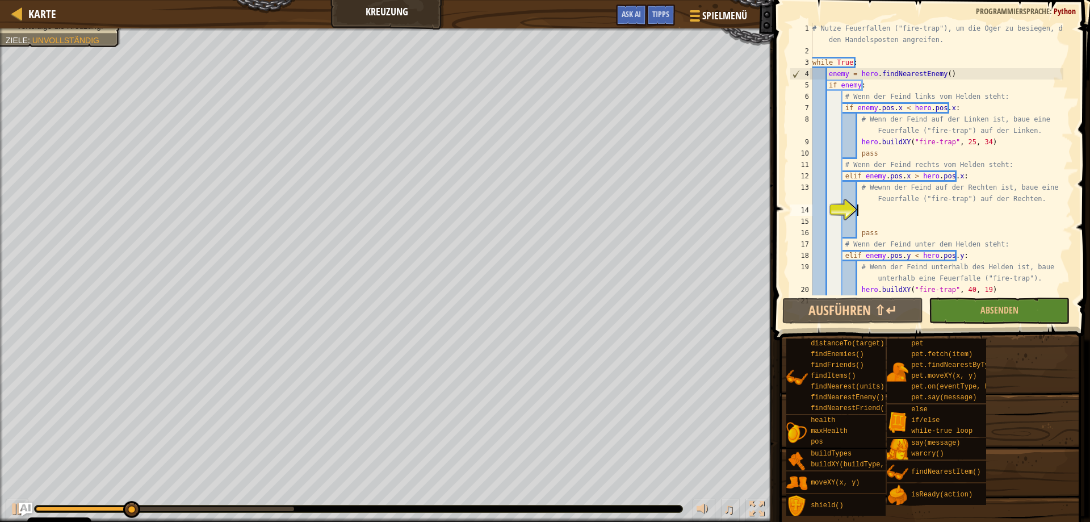
paste textarea "hero.buildXY("fire-trap", 25, 34)"
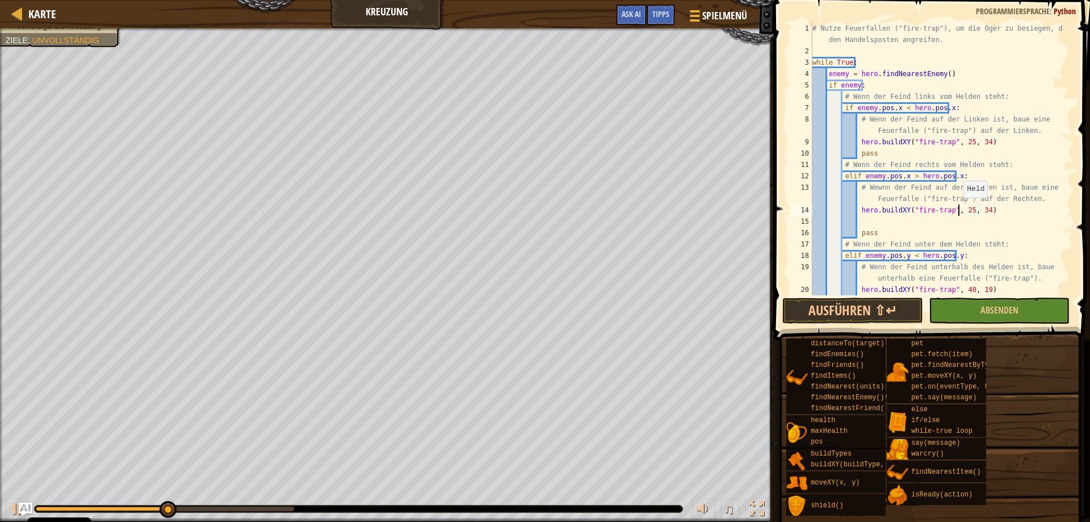
click at [957, 209] on div "# Nutze Feuerfallen ("fire-trap"), um die Oger zu besiegen, die den Handelspost…" at bounding box center [936, 176] width 253 height 306
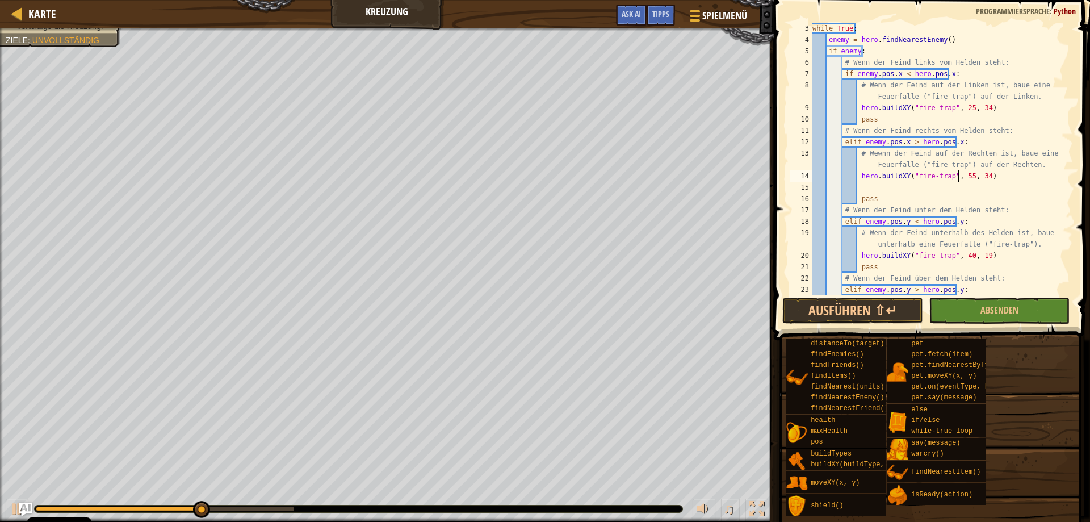
scroll to position [68, 0]
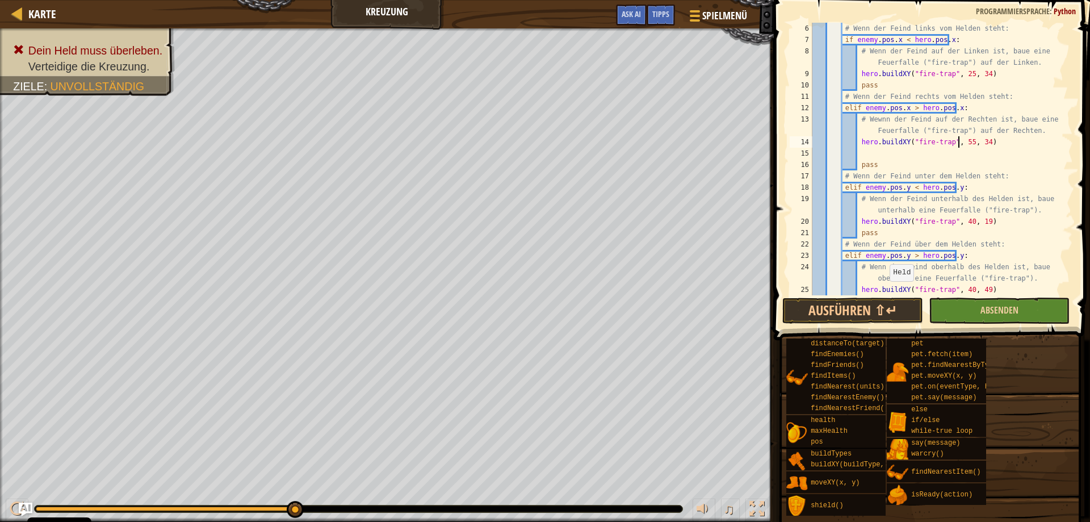
type textarea "hero.buildXY("fire-trap", 55, 34)"
click at [1037, 313] on button "Absenden" at bounding box center [998, 310] width 141 height 26
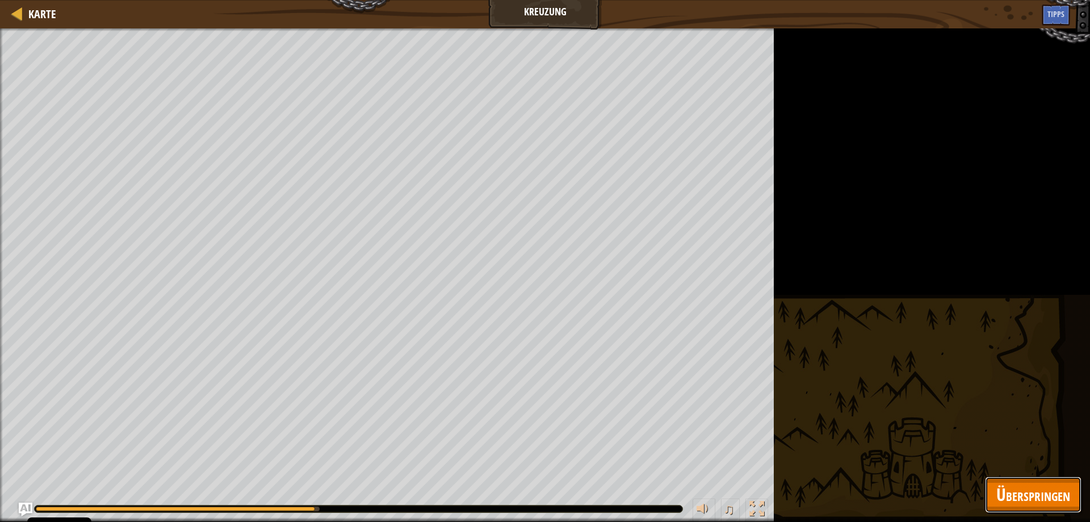
click at [1048, 485] on span "Überspringen" at bounding box center [1033, 493] width 74 height 23
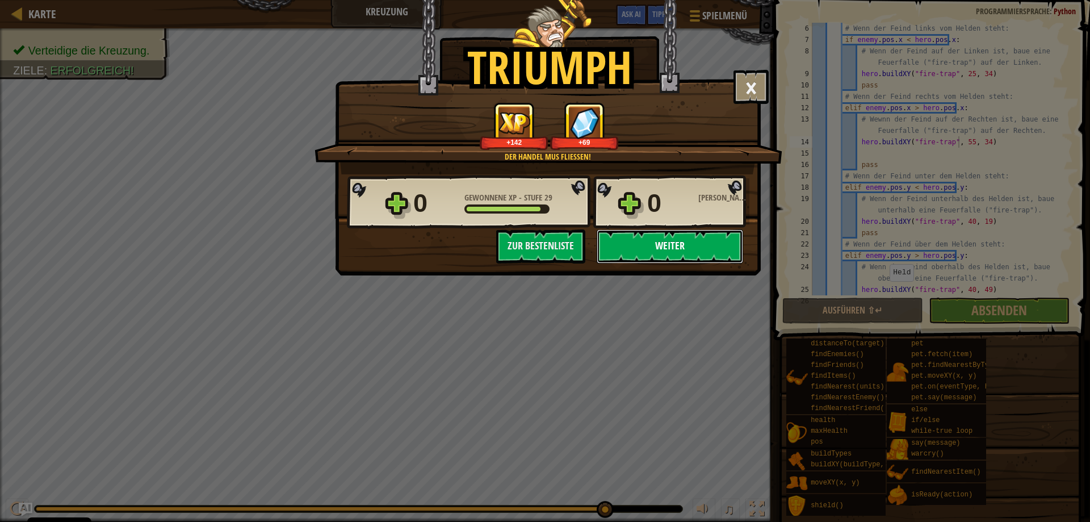
click at [672, 247] on button "Weiter" at bounding box center [669, 246] width 146 height 34
select select "de-DE"
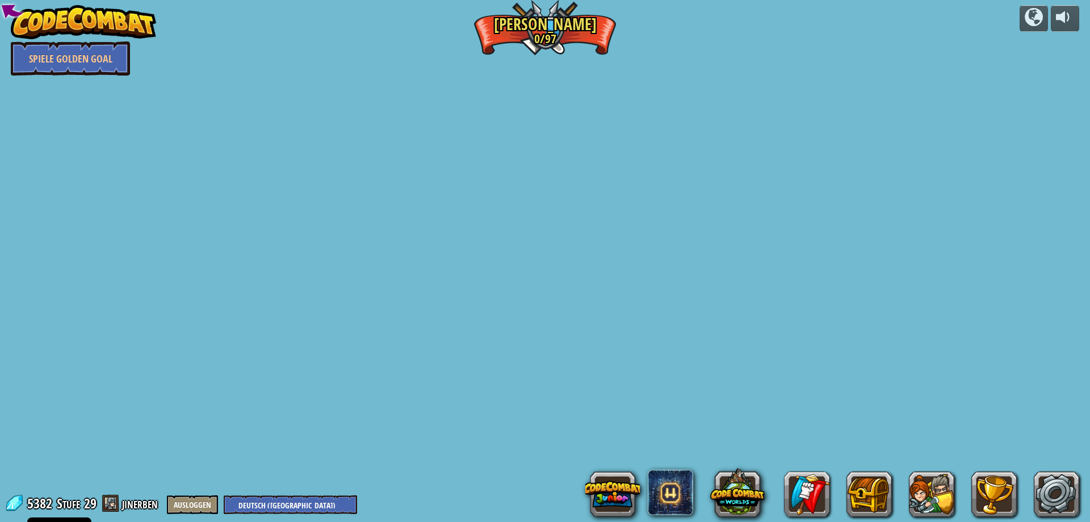
select select "de-DE"
